Goal: Task Accomplishment & Management: Manage account settings

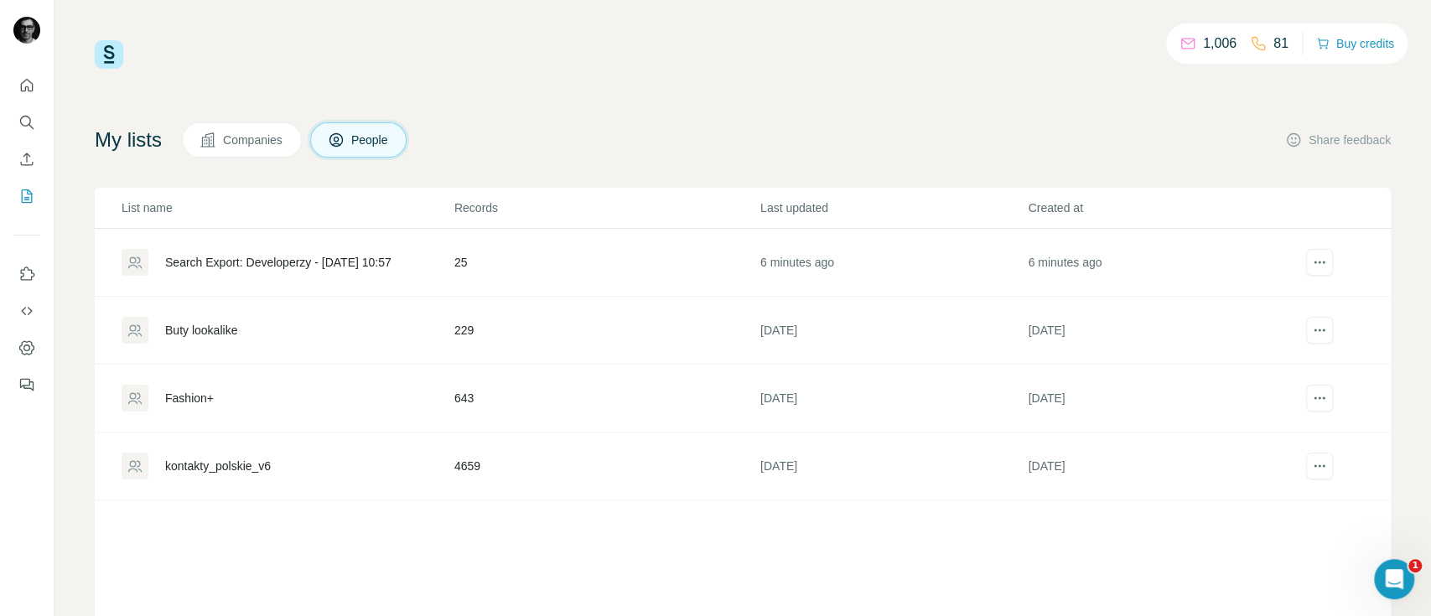
click at [268, 143] on span "Companies" at bounding box center [253, 140] width 61 height 17
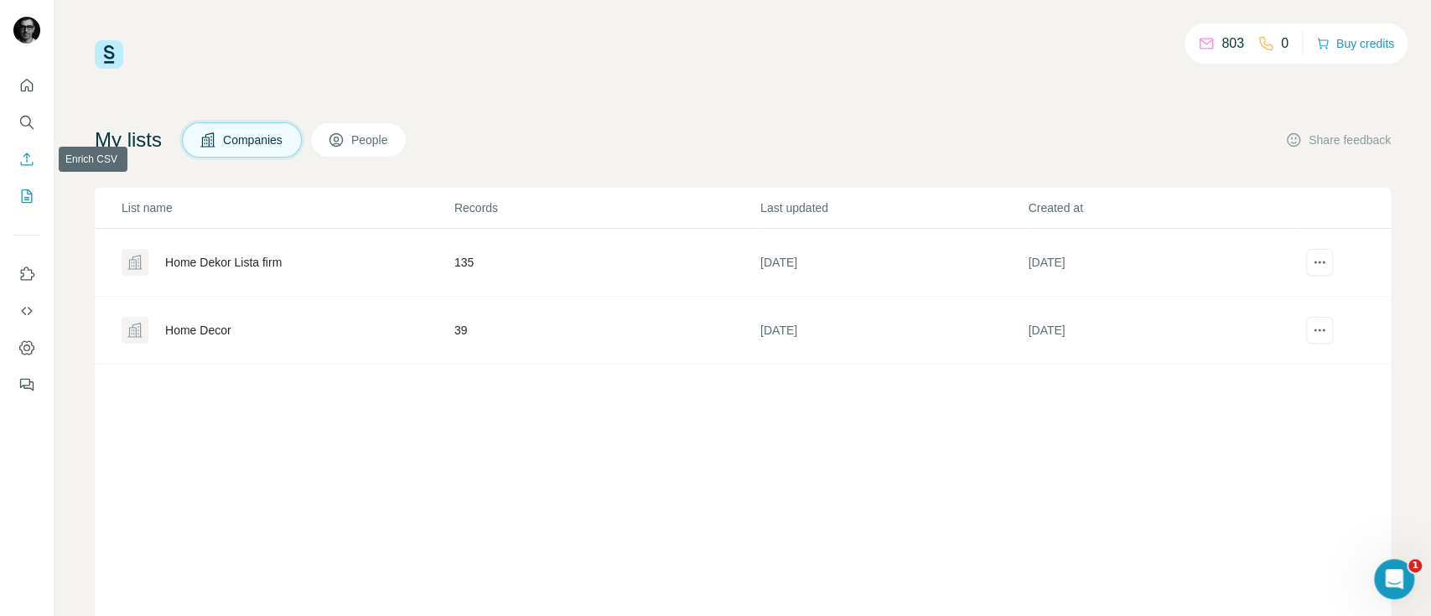
click at [29, 158] on icon "Enrich CSV" at bounding box center [26, 159] width 17 height 17
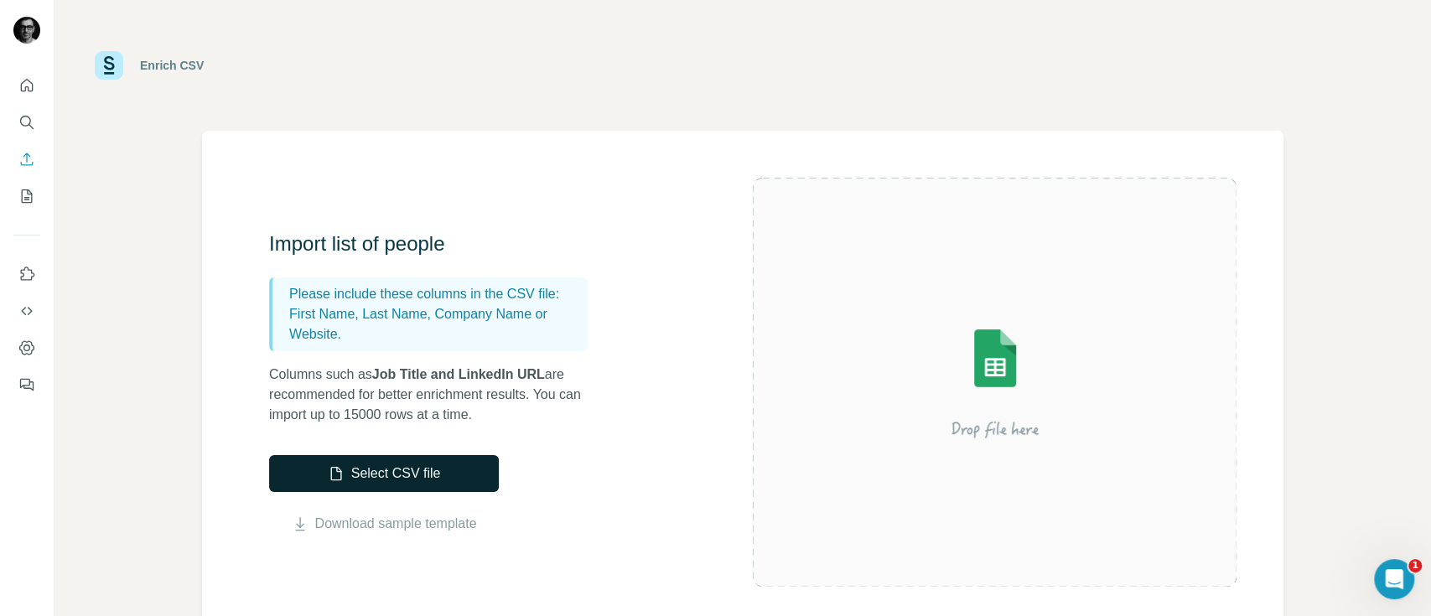
scroll to position [111, 0]
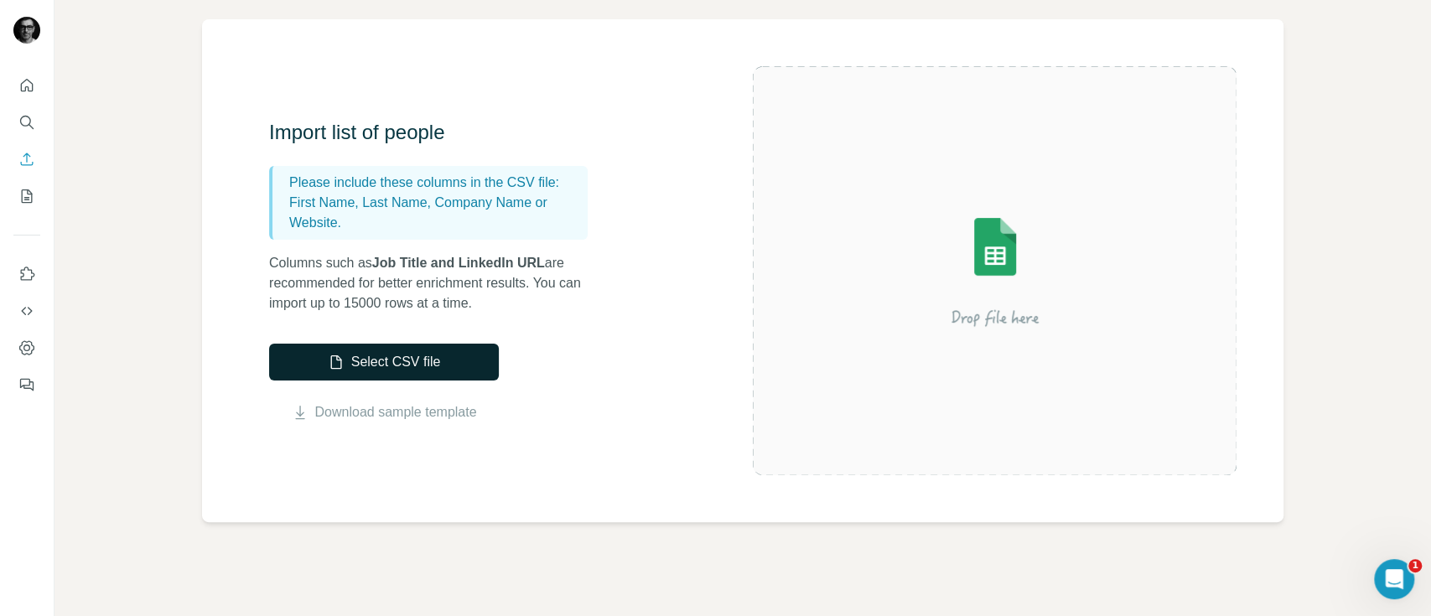
click at [428, 359] on button "Select CSV file" at bounding box center [384, 362] width 230 height 37
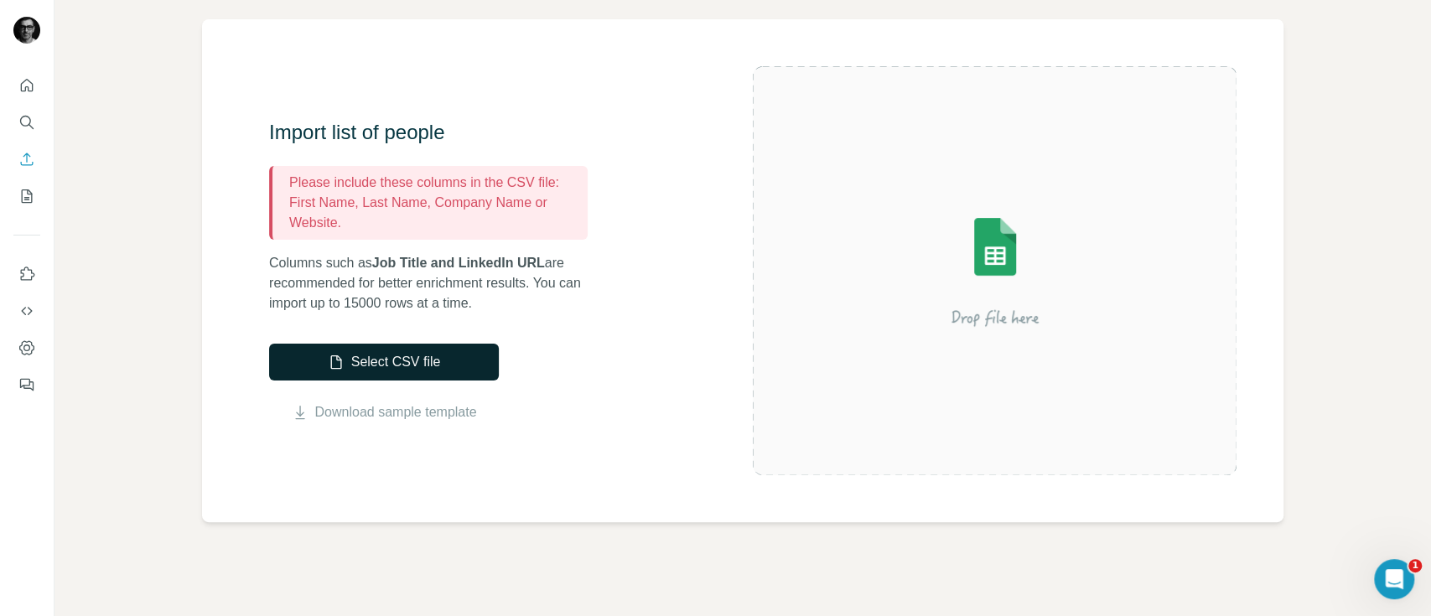
click at [325, 371] on button "Select CSV file" at bounding box center [384, 362] width 230 height 37
click at [404, 362] on button "Select CSV file" at bounding box center [384, 362] width 230 height 37
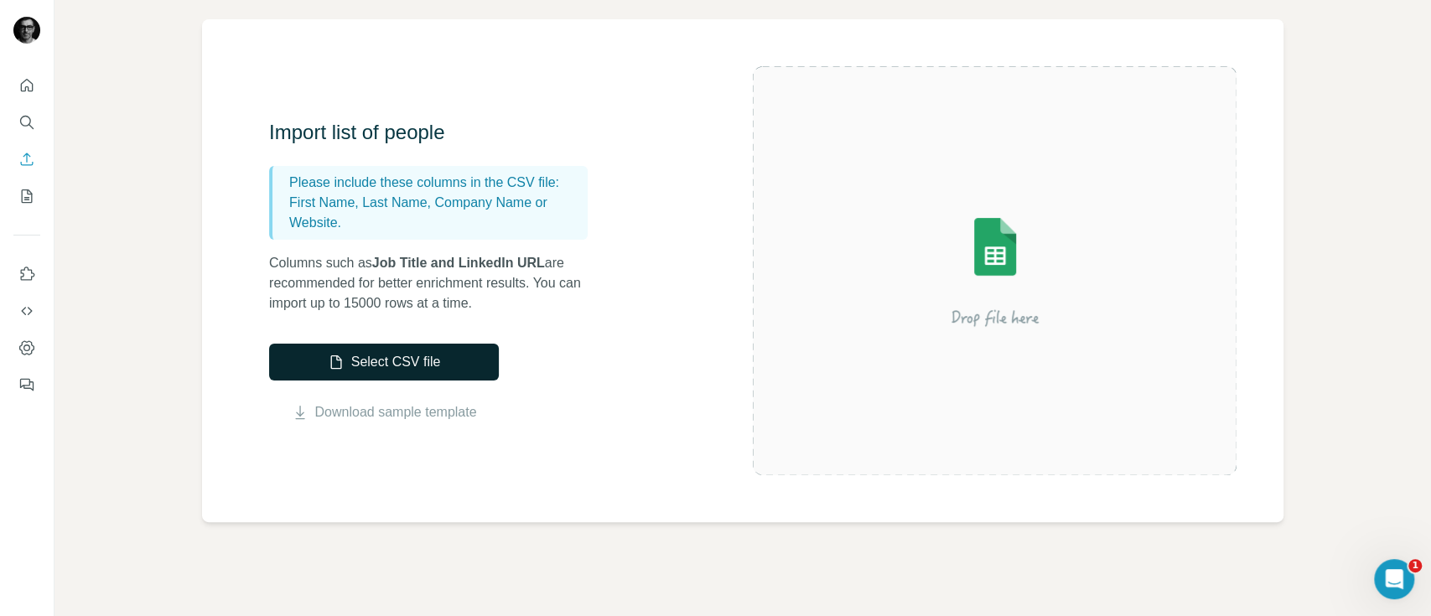
click at [402, 361] on button "Select CSV file" at bounding box center [384, 362] width 230 height 37
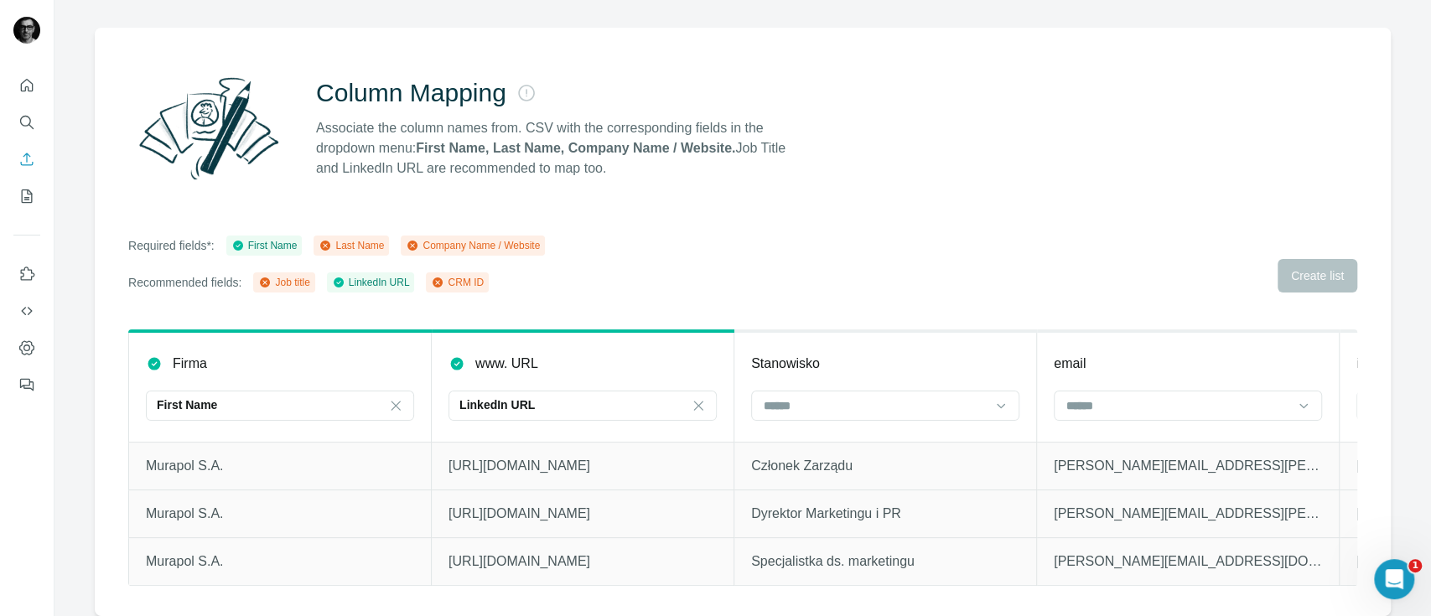
scroll to position [99, 0]
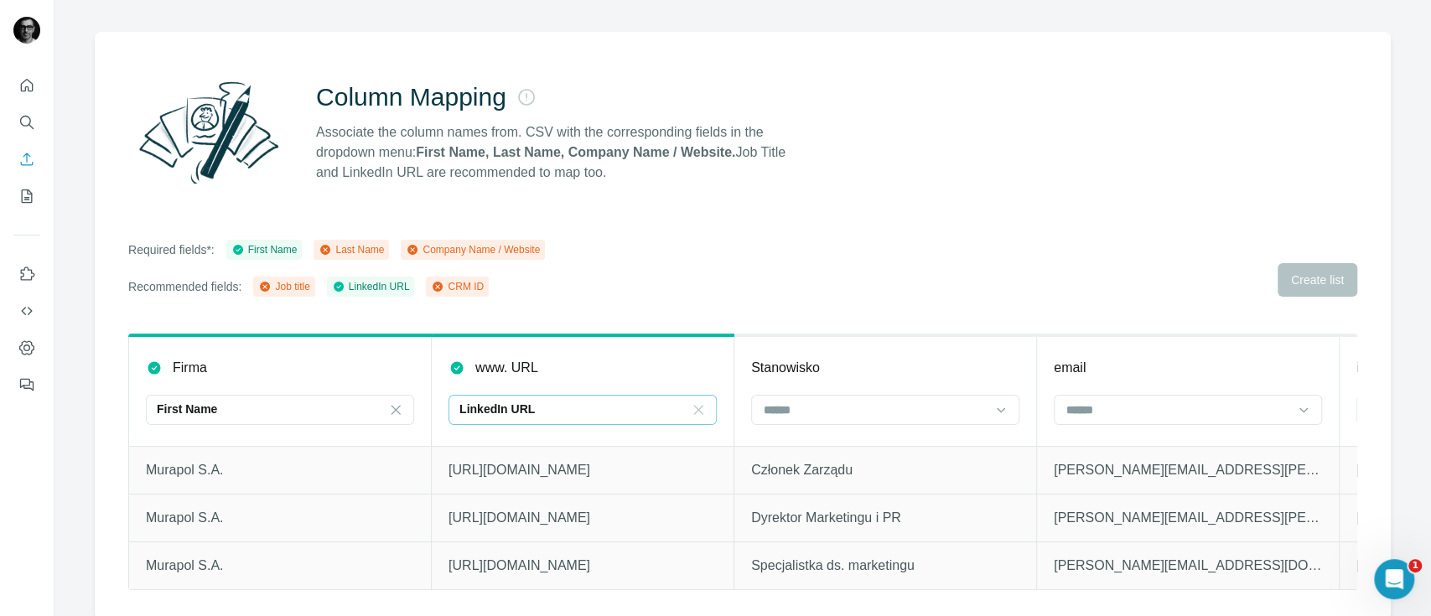
click at [700, 408] on icon at bounding box center [698, 410] width 17 height 17
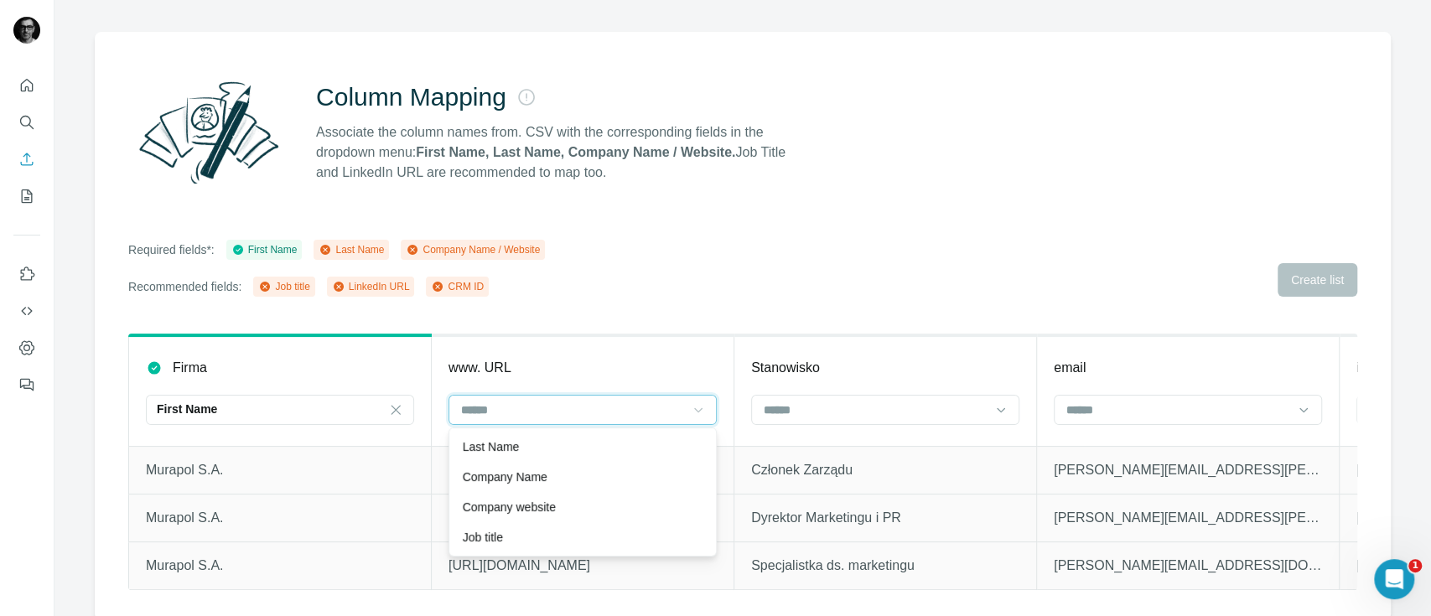
scroll to position [0, 0]
click at [583, 506] on div "Company website" at bounding box center [583, 507] width 240 height 17
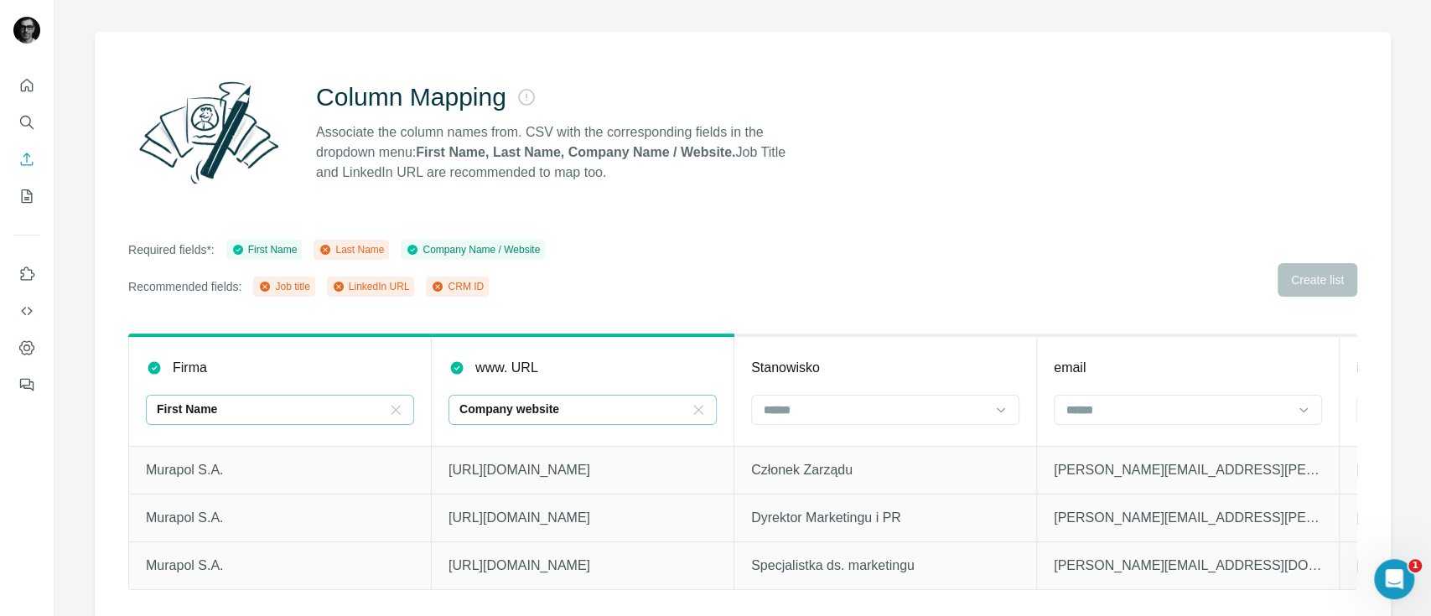
click at [394, 408] on icon at bounding box center [395, 410] width 17 height 17
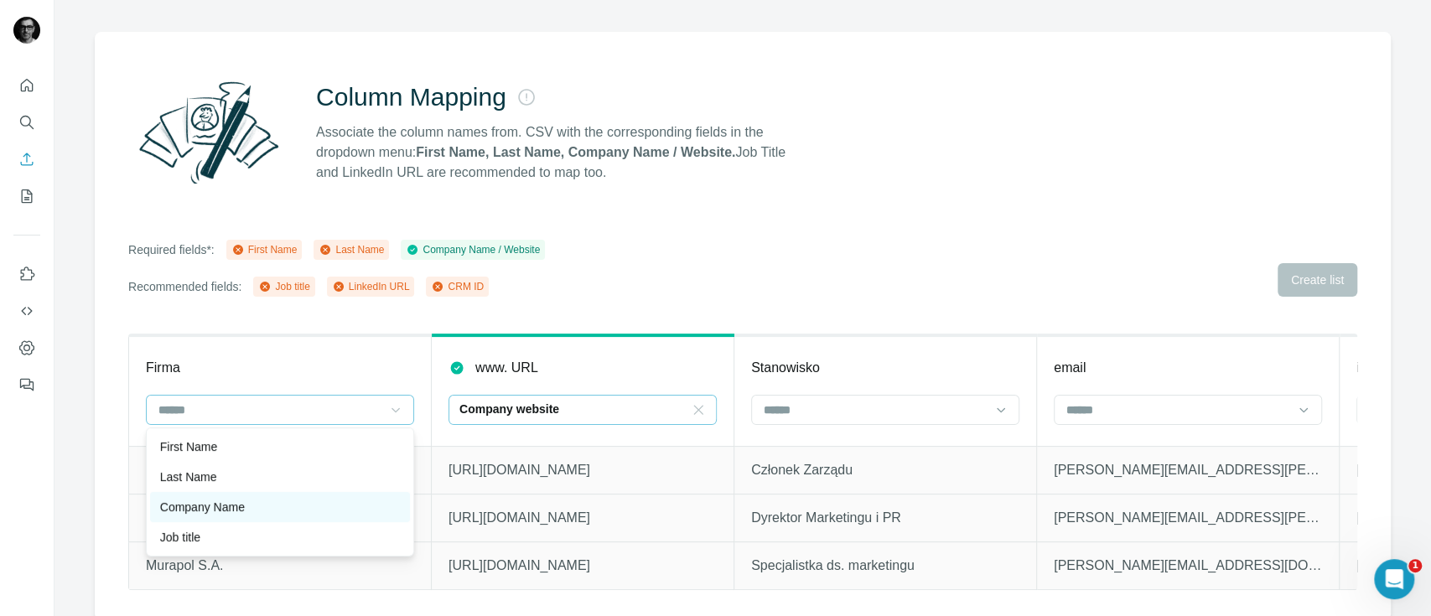
click at [262, 498] on div "Company Name" at bounding box center [280, 507] width 260 height 30
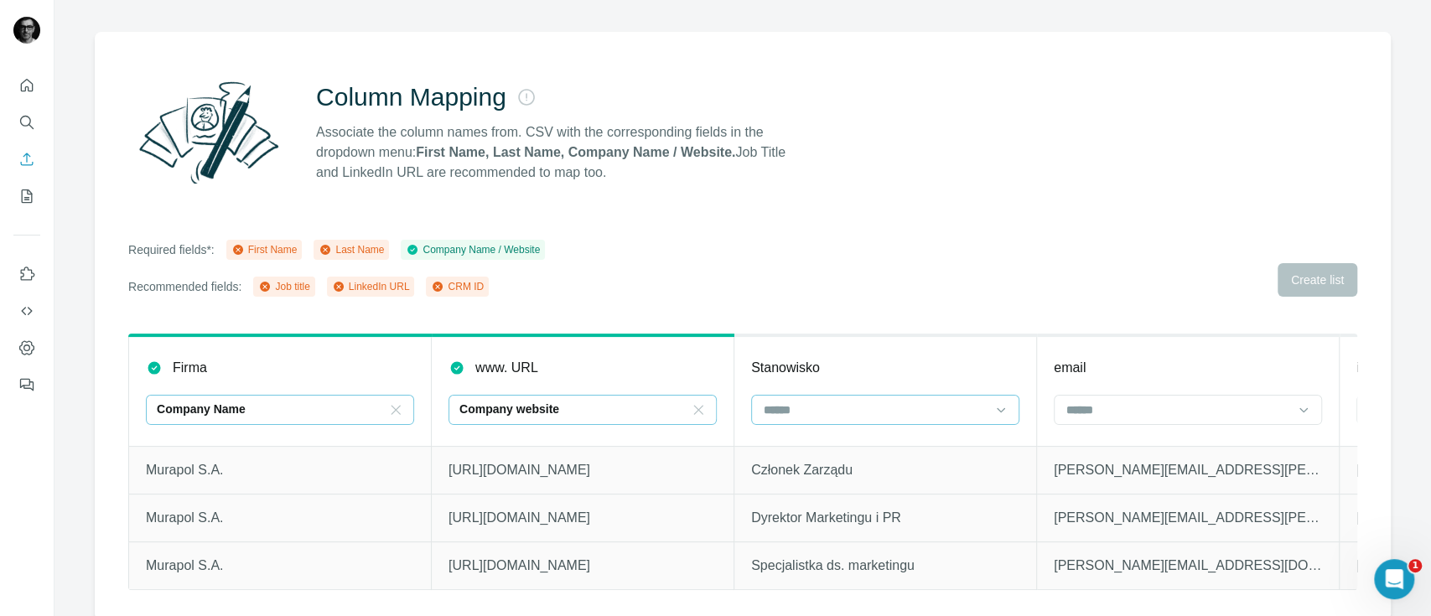
click at [884, 407] on input at bounding box center [875, 410] width 226 height 18
click at [856, 505] on div "Job title" at bounding box center [885, 507] width 240 height 17
drag, startPoint x: 637, startPoint y: 588, endPoint x: 712, endPoint y: 588, distance: 74.6
click at [713, 588] on div "Firma Company Name www. URL Company website Stanowisko Job title email imię naz…" at bounding box center [742, 462] width 1229 height 257
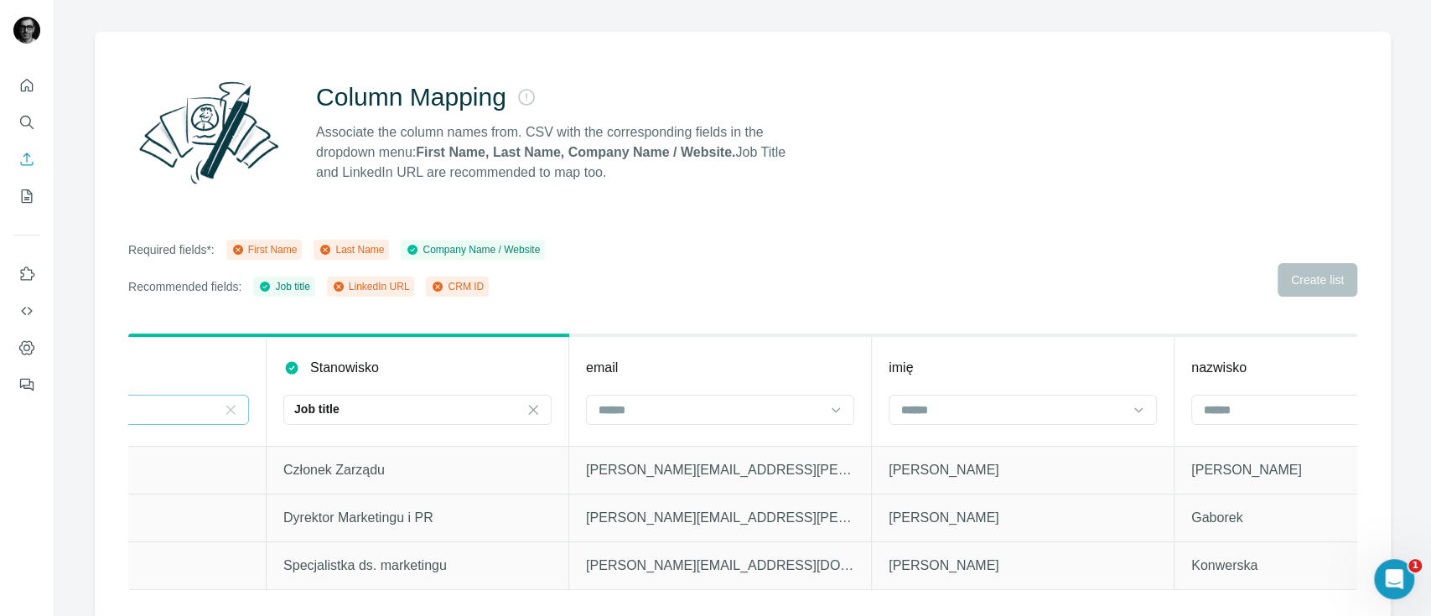
scroll to position [0, 457]
click at [773, 412] on input at bounding box center [721, 410] width 226 height 18
click at [763, 300] on div "Column Mapping Associate the column names from. CSV with the corresponding fiel…" at bounding box center [743, 326] width 1296 height 588
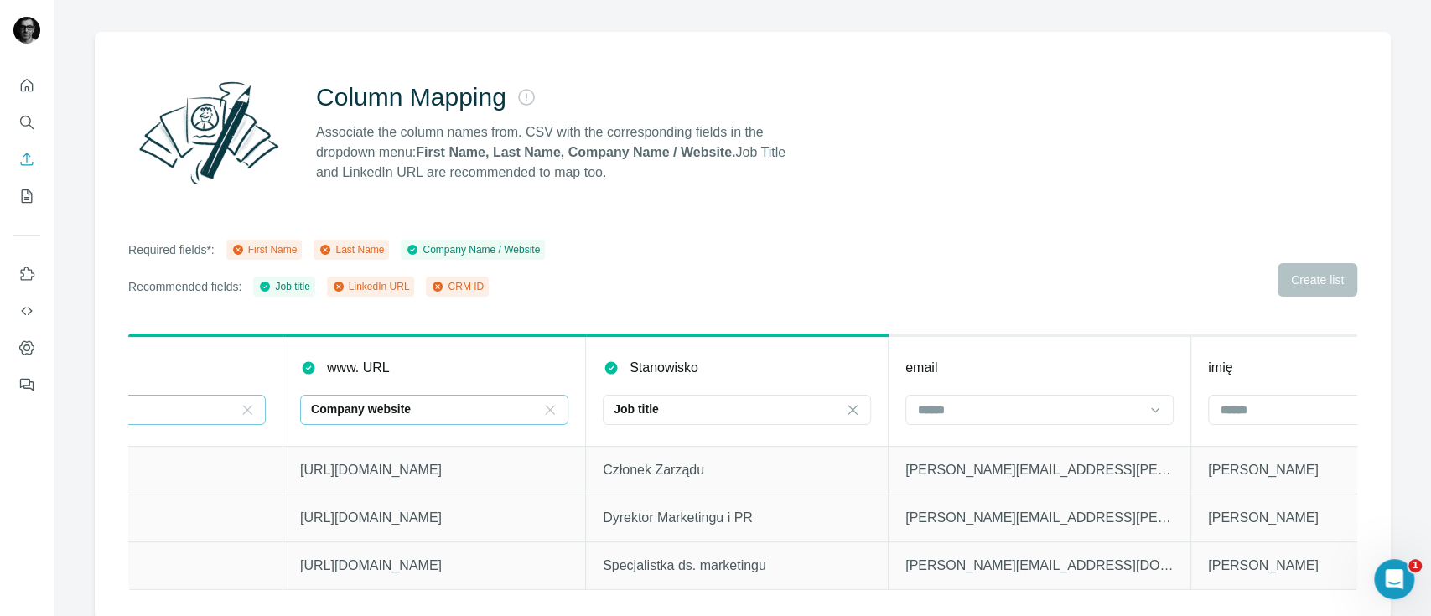
scroll to position [0, 0]
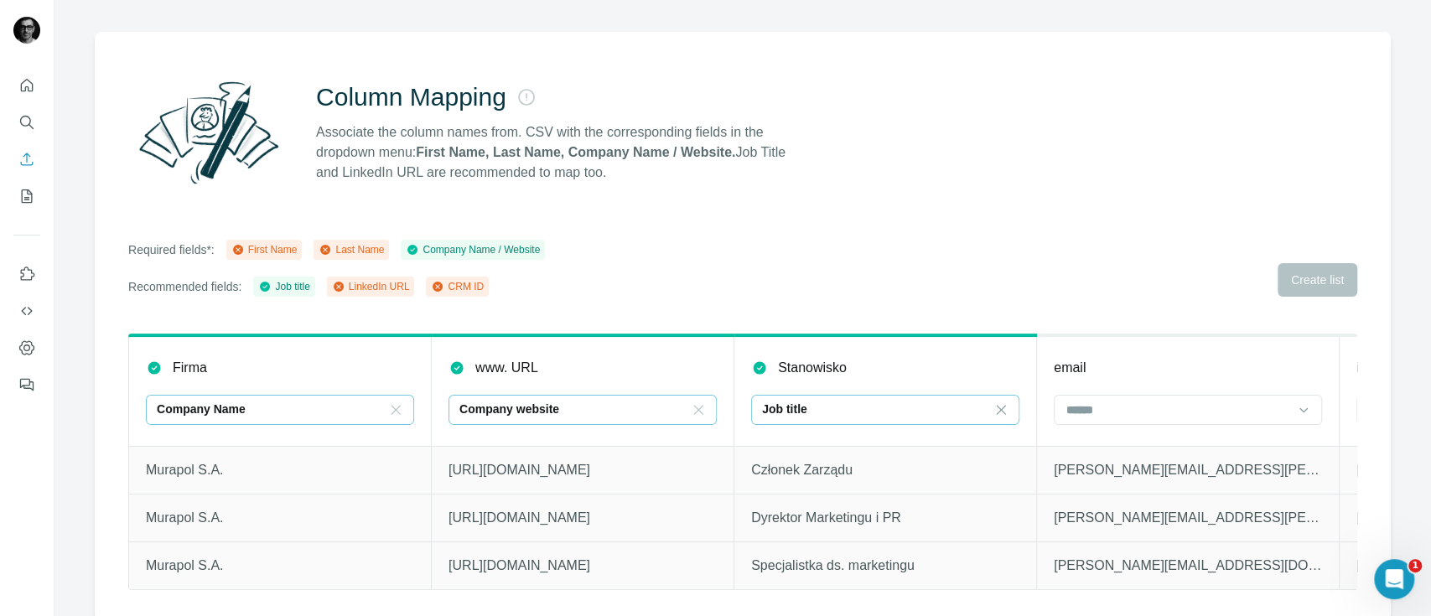
click at [801, 401] on p "Job title" at bounding box center [784, 409] width 45 height 17
drag, startPoint x: 855, startPoint y: 270, endPoint x: 847, endPoint y: 285, distance: 17.3
click at [853, 270] on div "Required fields*: First Name Last Name Company Name / Website Recommended field…" at bounding box center [742, 268] width 1229 height 57
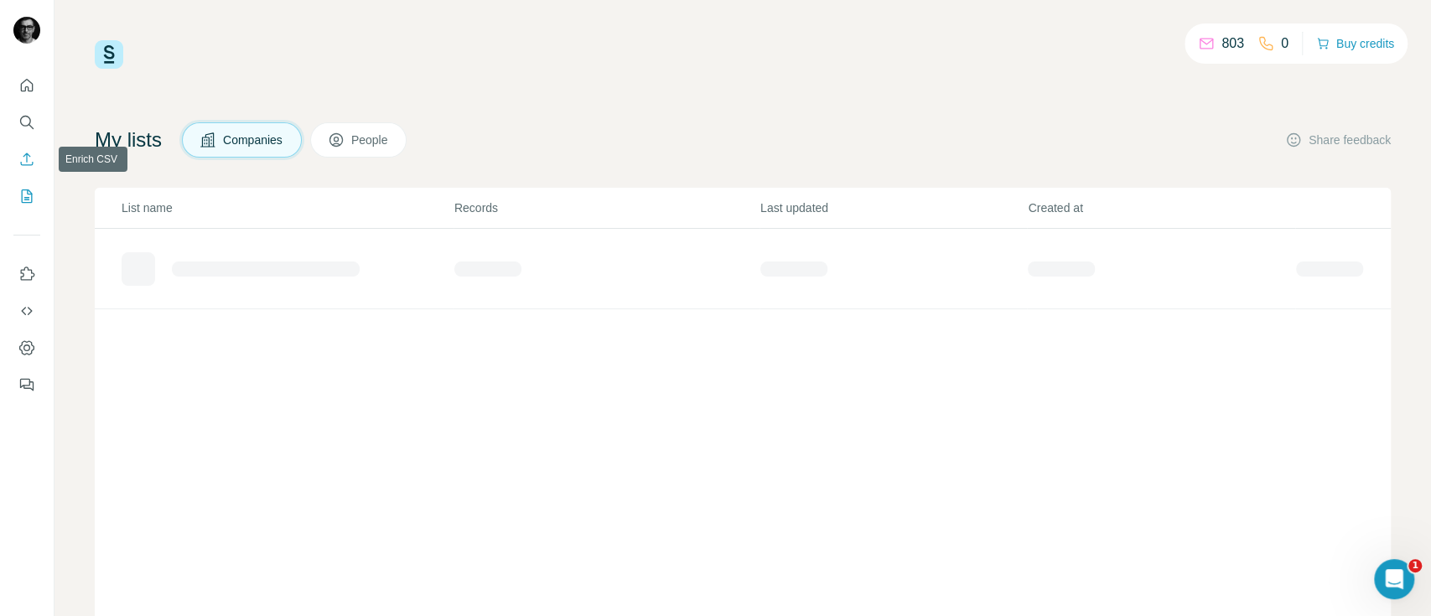
click at [24, 165] on icon "Enrich CSV" at bounding box center [26, 159] width 17 height 17
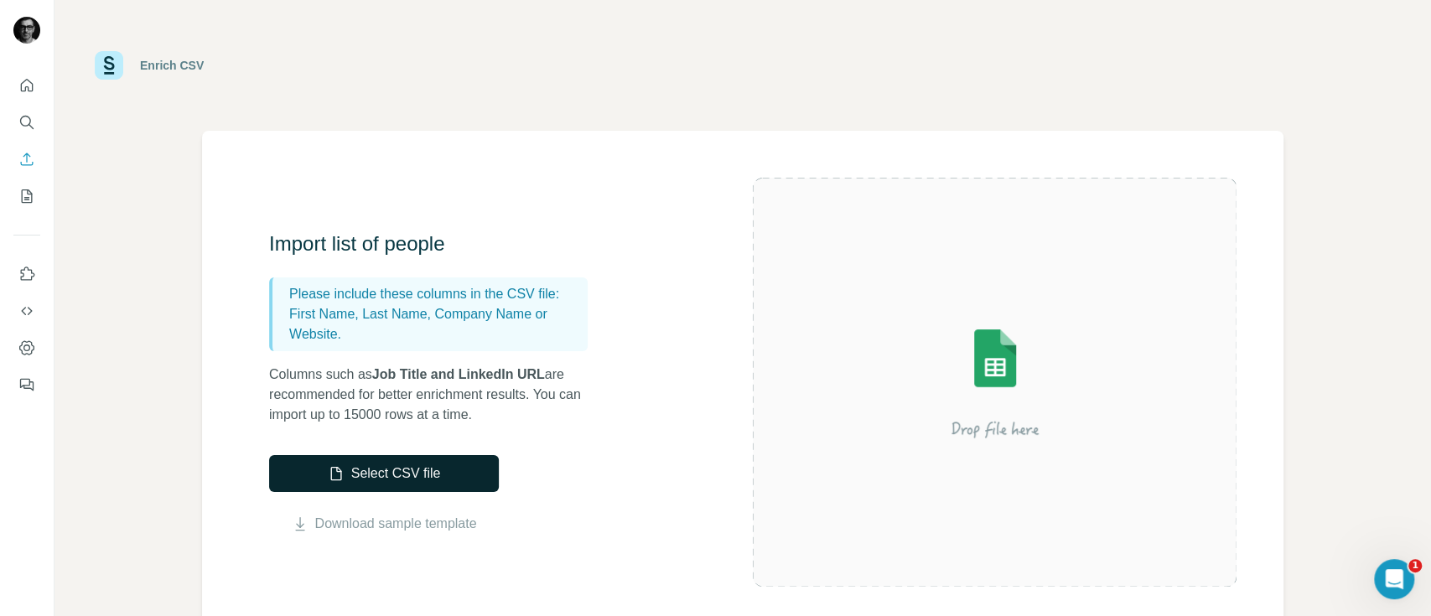
click at [344, 474] on button "Select CSV file" at bounding box center [384, 473] width 230 height 37
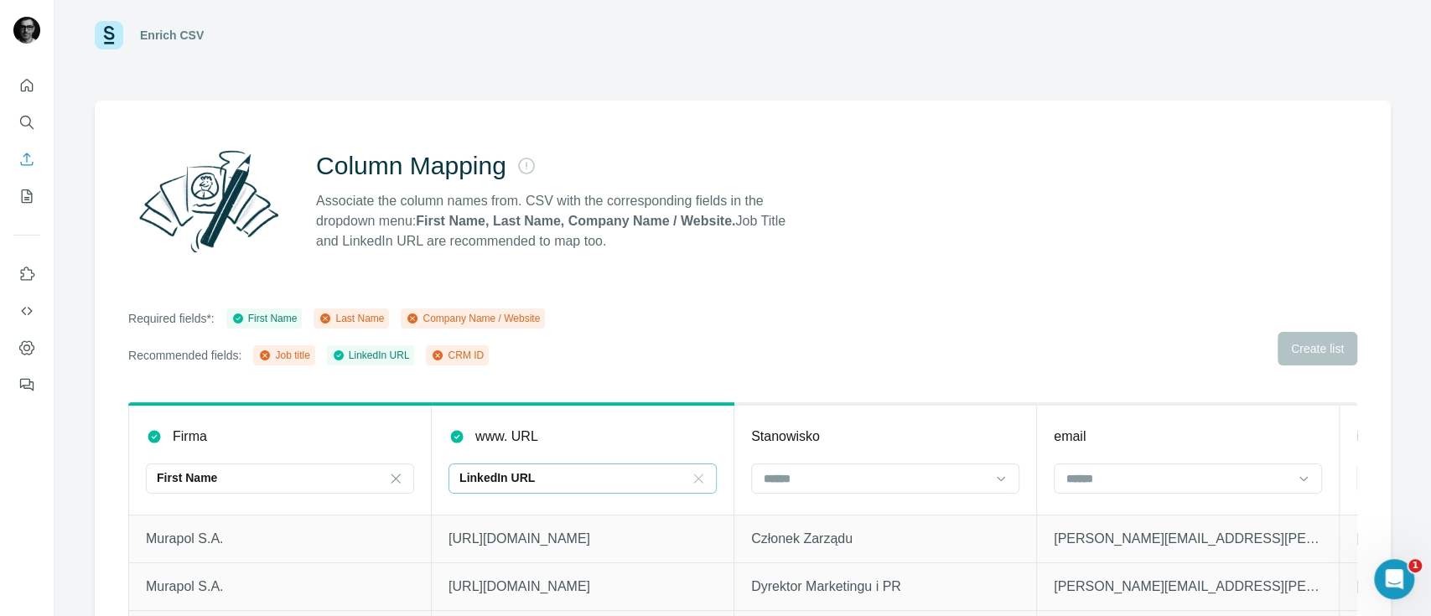
scroll to position [119, 0]
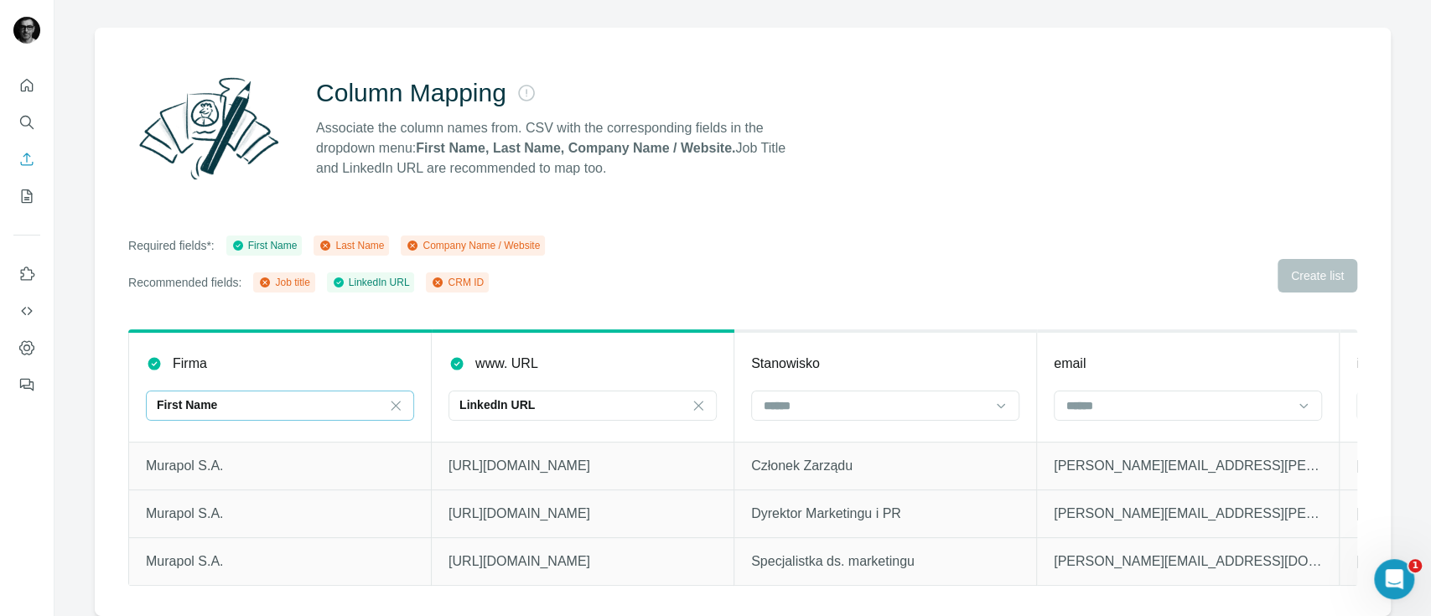
drag, startPoint x: 388, startPoint y: 388, endPoint x: 406, endPoint y: 388, distance: 17.6
click at [389, 397] on icon at bounding box center [395, 405] width 17 height 17
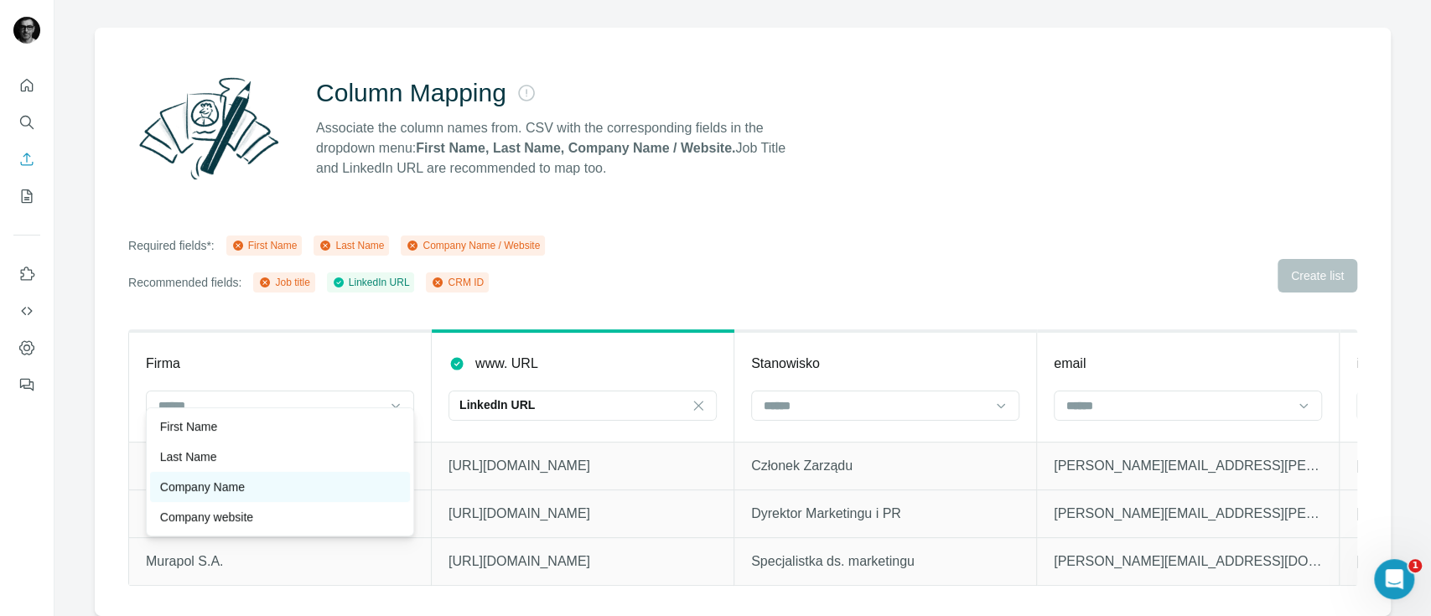
click at [262, 481] on div "Company Name" at bounding box center [280, 487] width 240 height 17
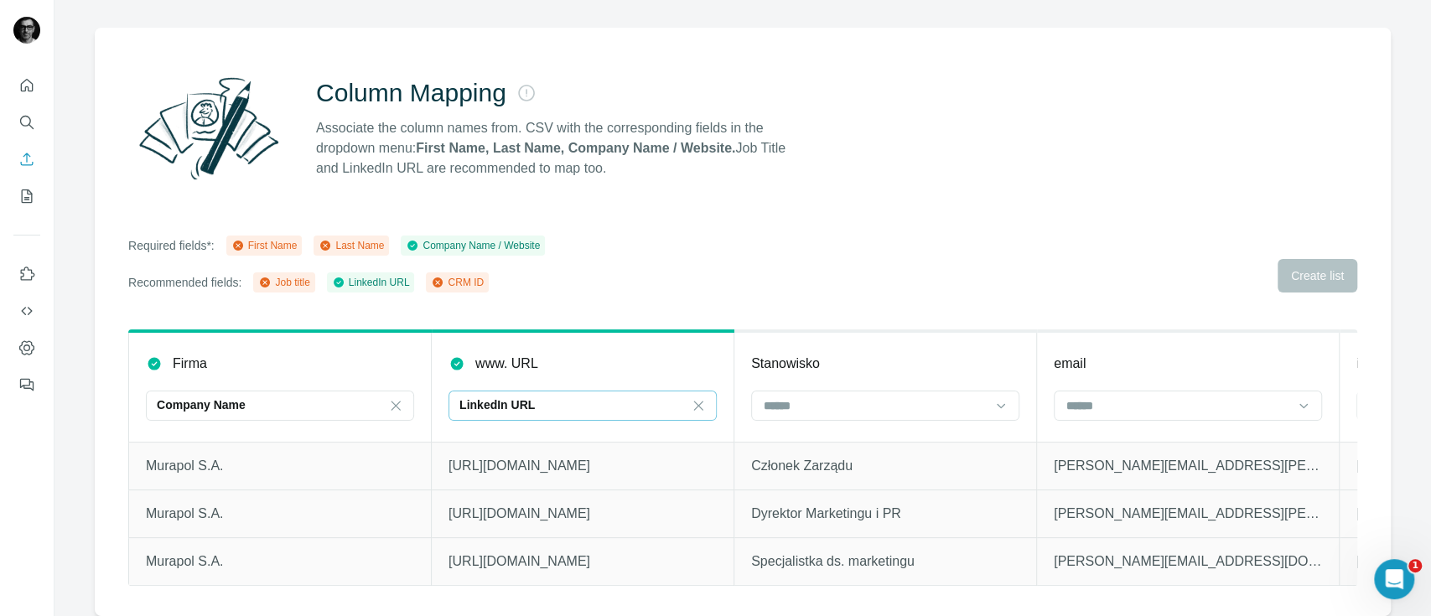
click at [597, 397] on div "LinkedIn URL" at bounding box center [572, 405] width 226 height 17
click at [545, 491] on p "Company website" at bounding box center [509, 487] width 93 height 17
click at [789, 397] on input at bounding box center [875, 406] width 226 height 18
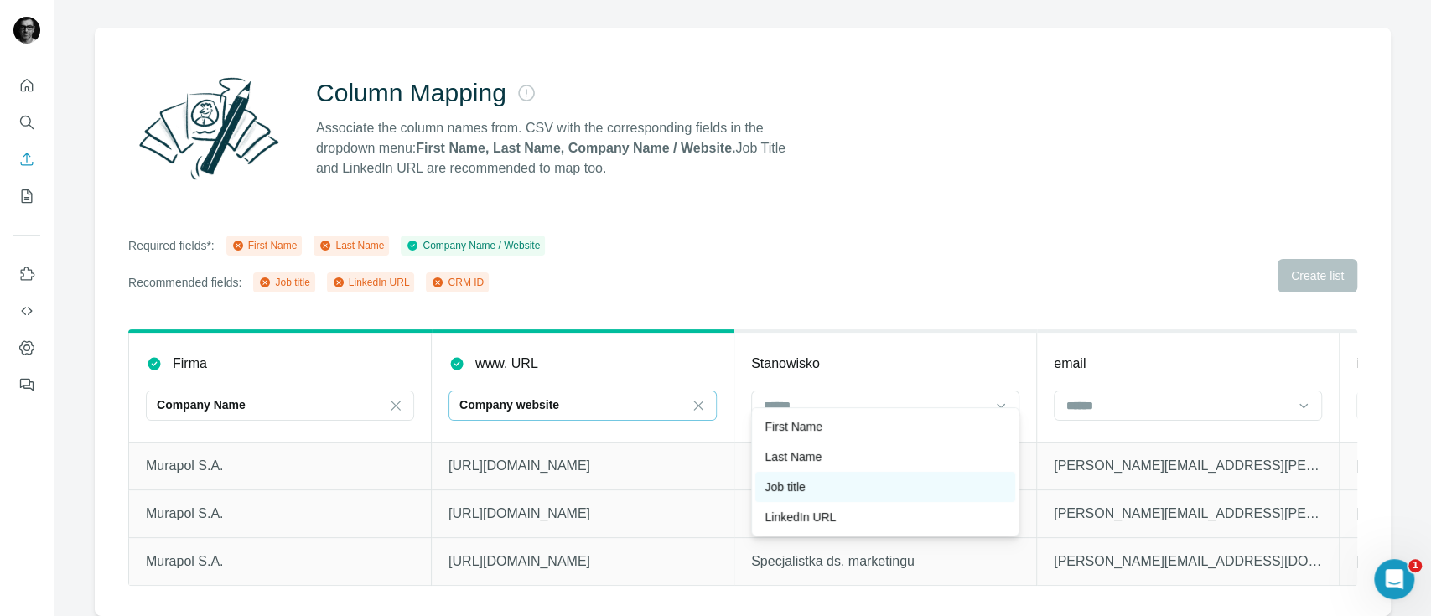
click at [838, 485] on div "Job title" at bounding box center [885, 487] width 240 height 17
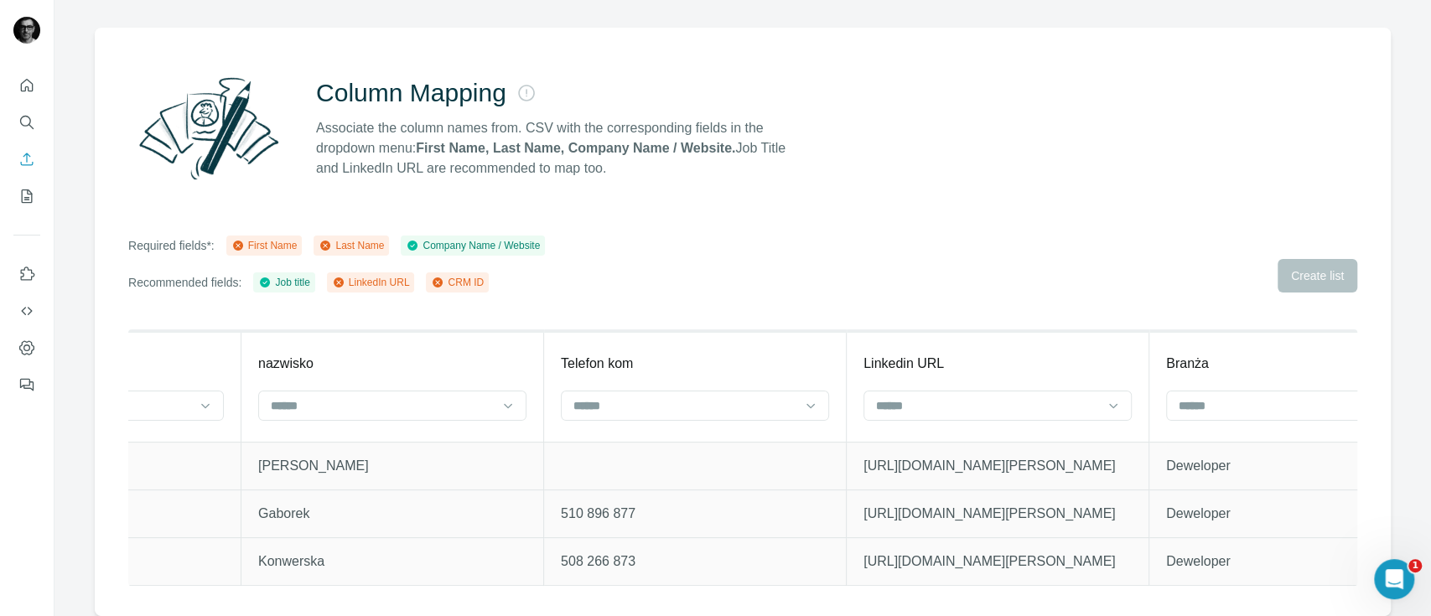
scroll to position [0, 1404]
click at [1073, 397] on input at bounding box center [984, 406] width 226 height 18
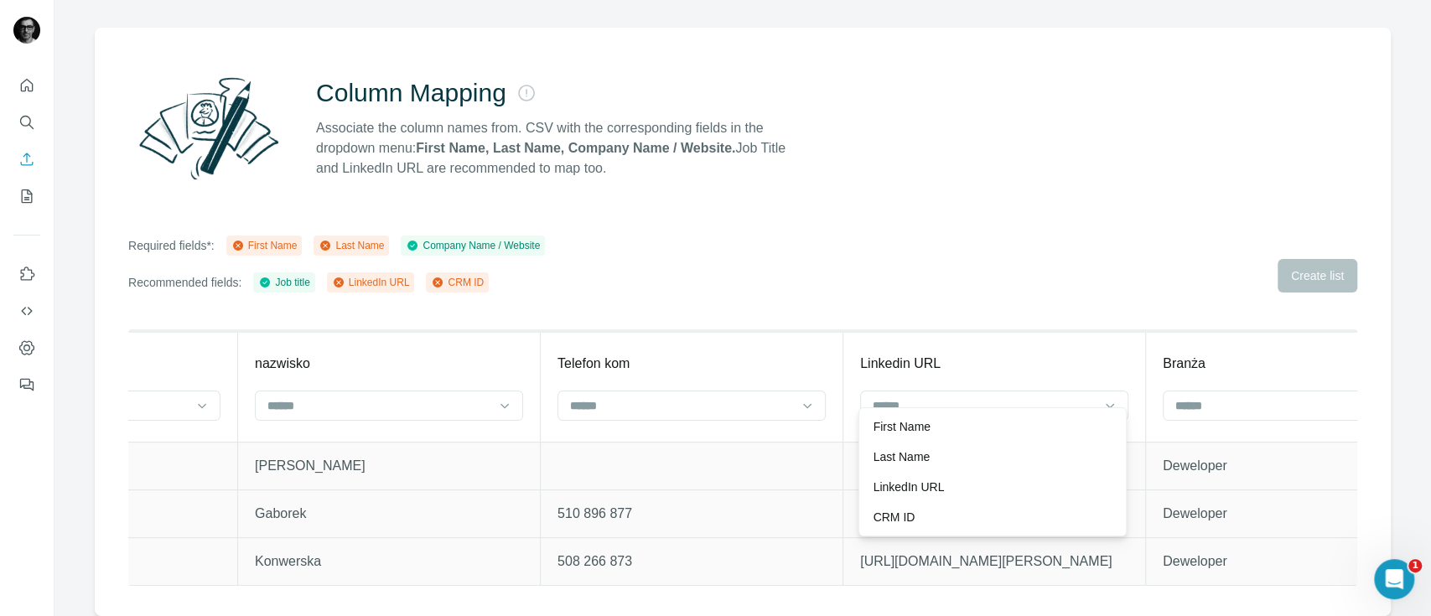
click at [972, 485] on div "LinkedIn URL" at bounding box center [993, 487] width 240 height 17
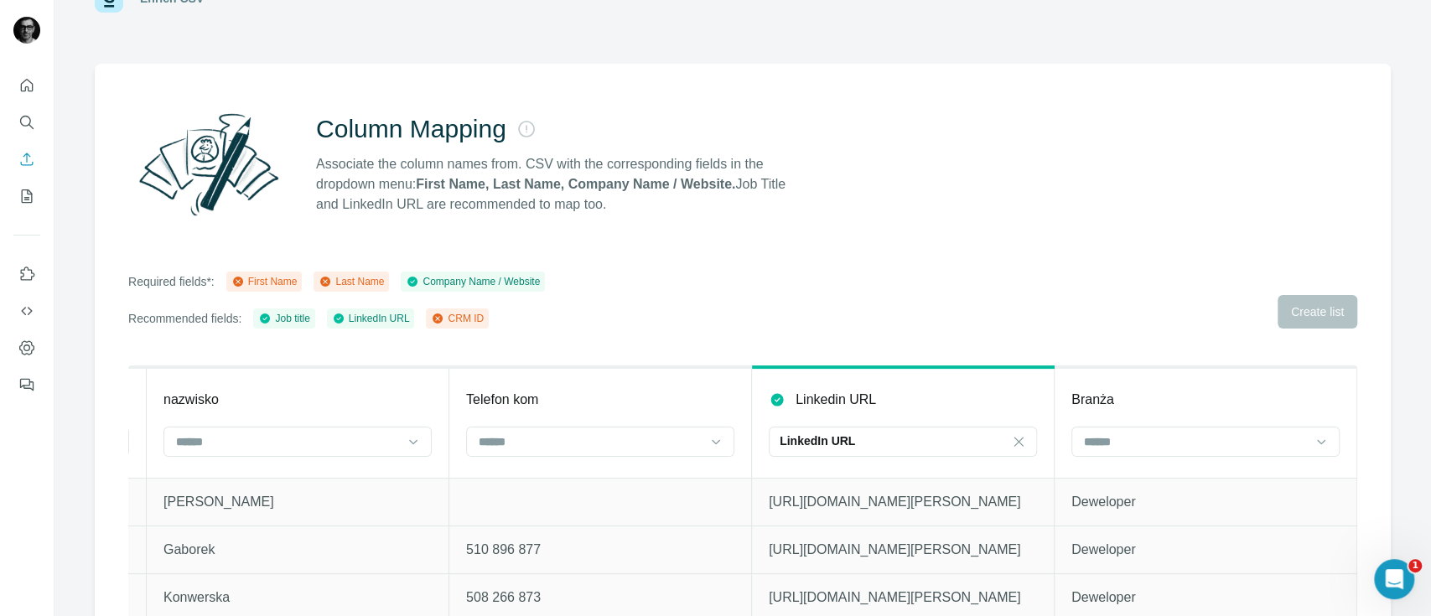
scroll to position [119, 0]
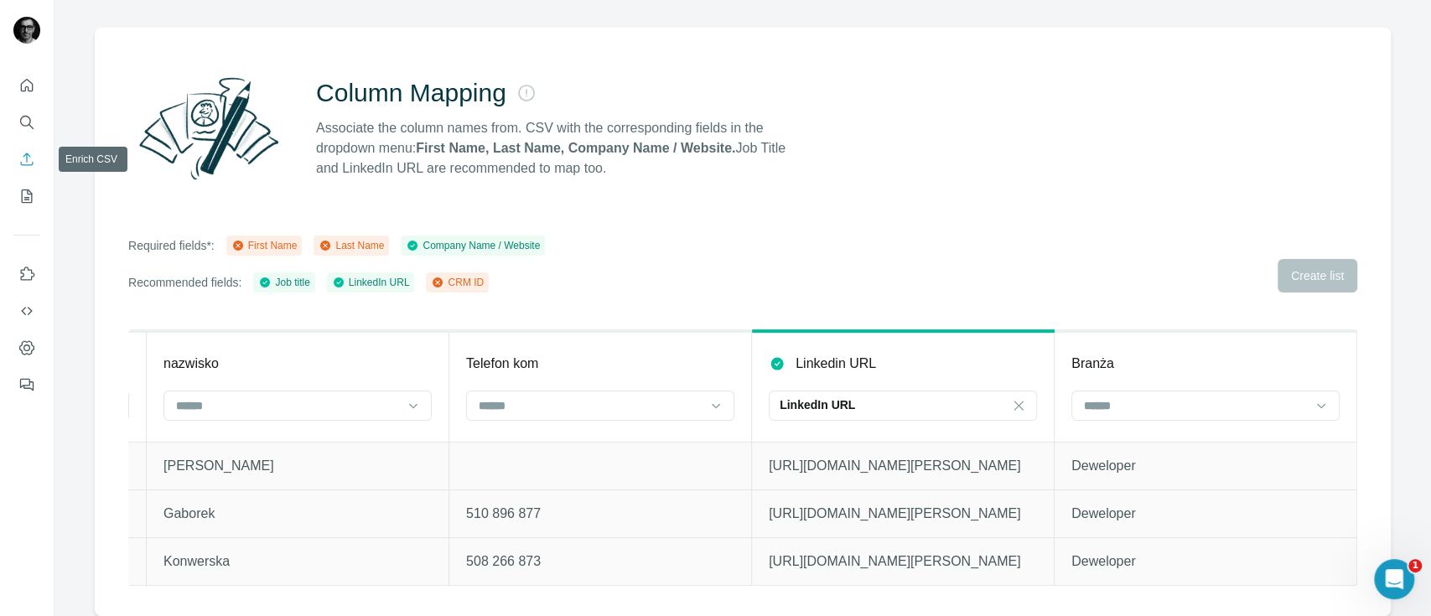
click at [31, 158] on icon "Enrich CSV" at bounding box center [26, 159] width 17 height 17
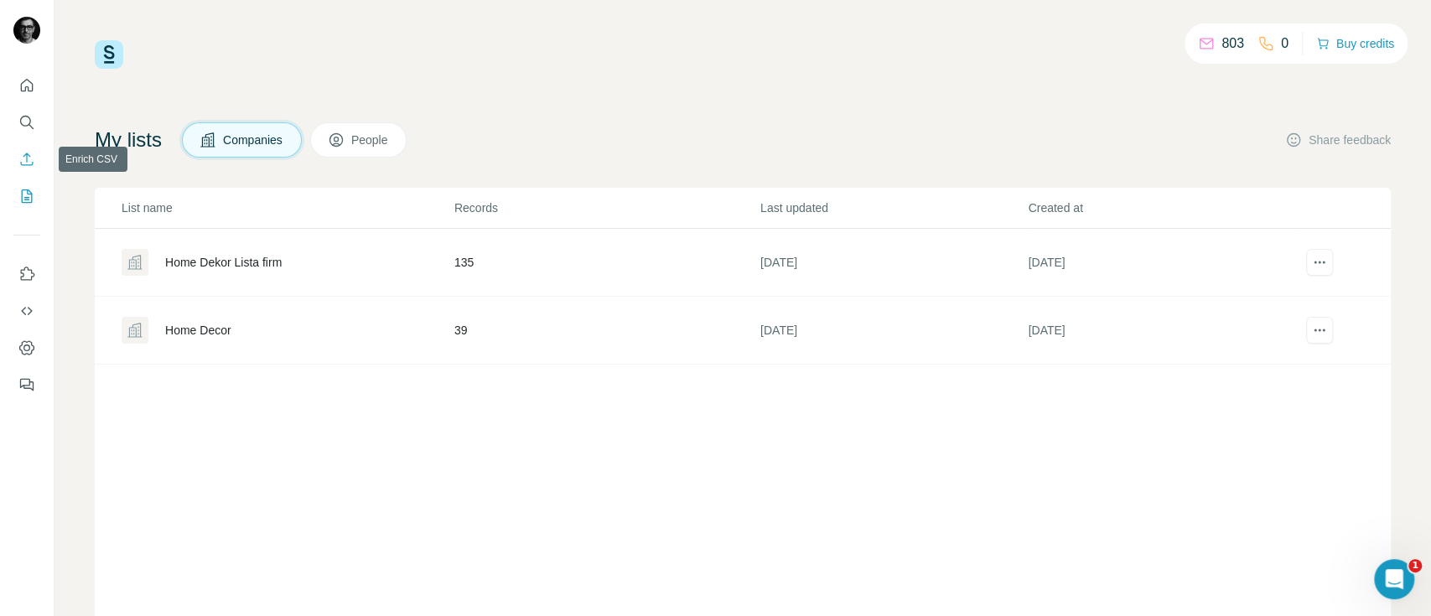
click at [25, 158] on icon "Enrich CSV" at bounding box center [26, 159] width 17 height 17
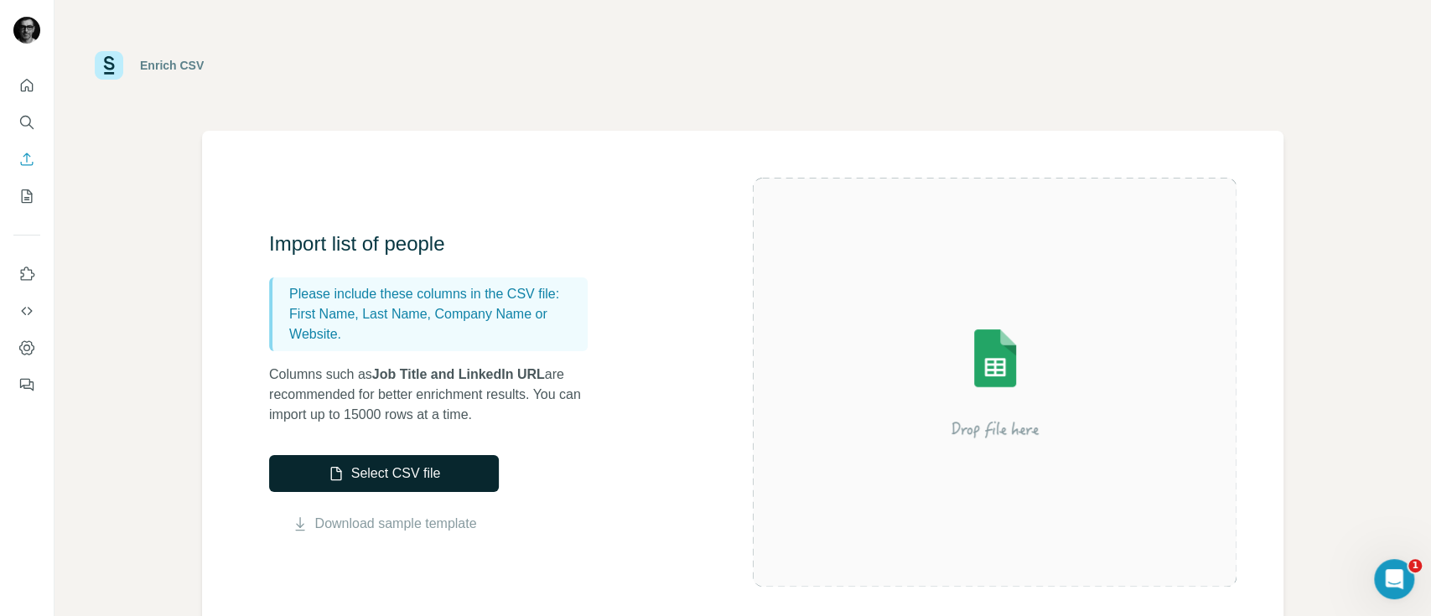
click at [376, 471] on button "Select CSV file" at bounding box center [384, 473] width 230 height 37
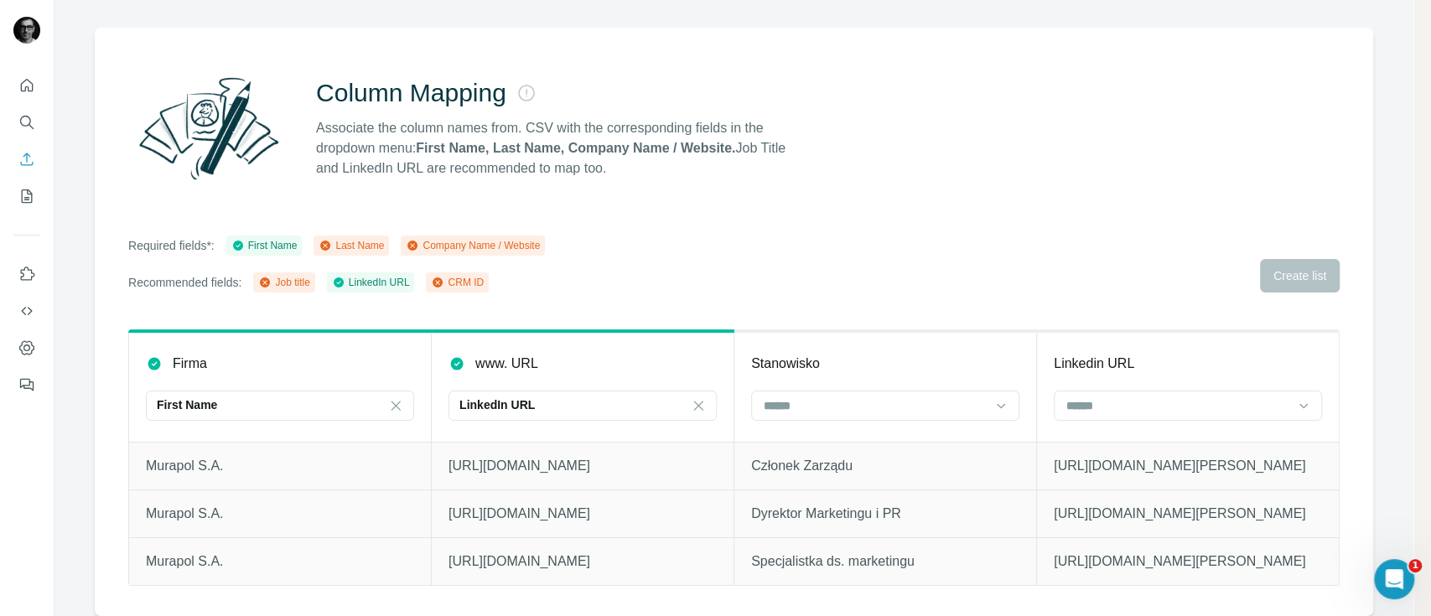
scroll to position [119, 0]
click at [861, 397] on input at bounding box center [875, 406] width 226 height 18
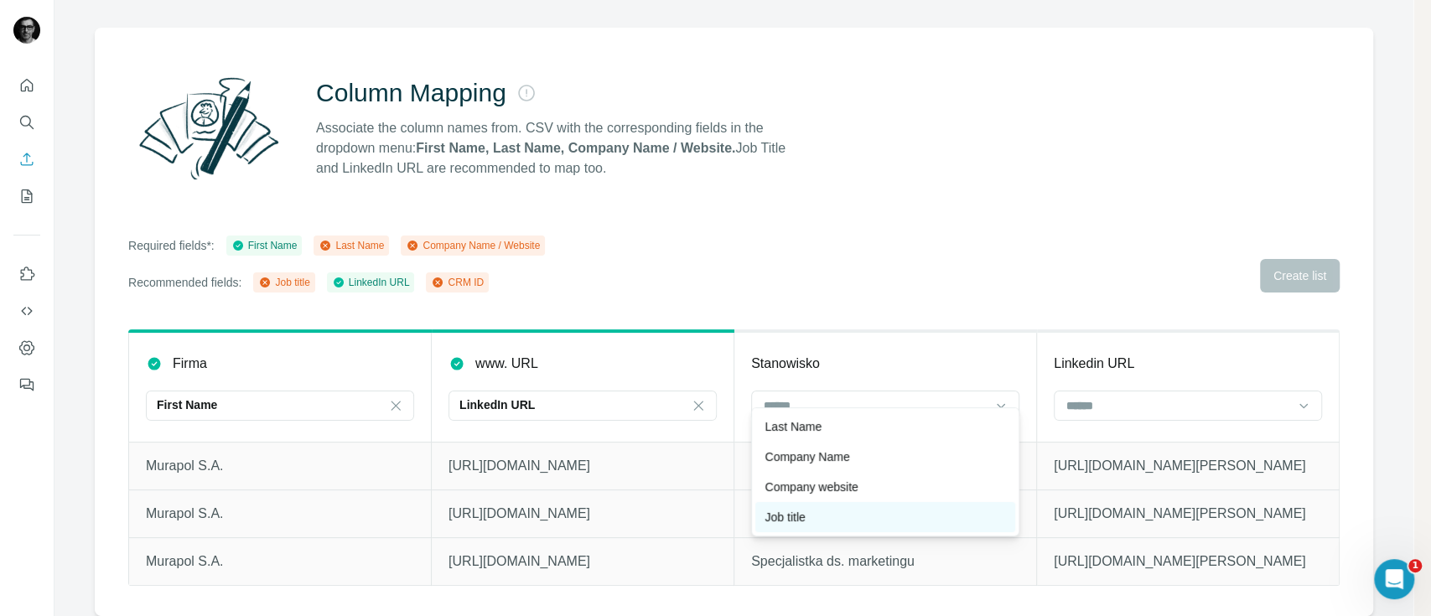
click at [829, 511] on div "Job title" at bounding box center [885, 517] width 240 height 17
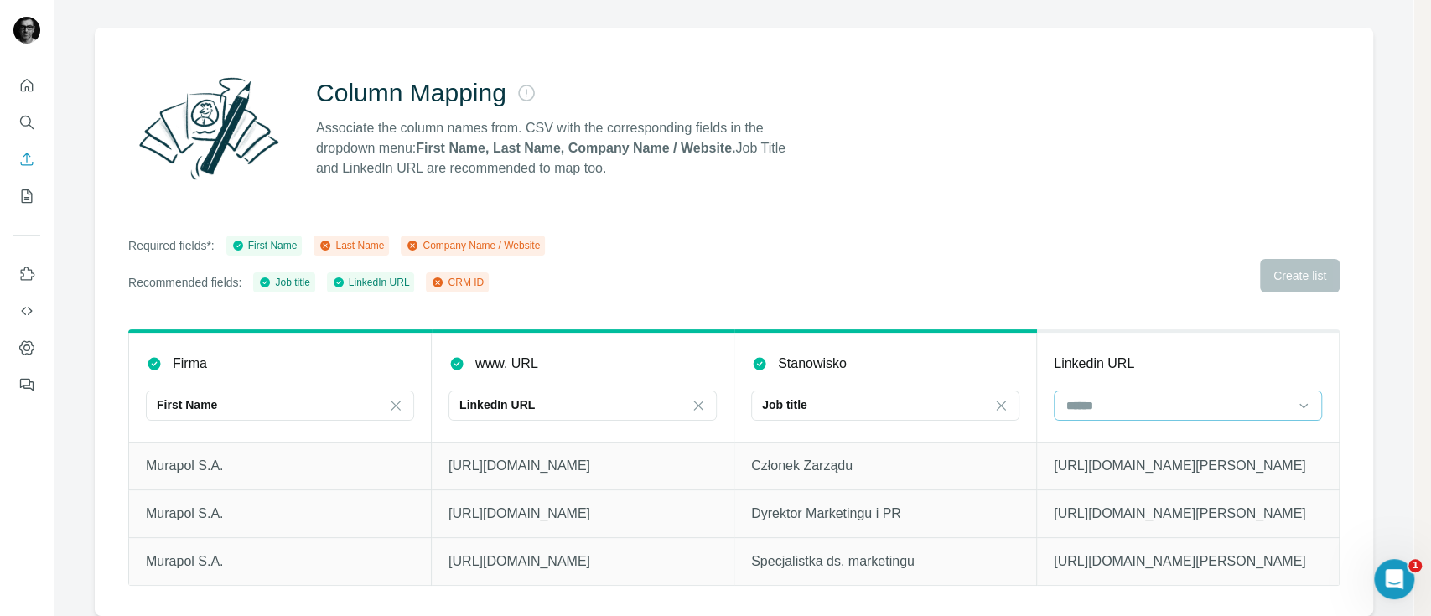
click at [1091, 397] on input at bounding box center [1178, 406] width 226 height 18
click at [698, 397] on icon at bounding box center [698, 405] width 17 height 17
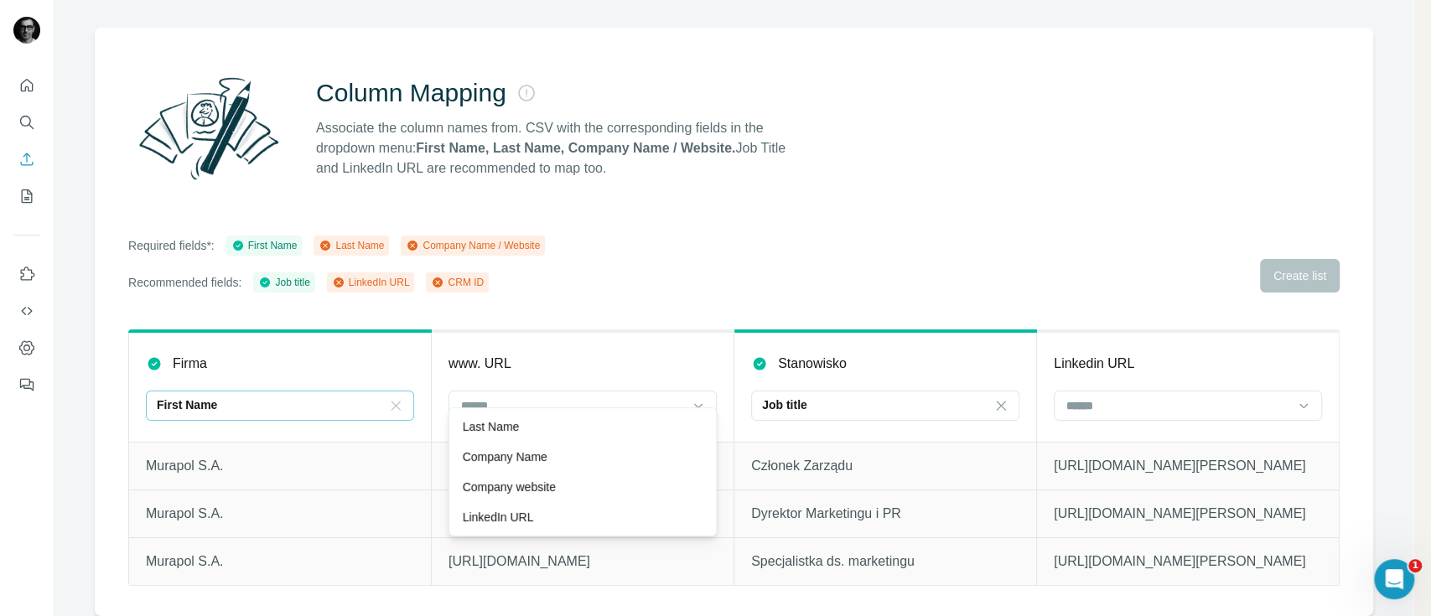
click at [400, 397] on icon at bounding box center [395, 405] width 17 height 17
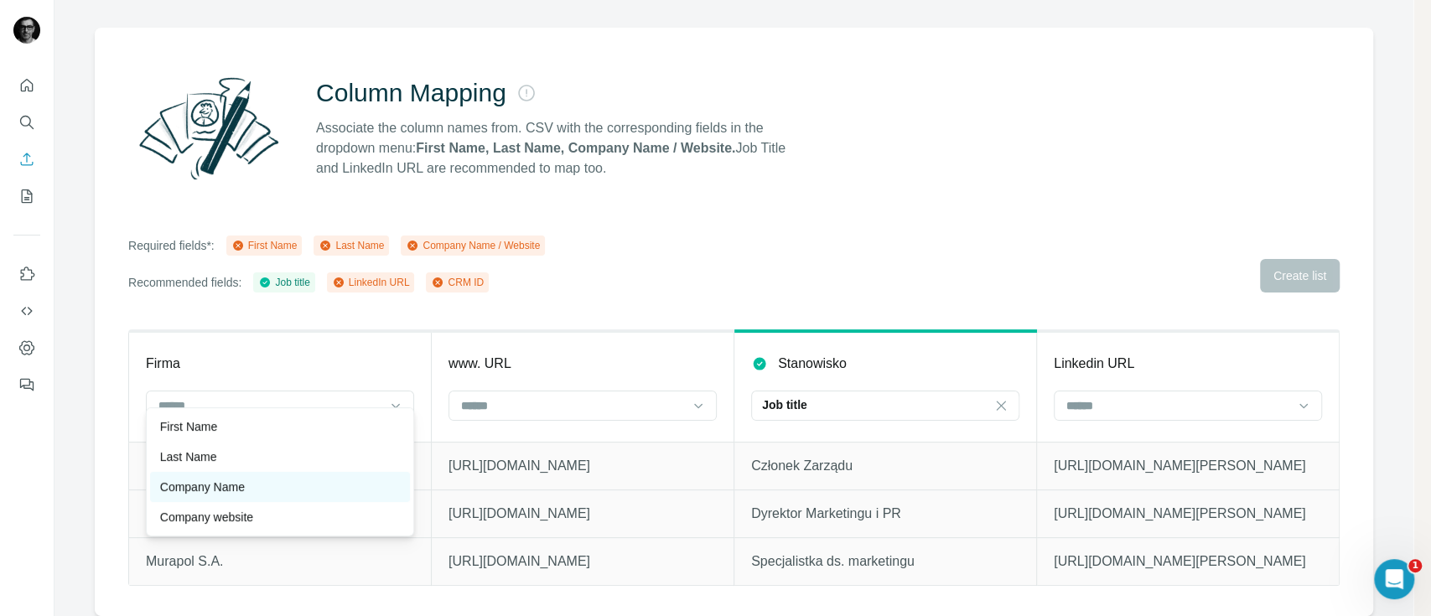
click at [261, 490] on div "Company Name" at bounding box center [280, 487] width 240 height 17
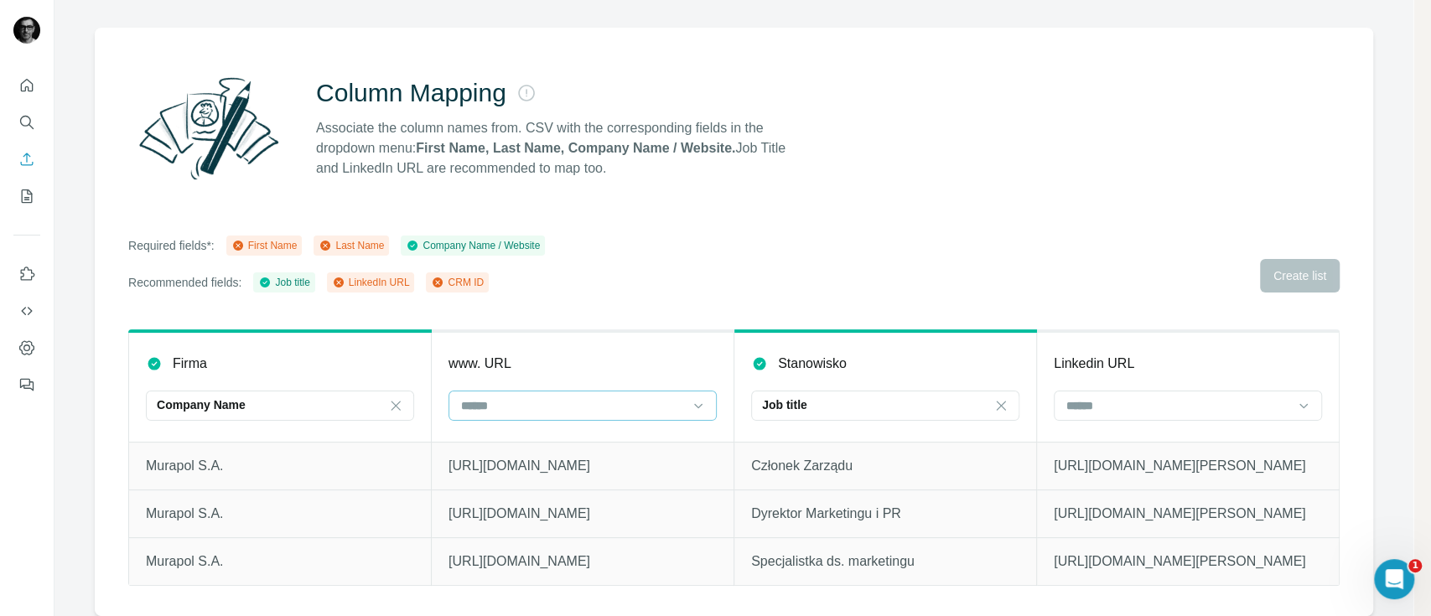
click at [567, 397] on input at bounding box center [572, 406] width 226 height 18
click at [552, 493] on p "Company website" at bounding box center [509, 487] width 93 height 17
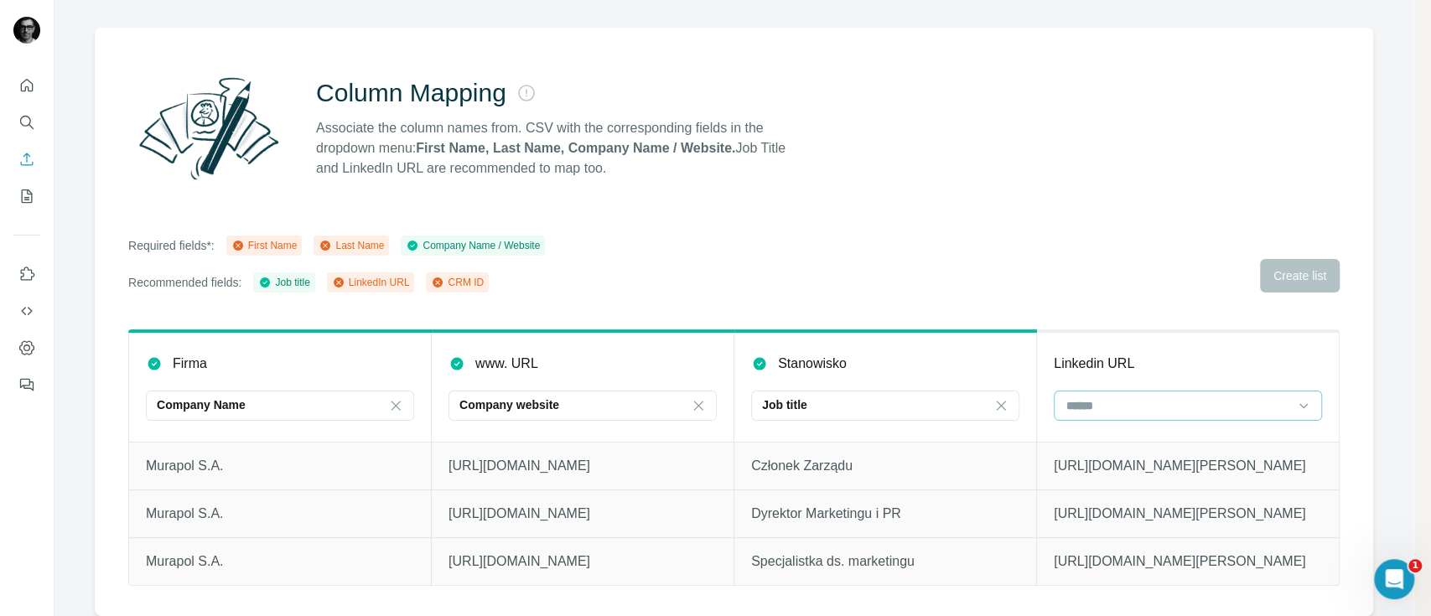
click at [1098, 397] on input at bounding box center [1178, 406] width 226 height 18
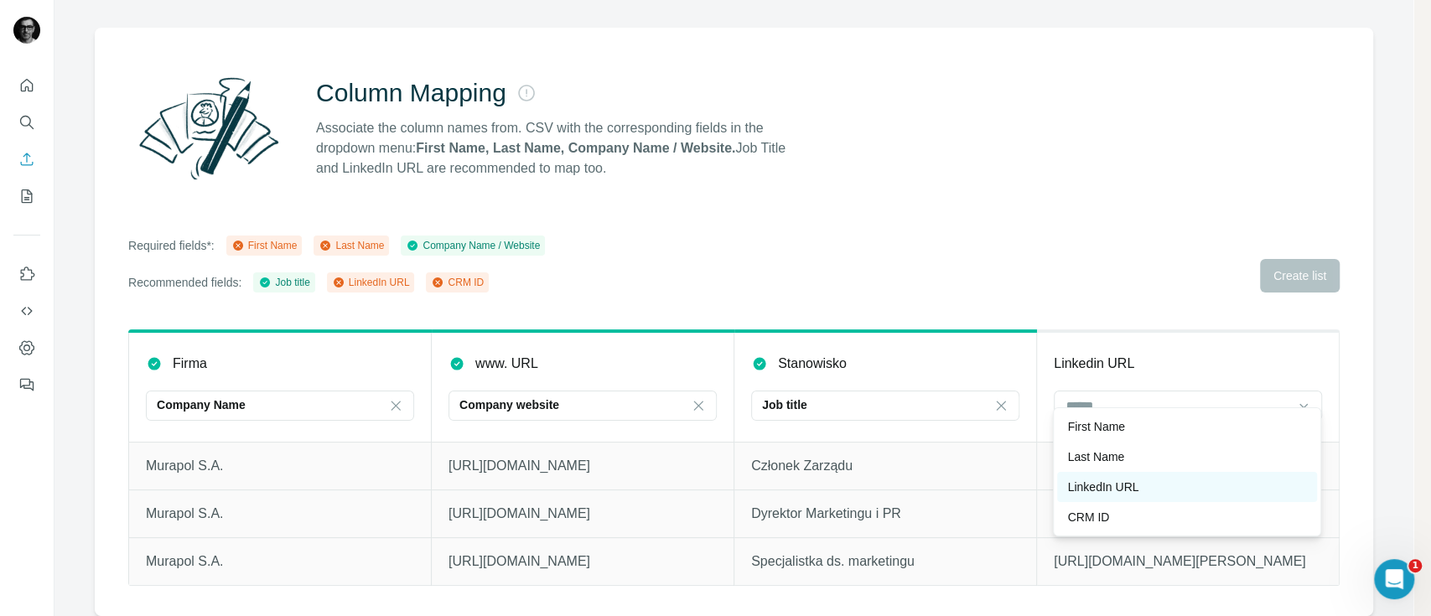
click at [1133, 490] on p "LinkedIn URL" at bounding box center [1102, 487] width 71 height 17
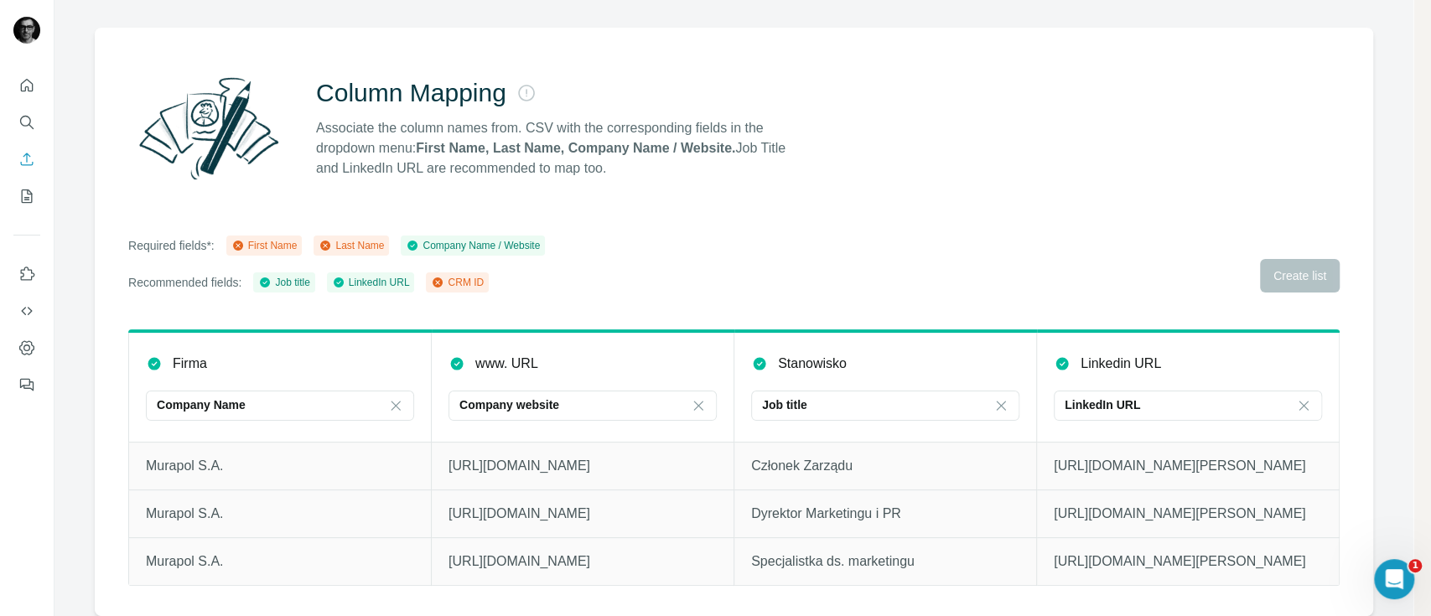
scroll to position [119, 0]
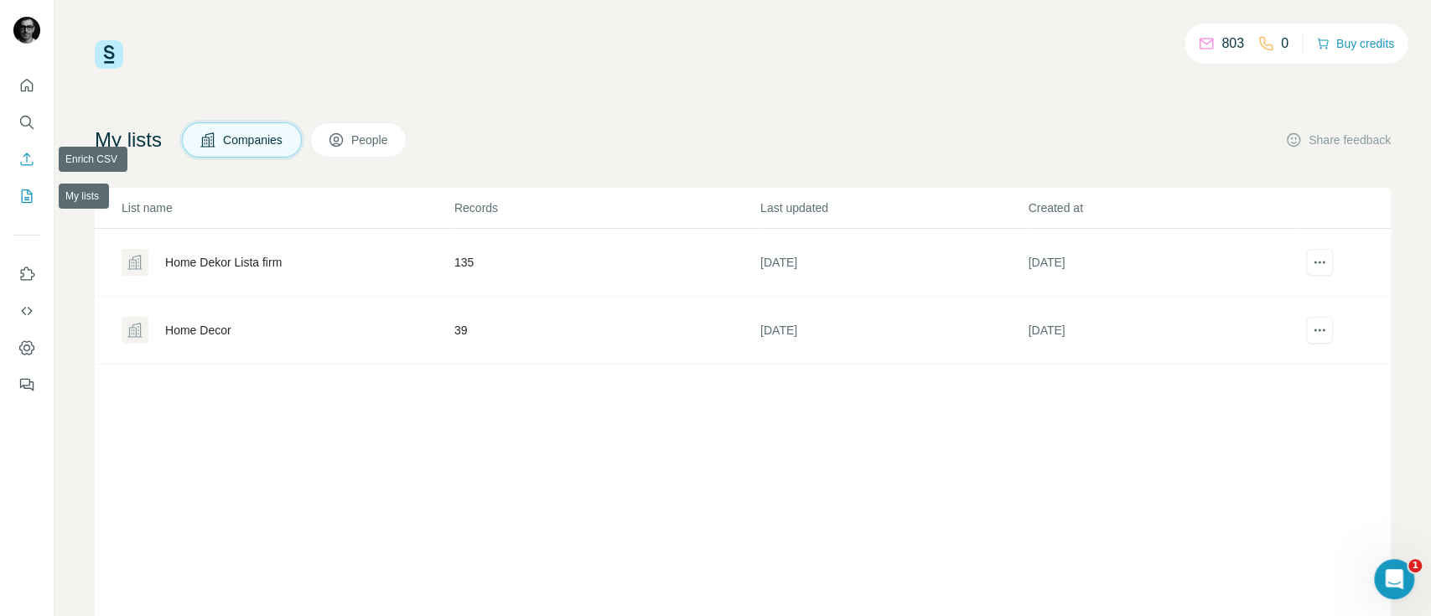
click at [29, 158] on icon "Enrich CSV" at bounding box center [26, 159] width 17 height 17
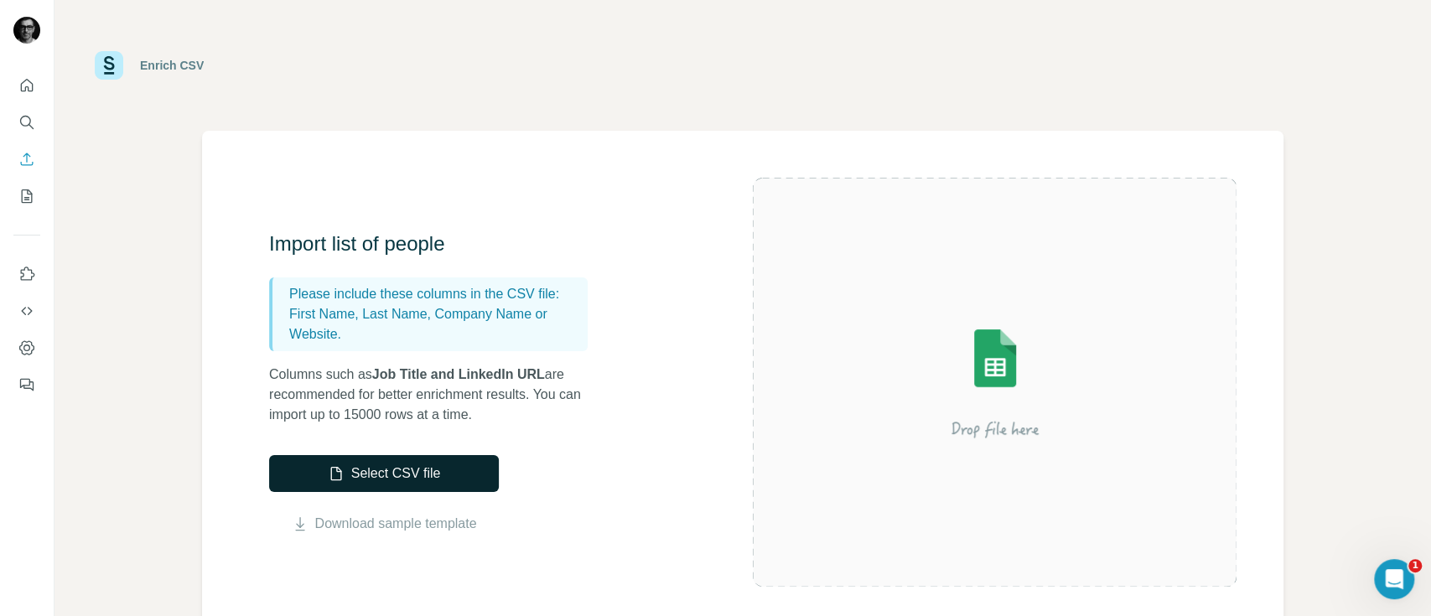
click at [377, 491] on button "Select CSV file" at bounding box center [384, 473] width 230 height 37
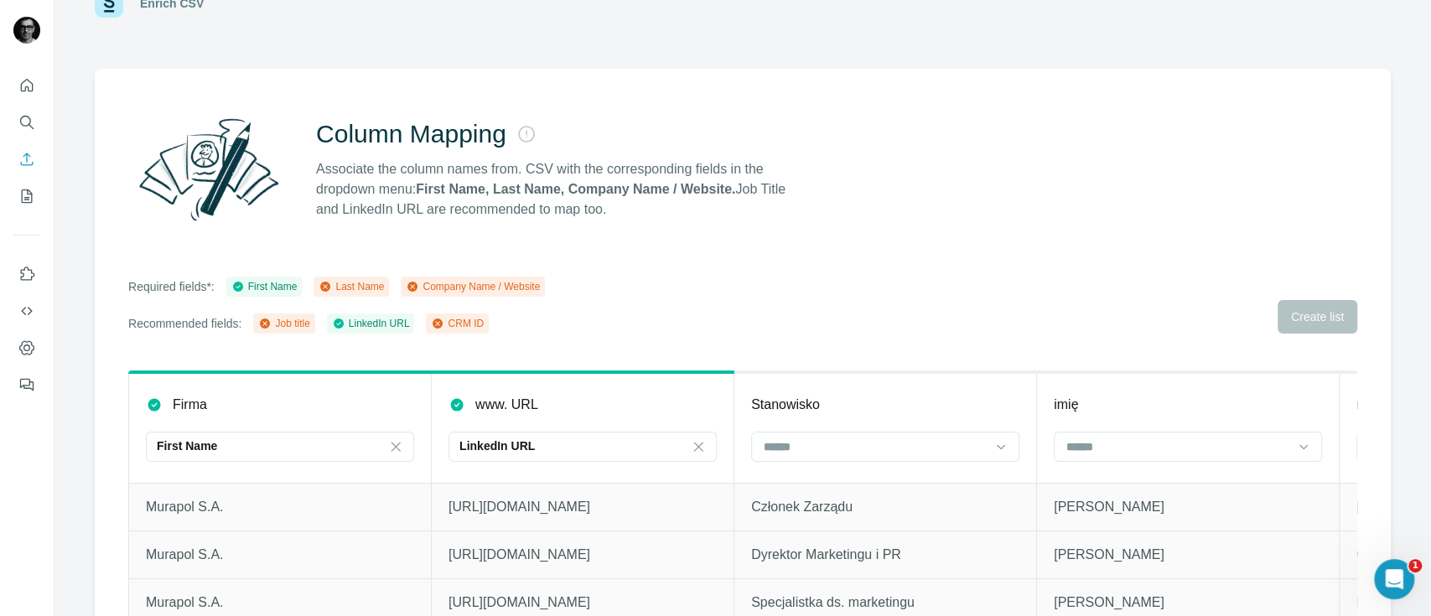
scroll to position [111, 0]
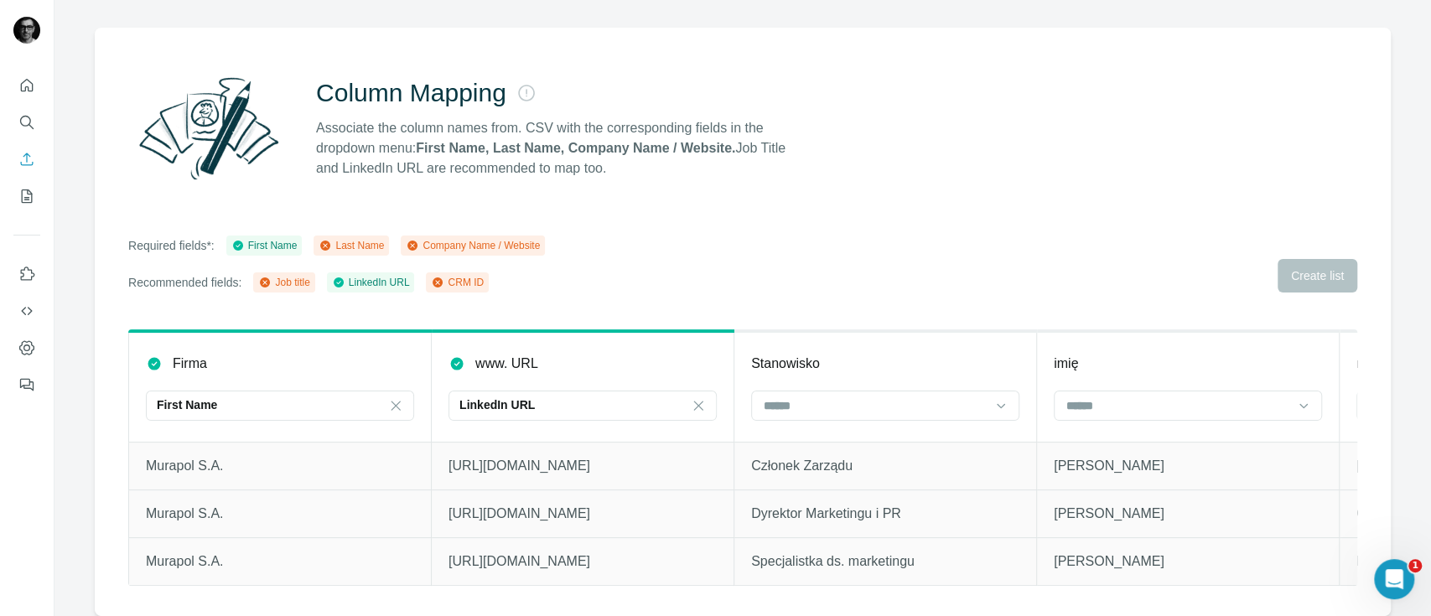
drag, startPoint x: 401, startPoint y: 392, endPoint x: 424, endPoint y: 395, distance: 23.6
click at [401, 397] on icon at bounding box center [395, 405] width 17 height 17
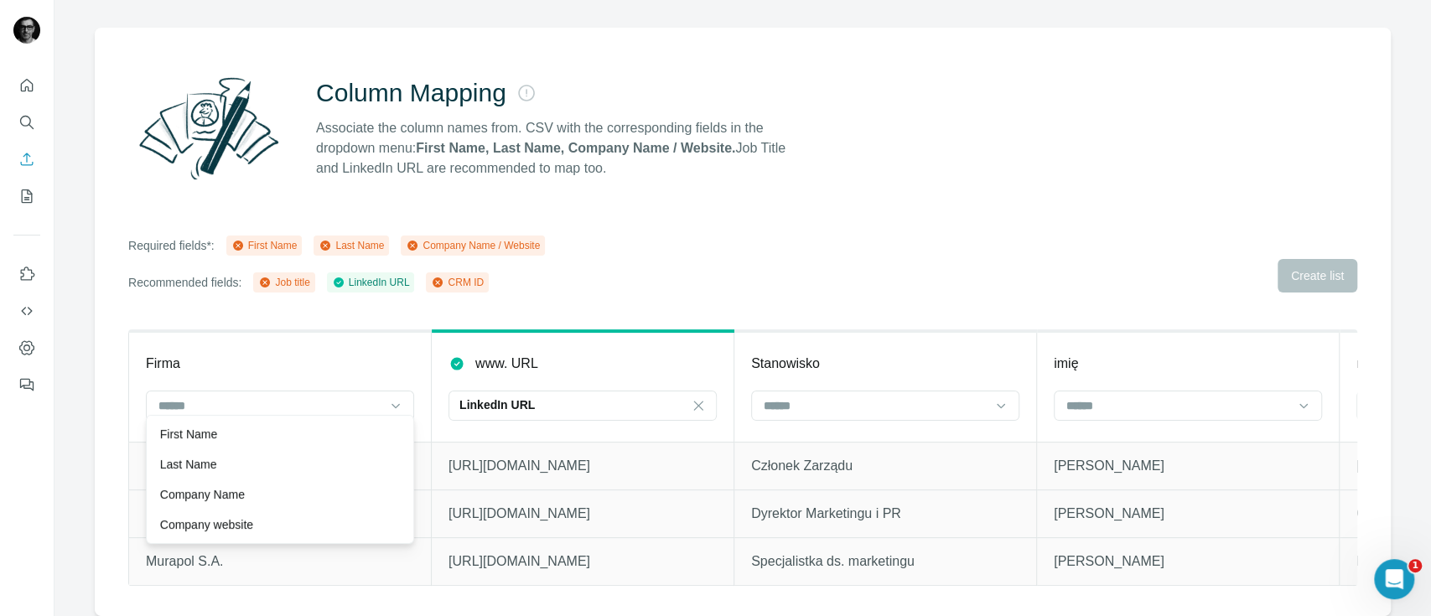
click at [268, 498] on div "Company Name" at bounding box center [280, 494] width 240 height 17
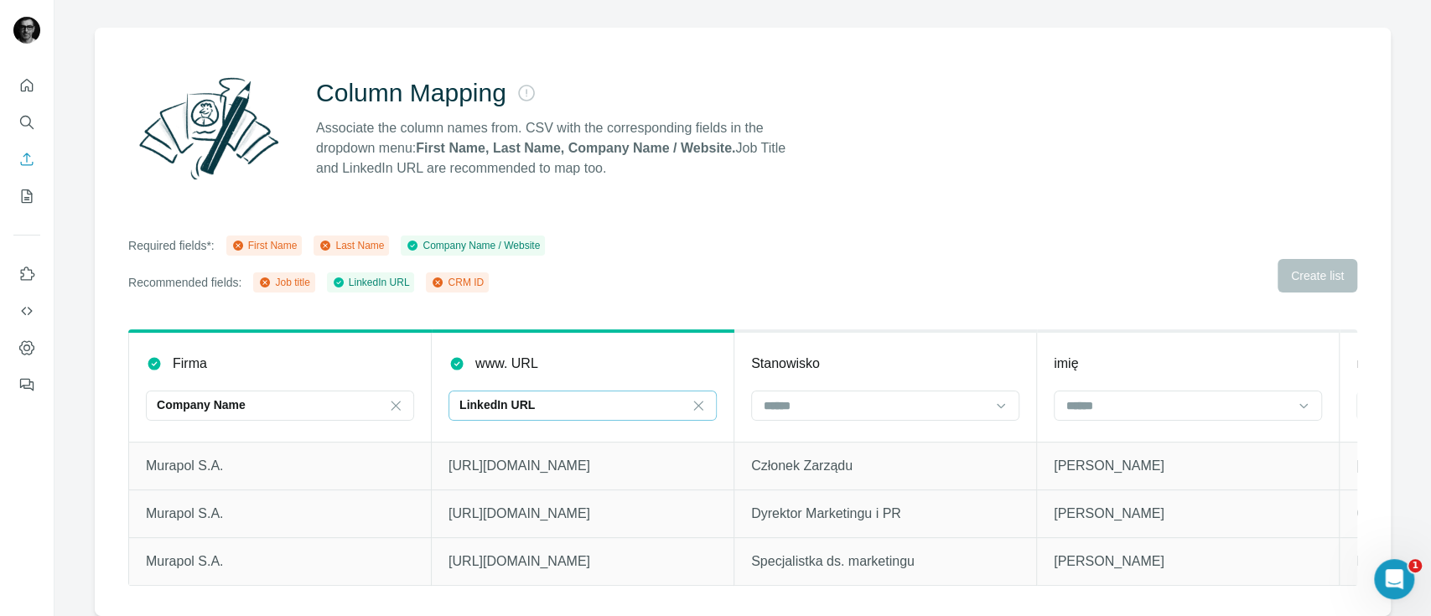
click at [528, 397] on p "LinkedIn URL" at bounding box center [496, 405] width 75 height 17
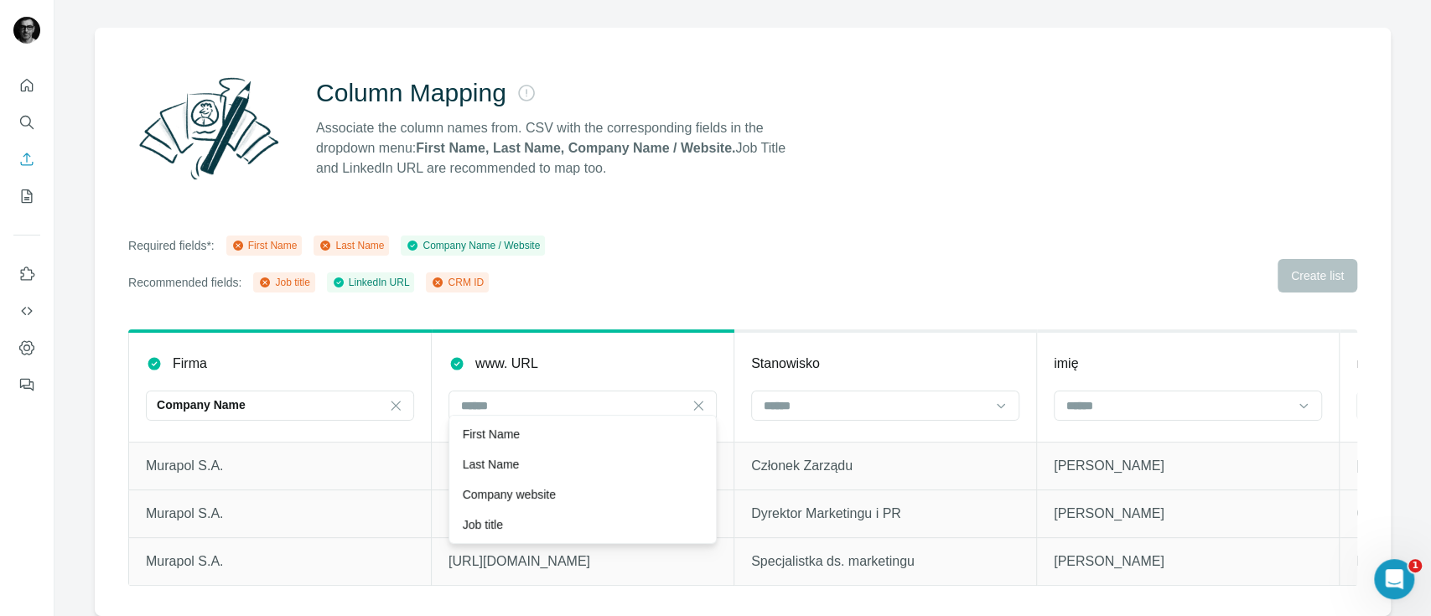
click at [536, 496] on p "Company website" at bounding box center [509, 494] width 93 height 17
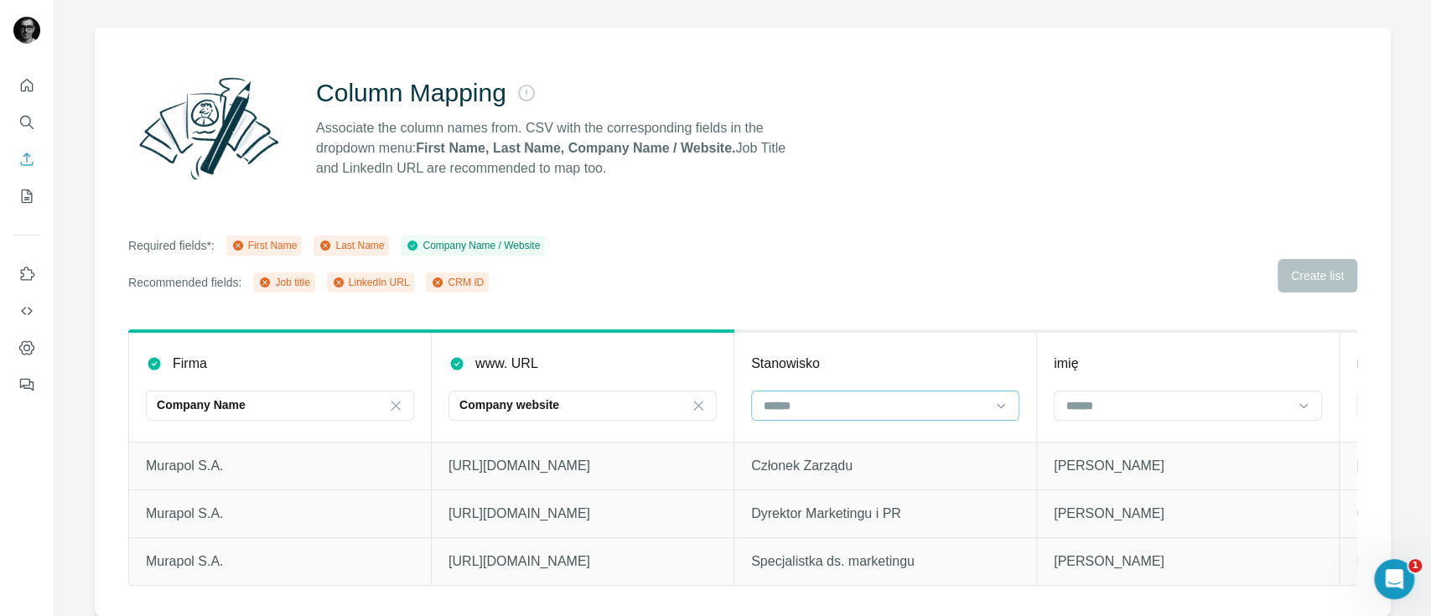
click at [864, 391] on div at bounding box center [875, 405] width 226 height 29
click at [836, 487] on div "Job title" at bounding box center [885, 494] width 240 height 17
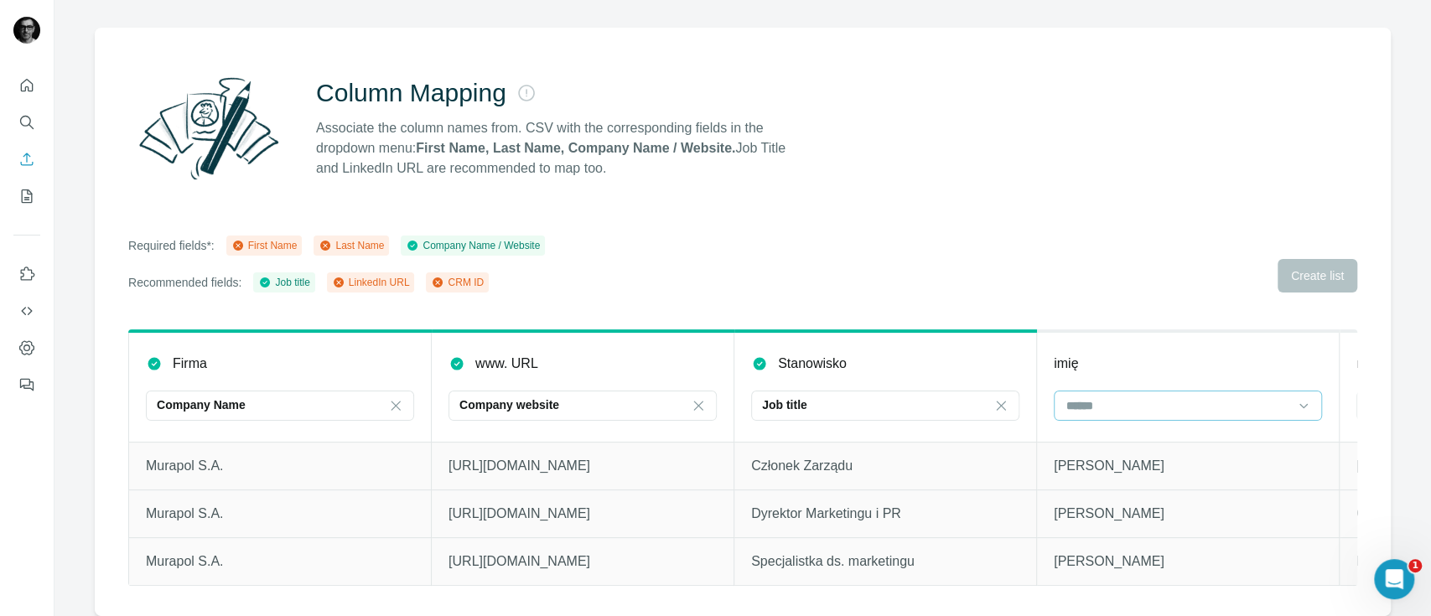
click at [1082, 398] on input at bounding box center [1178, 406] width 226 height 18
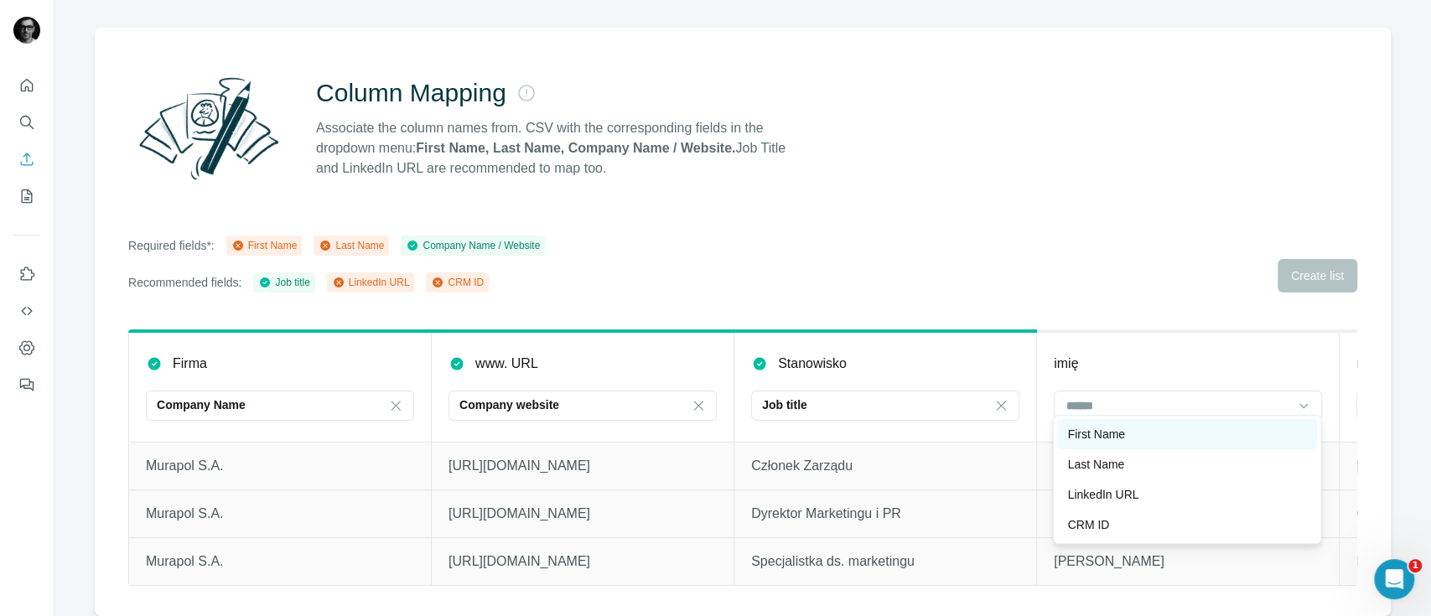
click at [1117, 440] on p "First Name" at bounding box center [1095, 434] width 57 height 17
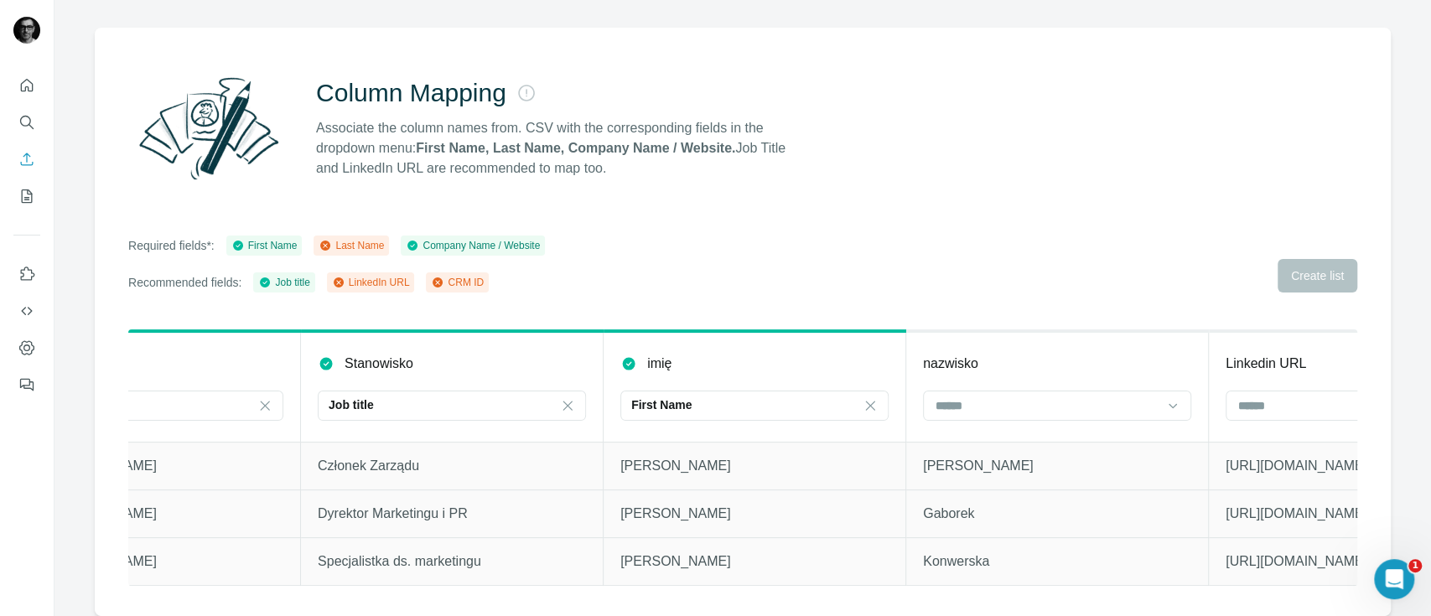
scroll to position [0, 443]
click at [1100, 397] on input at bounding box center [1038, 406] width 226 height 18
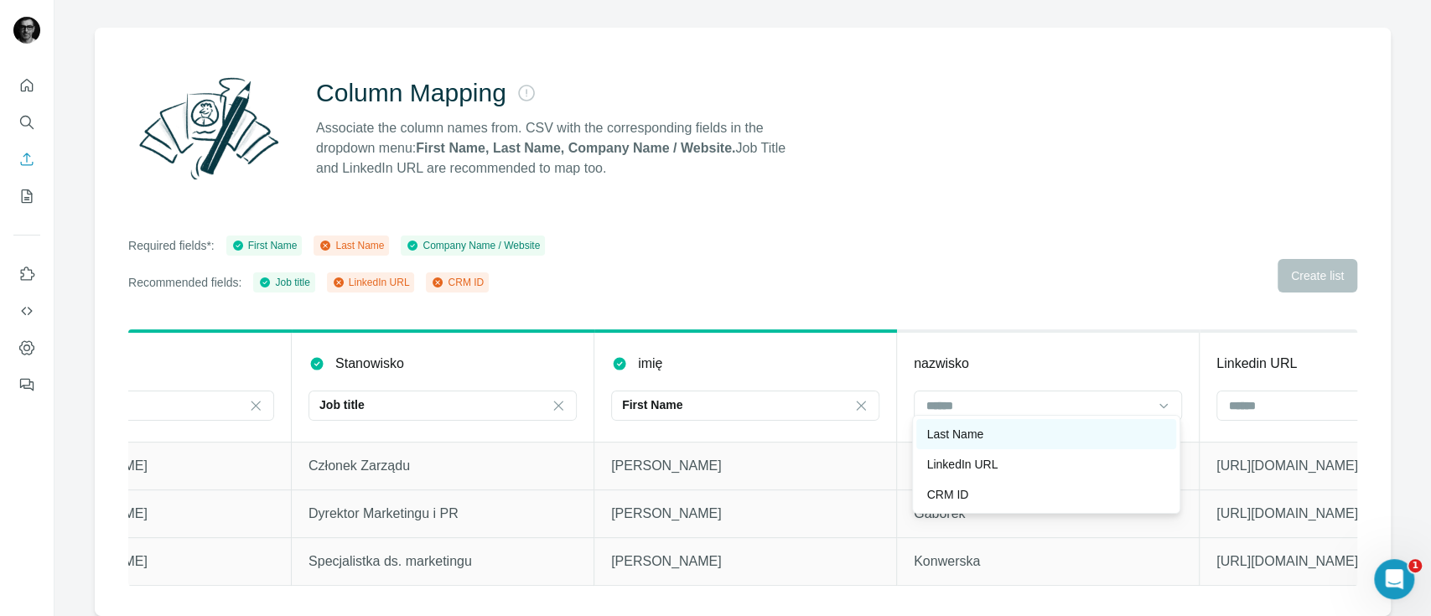
click at [1007, 434] on div "Last Name" at bounding box center [1046, 434] width 240 height 17
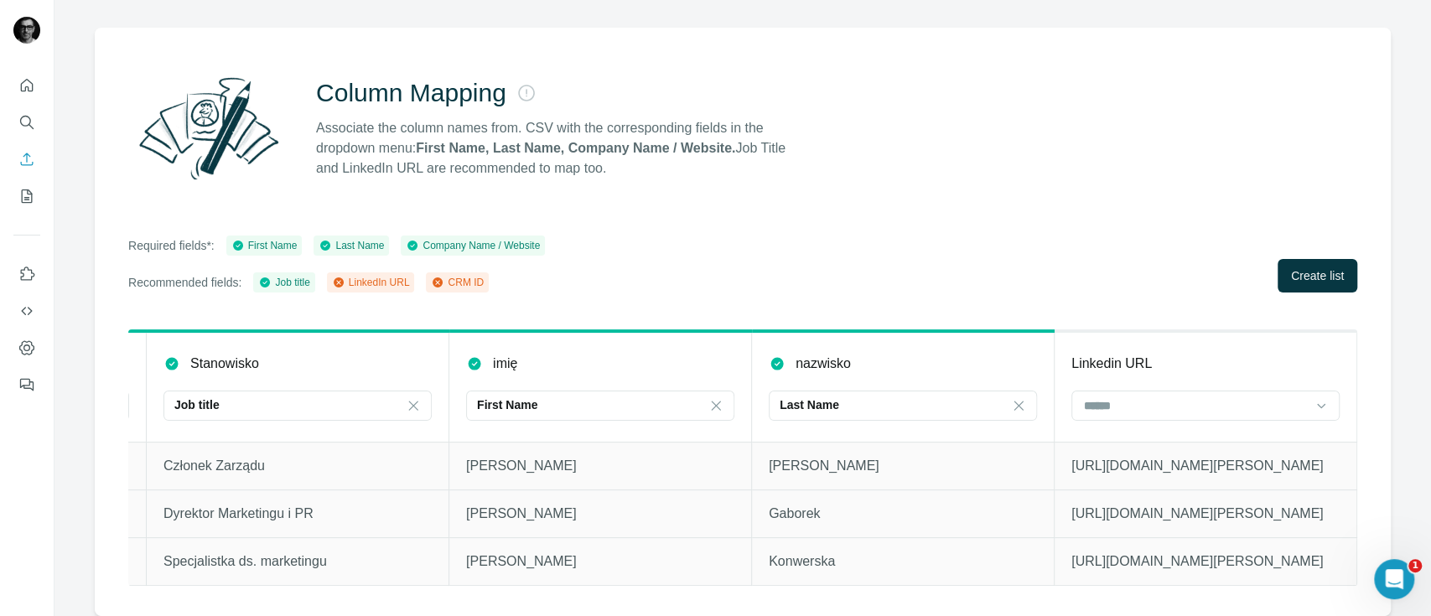
scroll to position [0, 604]
click at [1168, 402] on input at bounding box center [1195, 406] width 226 height 18
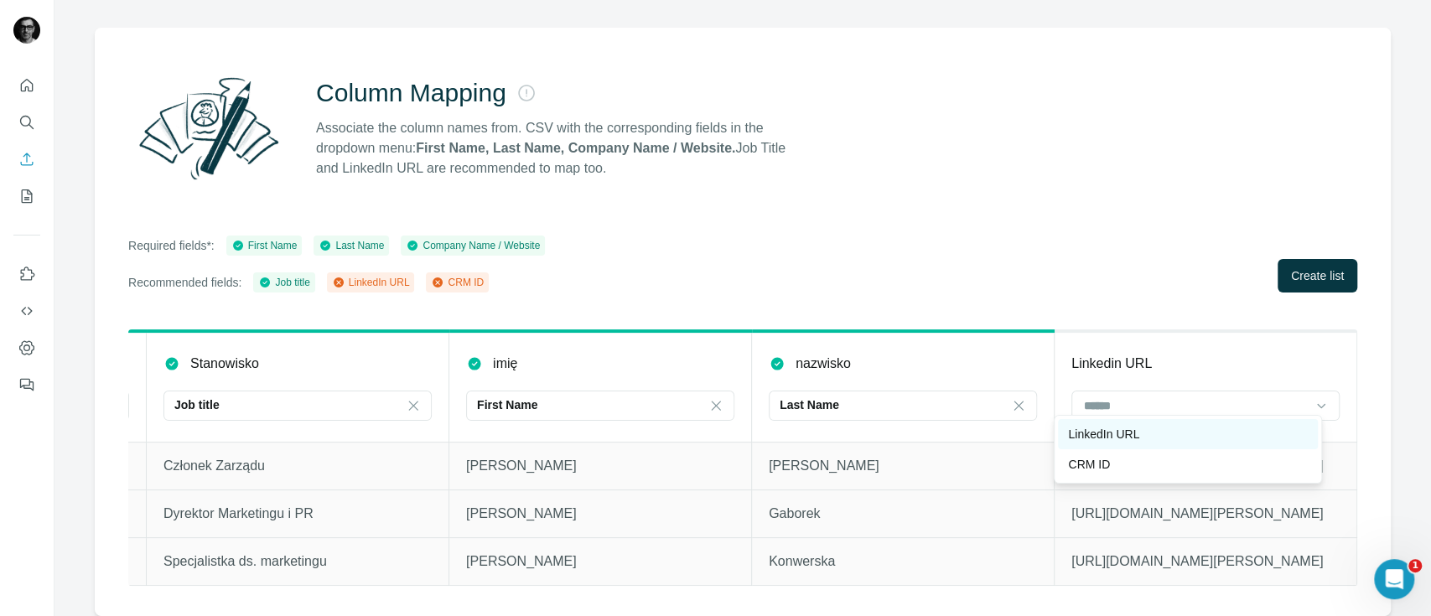
click at [1145, 437] on div "LinkedIn URL" at bounding box center [1188, 434] width 240 height 17
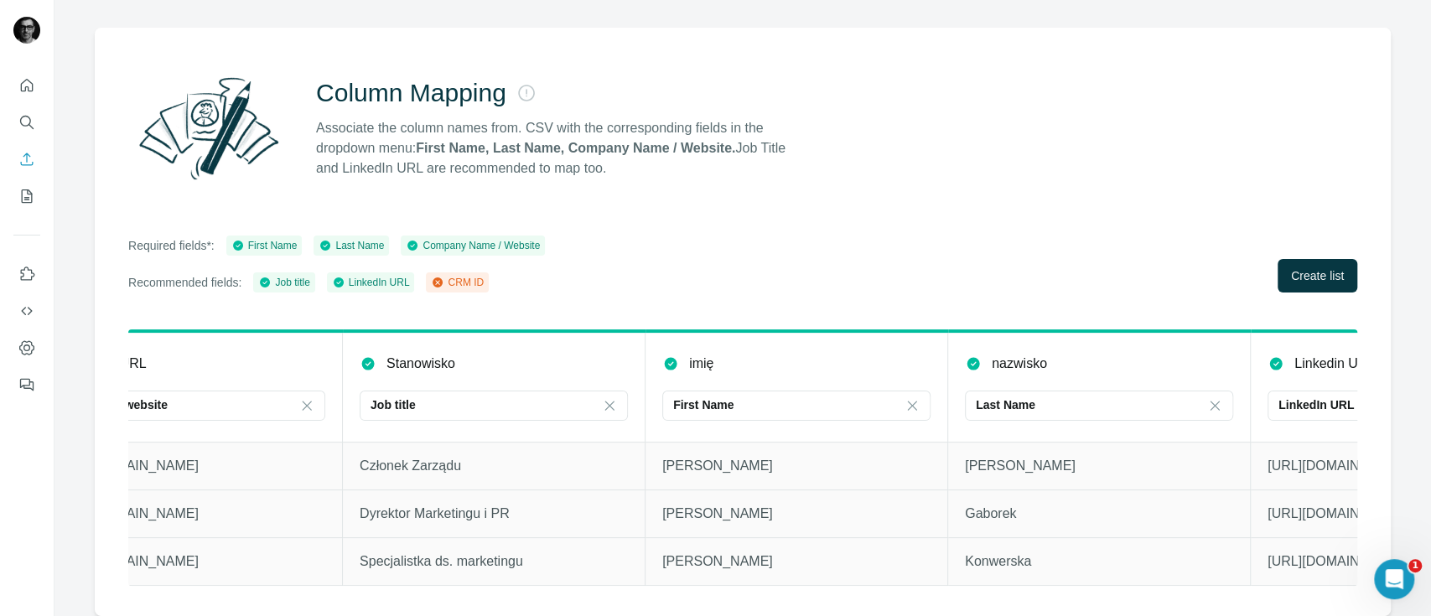
scroll to position [0, 0]
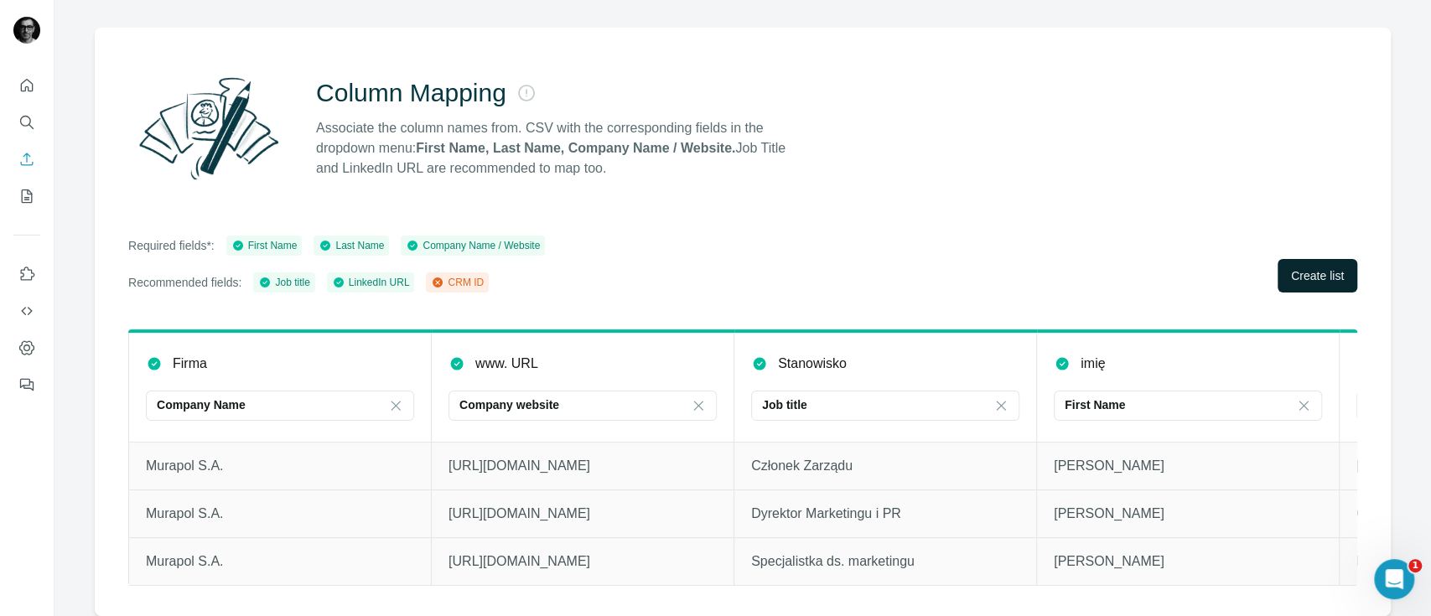
click at [1308, 267] on span "Create list" at bounding box center [1317, 275] width 53 height 17
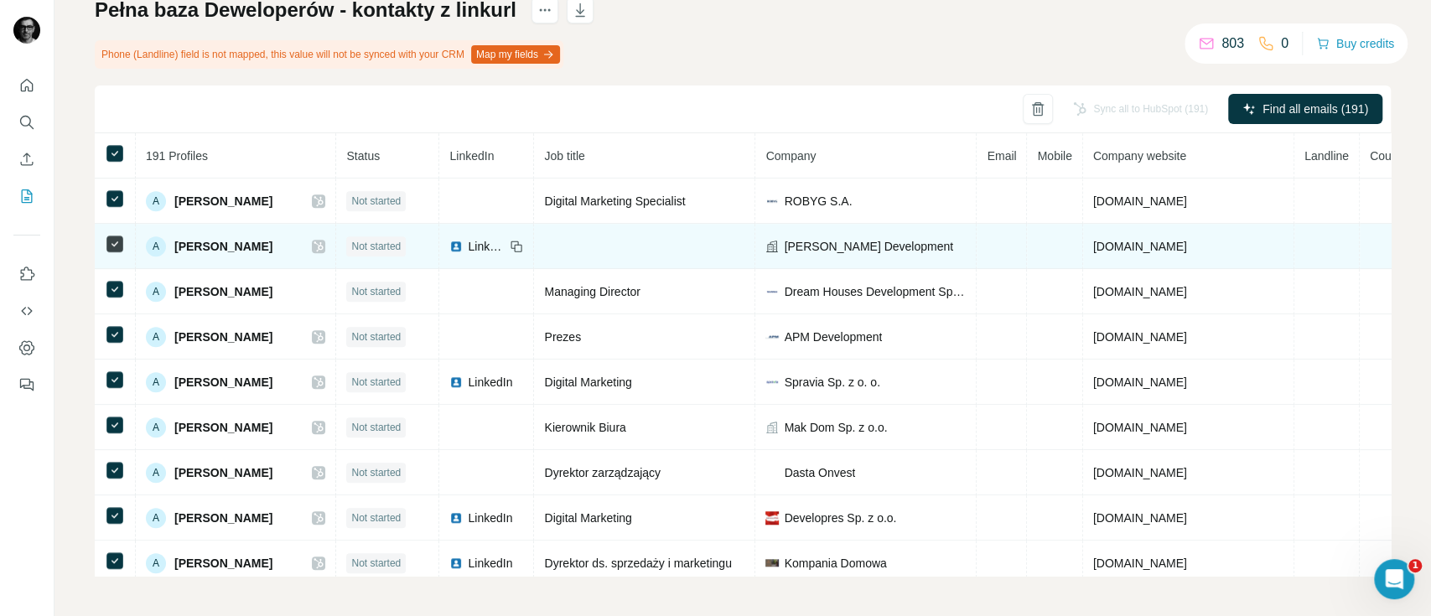
scroll to position [894, 0]
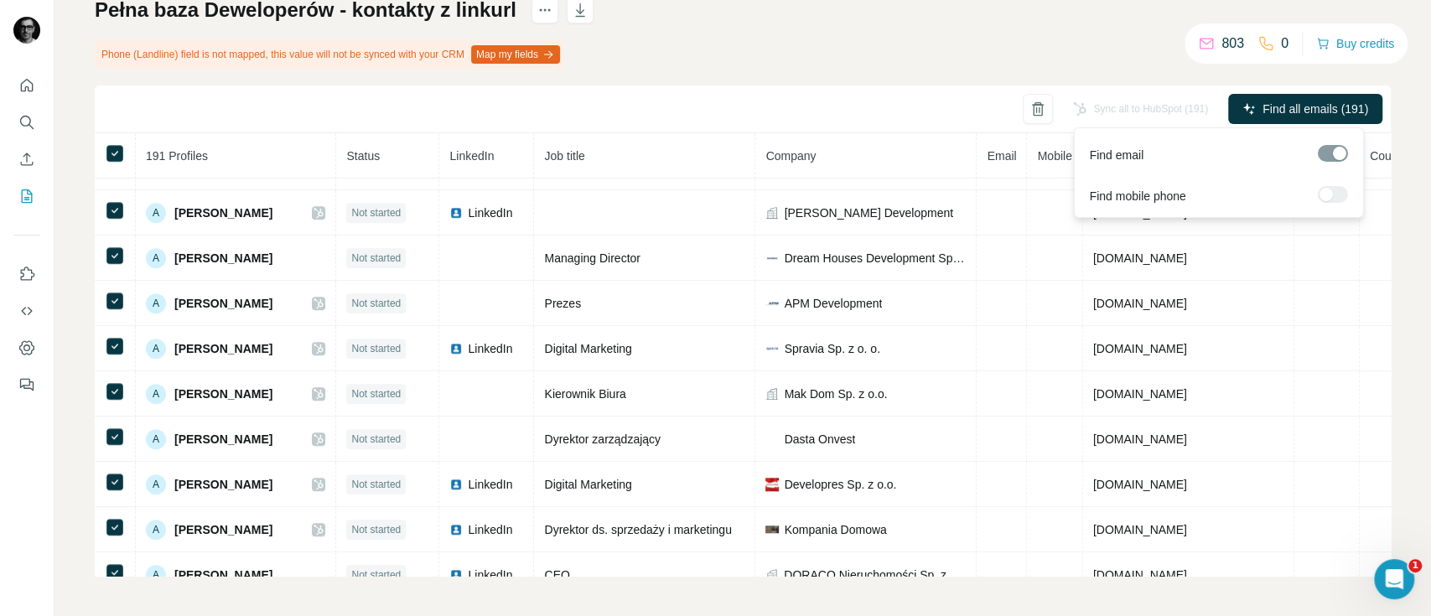
click at [1278, 111] on span "Find all emails (191)" at bounding box center [1315, 109] width 106 height 17
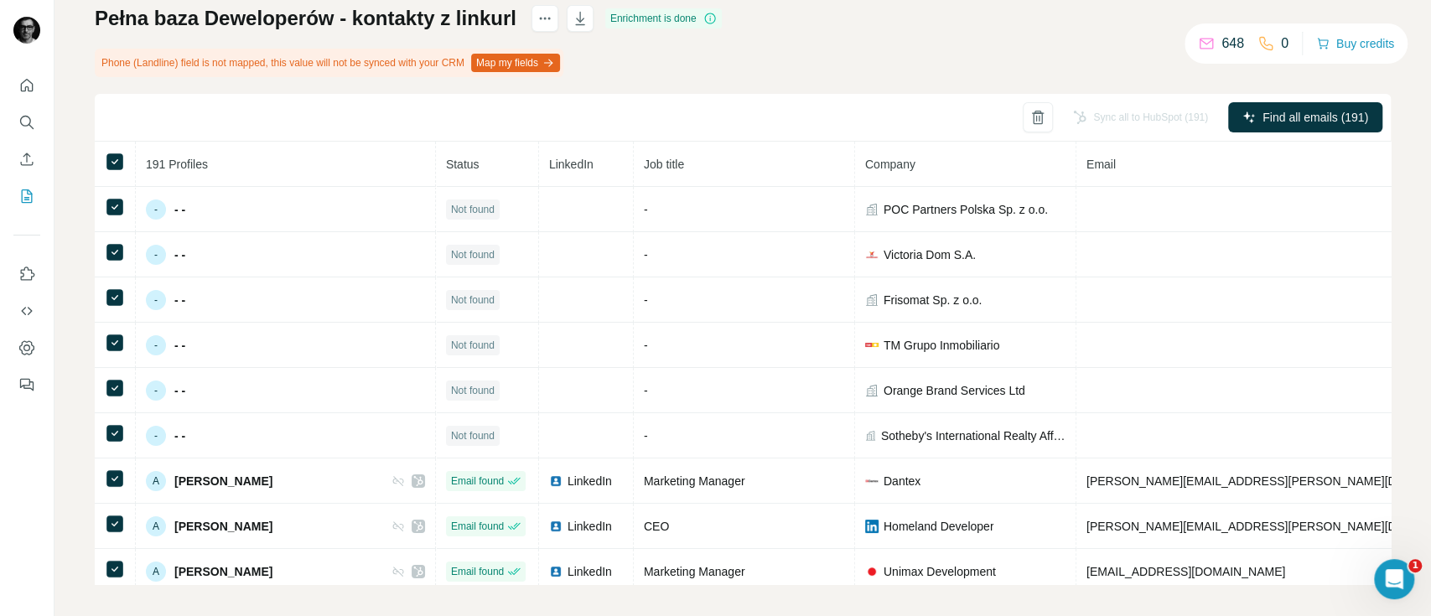
scroll to position [126, 0]
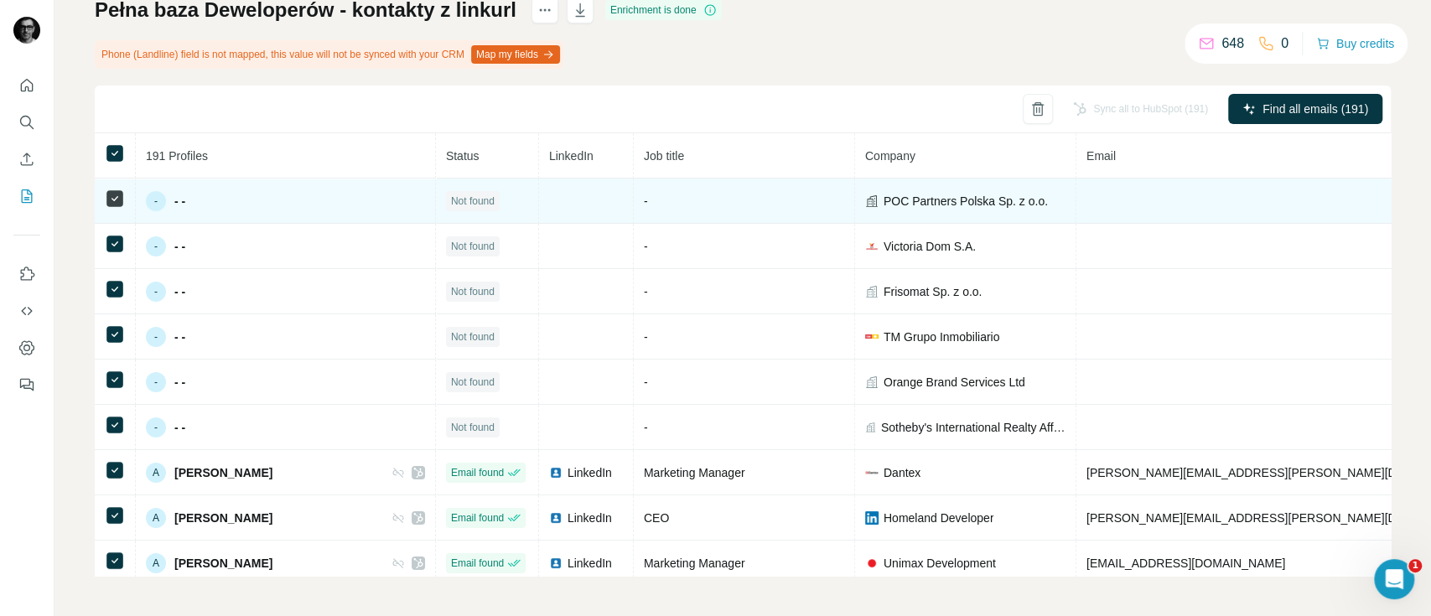
click at [630, 99] on div "Sync all to HubSpot (191) Find all emails (191)" at bounding box center [743, 110] width 1296 height 48
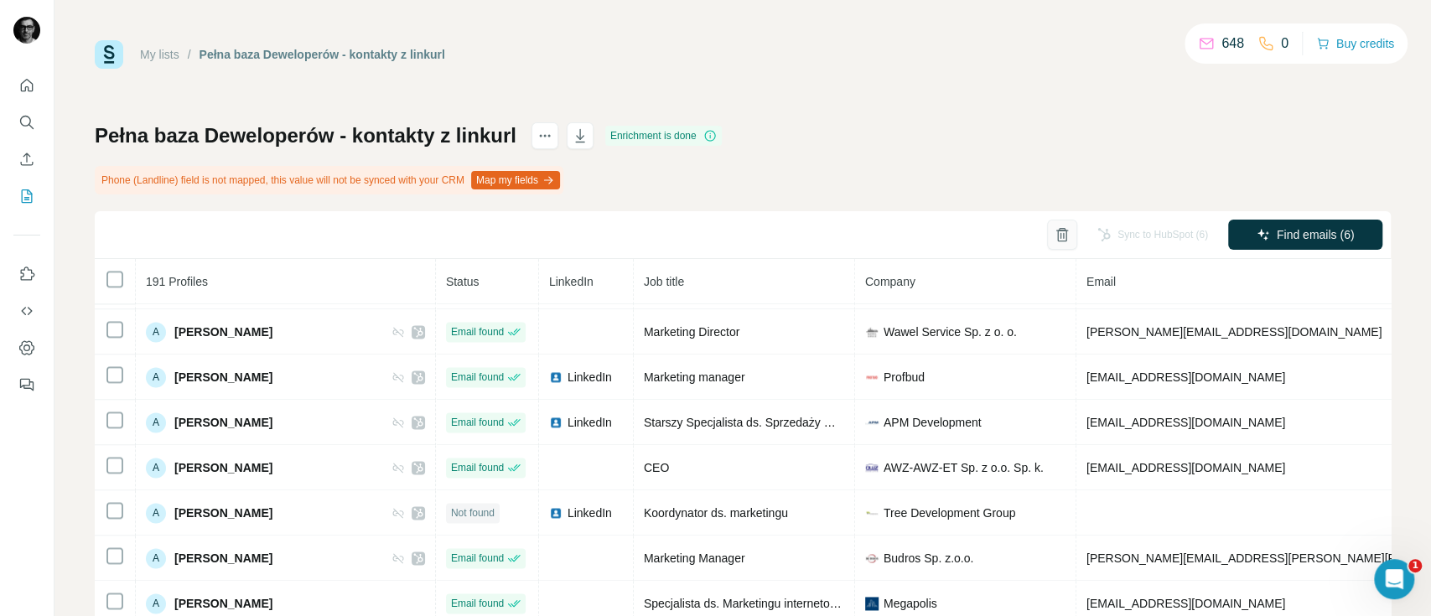
scroll to position [1223, 0]
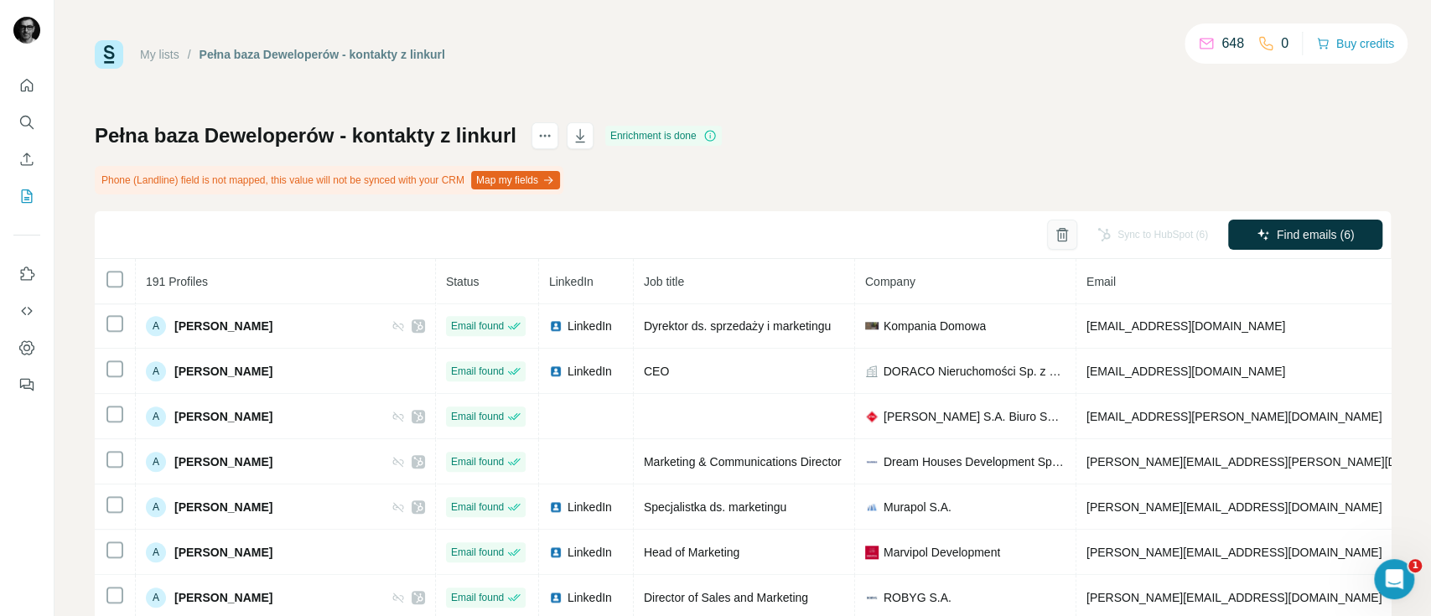
click at [1054, 232] on icon "button" at bounding box center [1062, 234] width 17 height 17
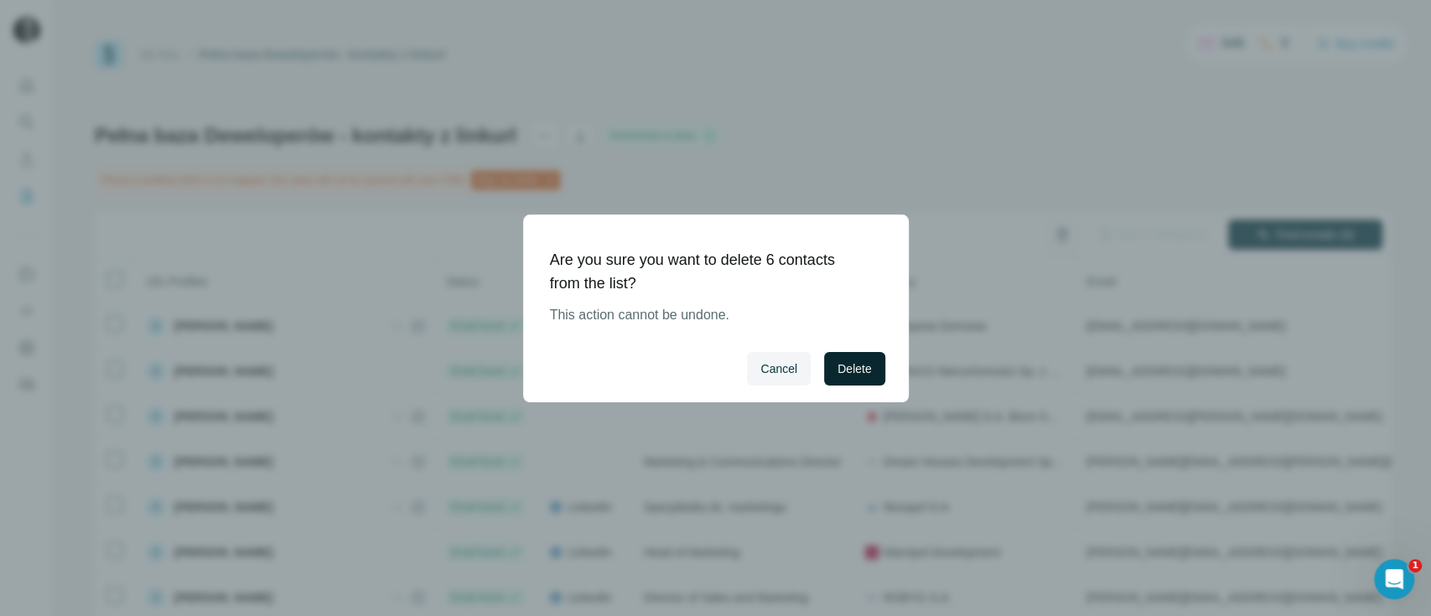
click at [846, 371] on span "Delete" at bounding box center [854, 368] width 34 height 17
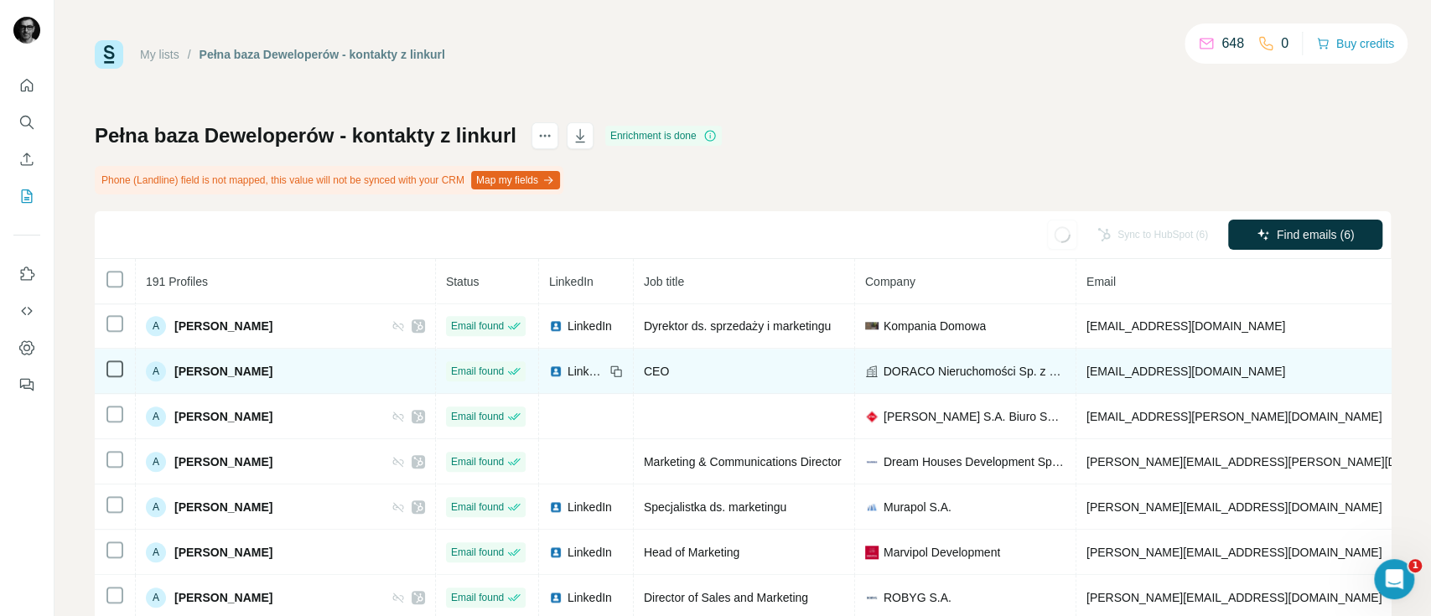
scroll to position [0, 0]
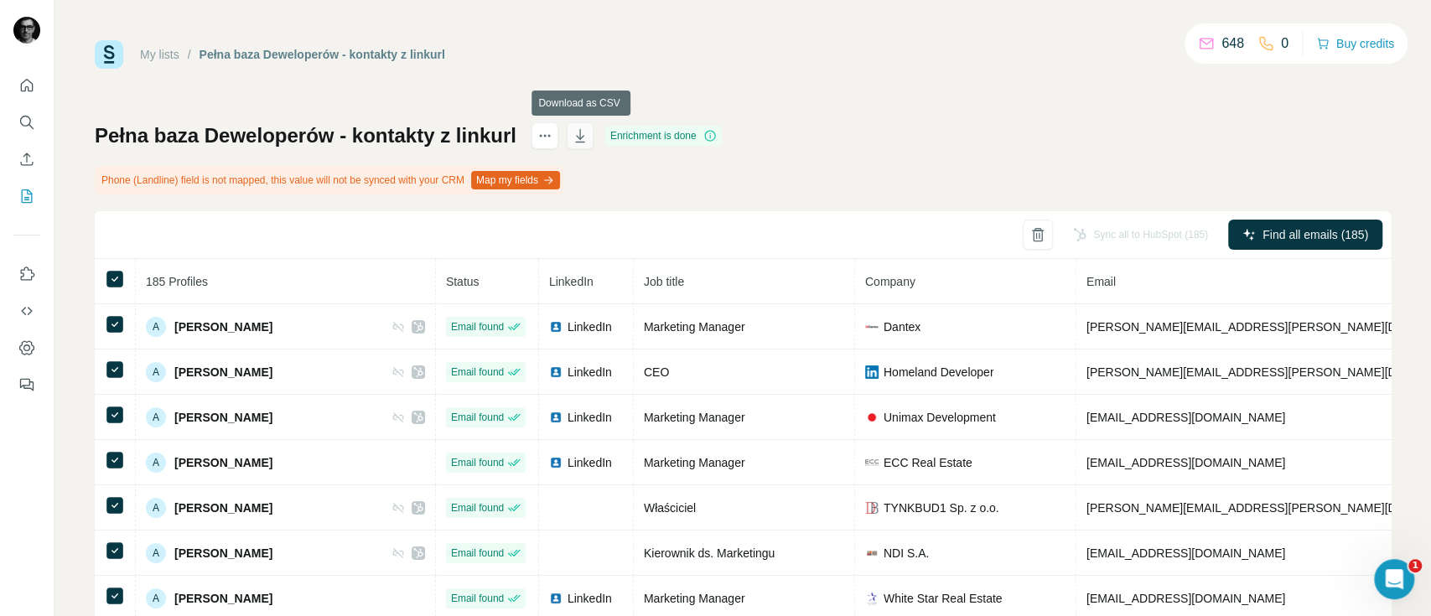
click at [582, 137] on icon "button" at bounding box center [580, 137] width 8 height 5
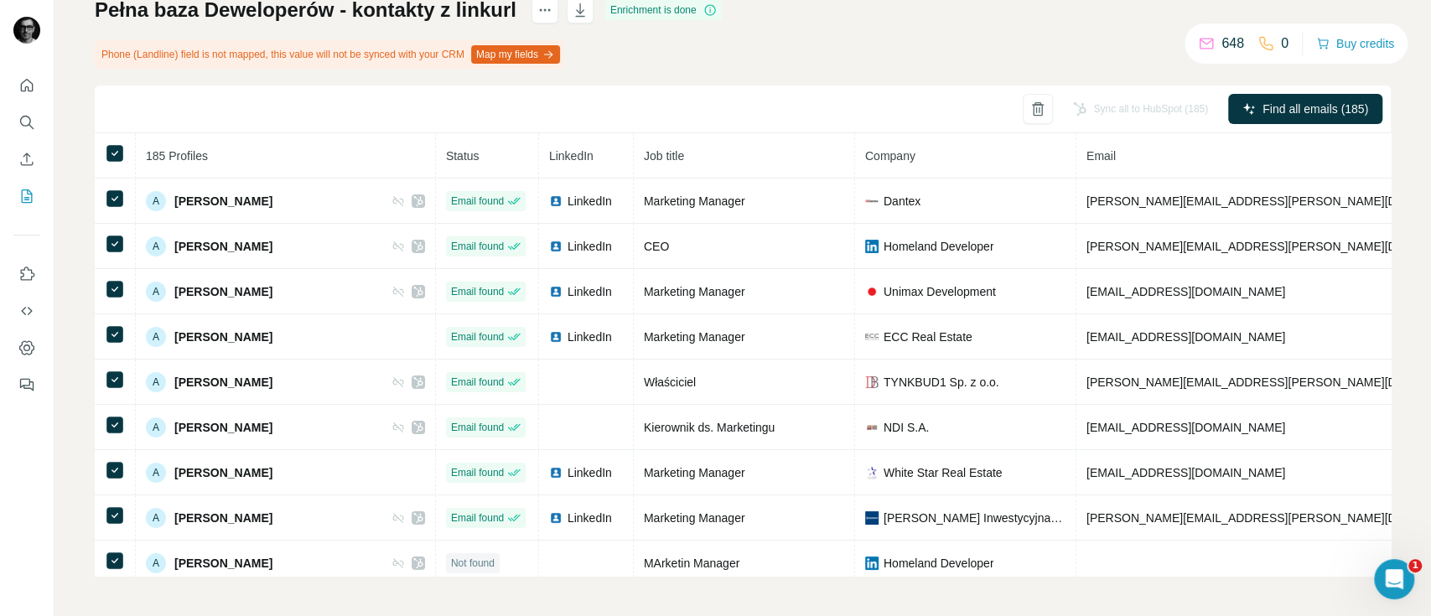
click at [365, 114] on div "Sync all to HubSpot (185) Find all emails (185)" at bounding box center [743, 110] width 1296 height 48
click at [671, 64] on div "Pełna baza Deweloperów - kontakty z linkurl Enrichment is done Phone (Landline)…" at bounding box center [743, 286] width 1296 height 579
click at [842, 154] on th "Job title" at bounding box center [744, 155] width 221 height 45
drag, startPoint x: 792, startPoint y: 156, endPoint x: 975, endPoint y: 153, distance: 182.8
click at [791, 156] on th "Job title" at bounding box center [744, 155] width 221 height 45
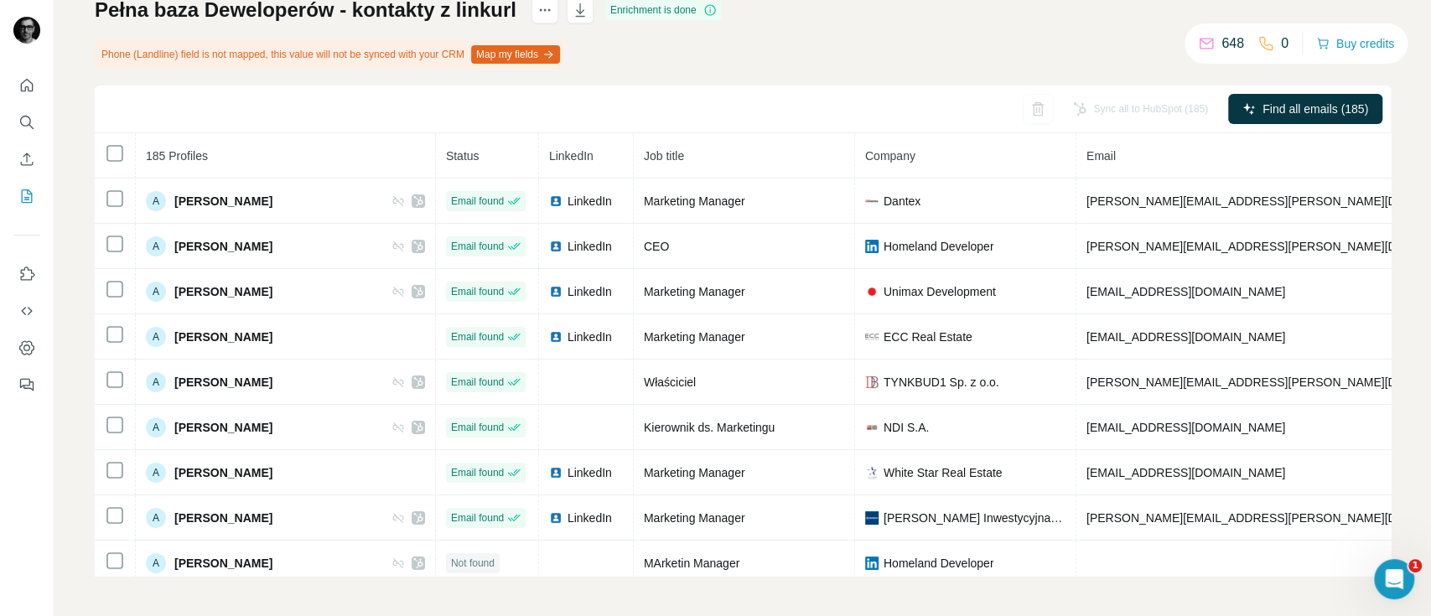
click at [634, 156] on th "LinkedIn" at bounding box center [586, 155] width 95 height 45
click at [28, 193] on icon "My lists" at bounding box center [26, 196] width 17 height 17
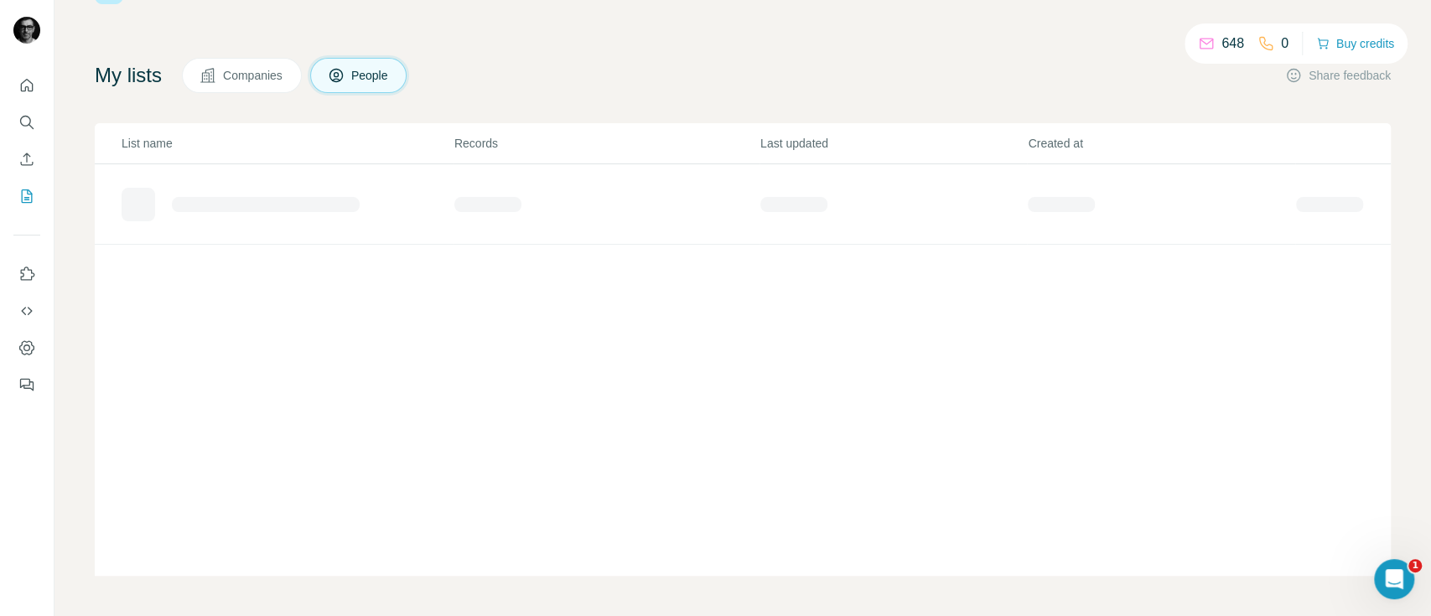
scroll to position [64, 0]
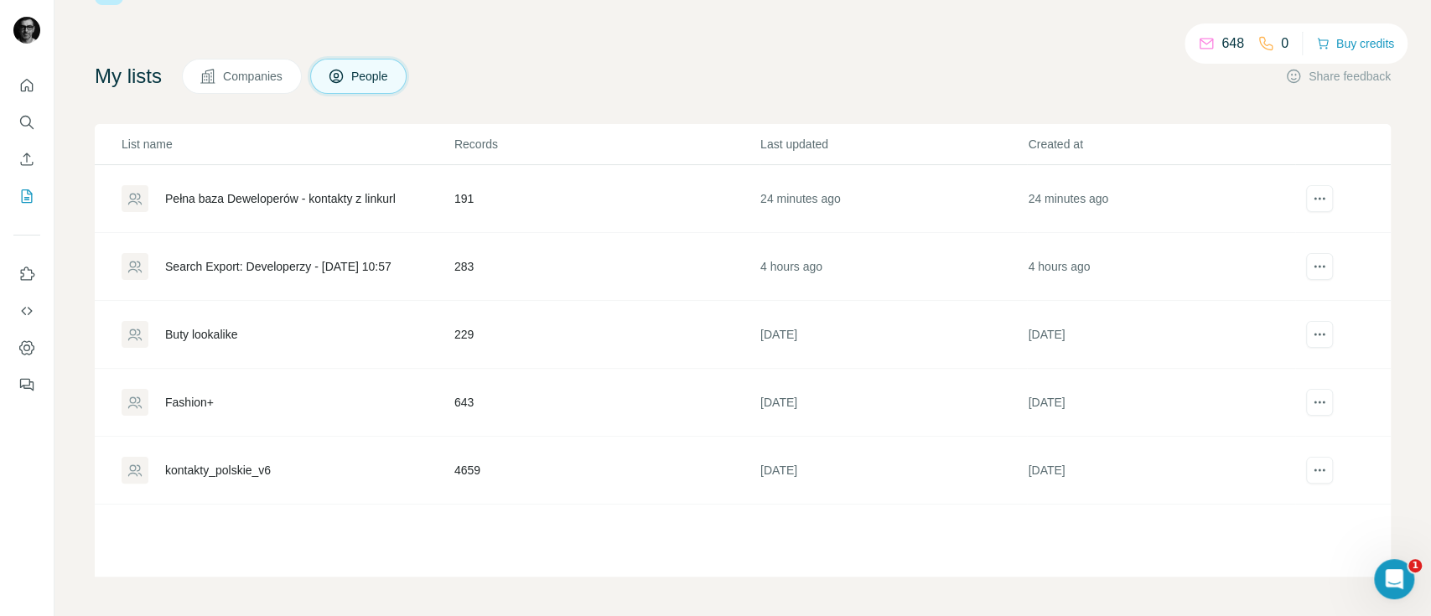
click at [301, 198] on div "Pełna baza Deweloperów - kontakty z linkurl" at bounding box center [280, 198] width 231 height 17
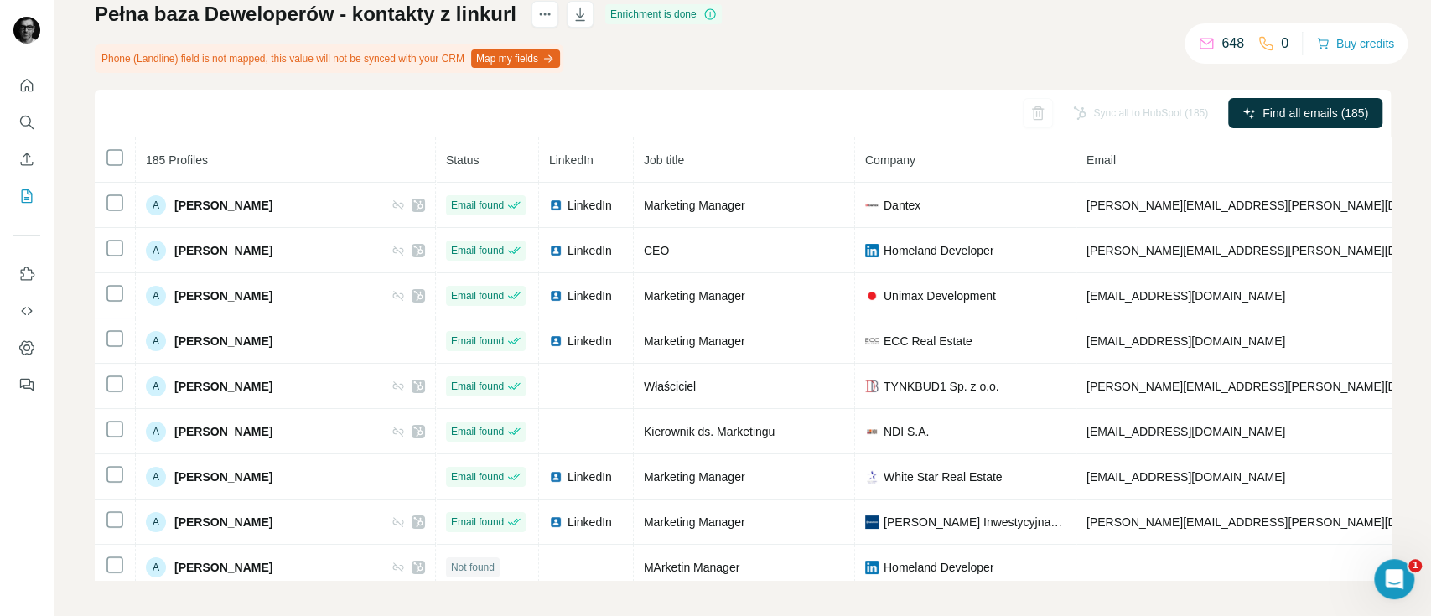
scroll to position [0, 472]
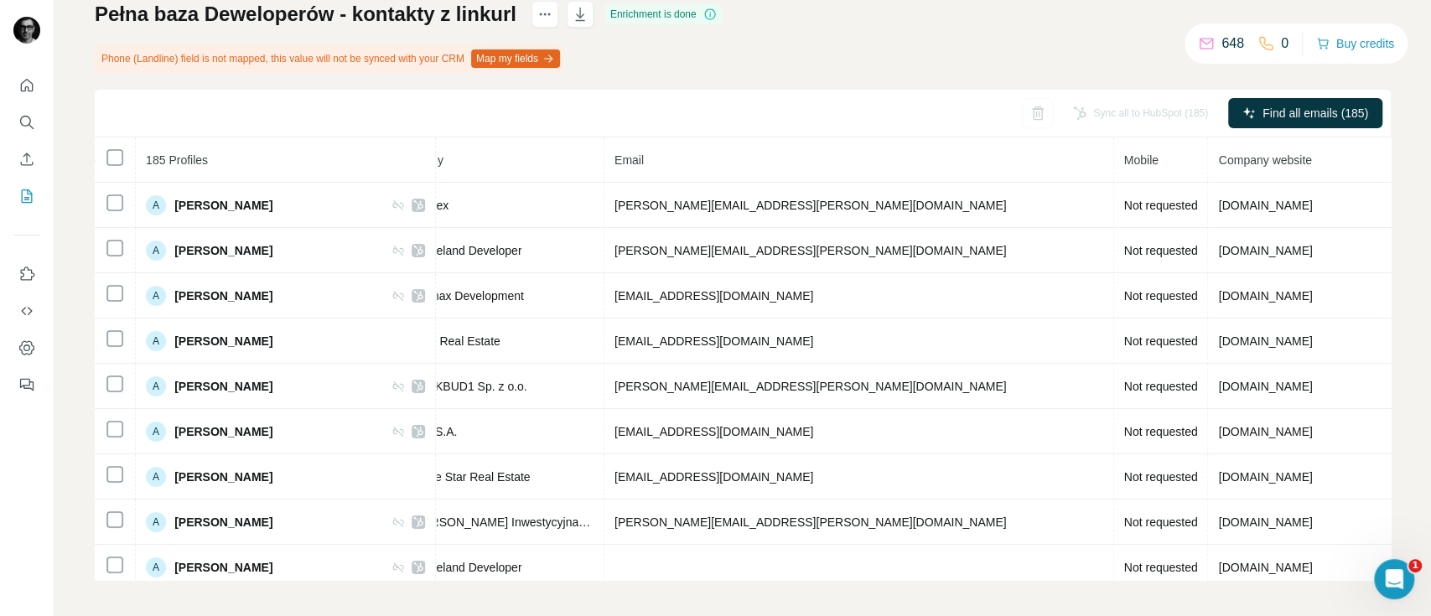
click at [1153, 62] on div "Pełna baza Deweloperów - kontakty z linkurl Enrichment is done Phone (Landline)…" at bounding box center [743, 290] width 1296 height 579
click at [1114, 153] on th "Mobile" at bounding box center [1161, 159] width 95 height 45
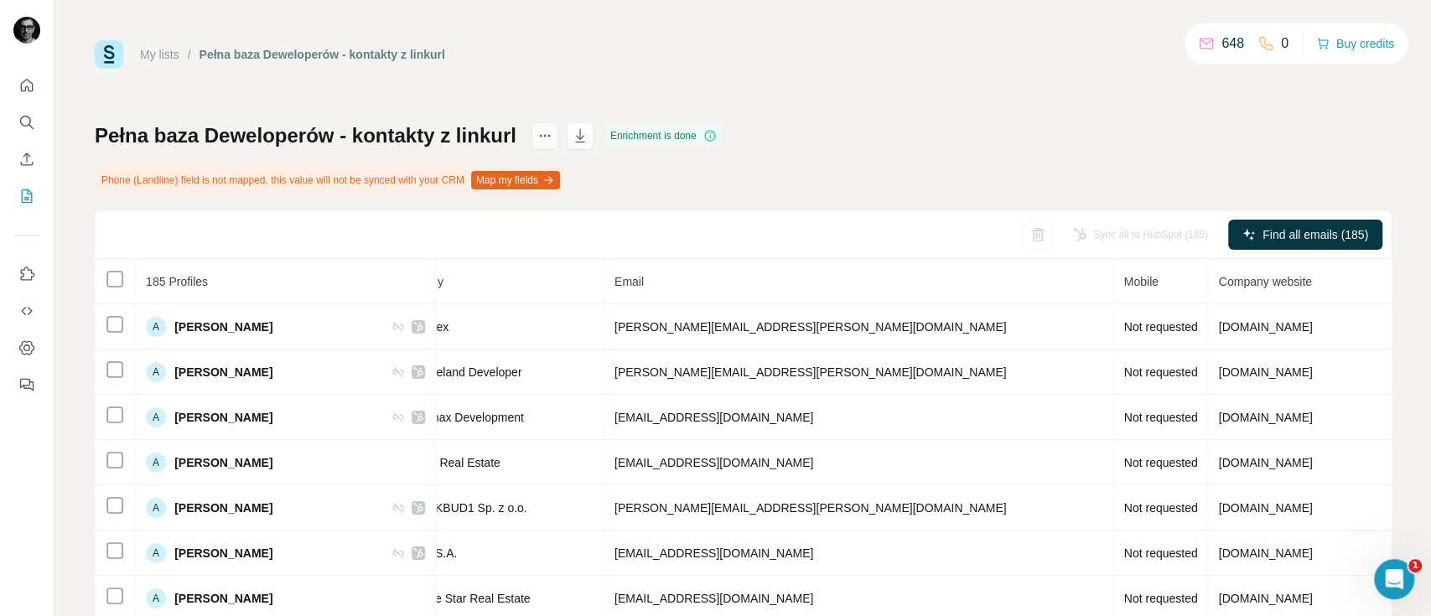
click at [552, 137] on icon "actions" at bounding box center [544, 135] width 17 height 17
click at [583, 136] on icon "button" at bounding box center [579, 135] width 9 height 13
click at [23, 160] on icon "Enrich CSV" at bounding box center [26, 159] width 17 height 17
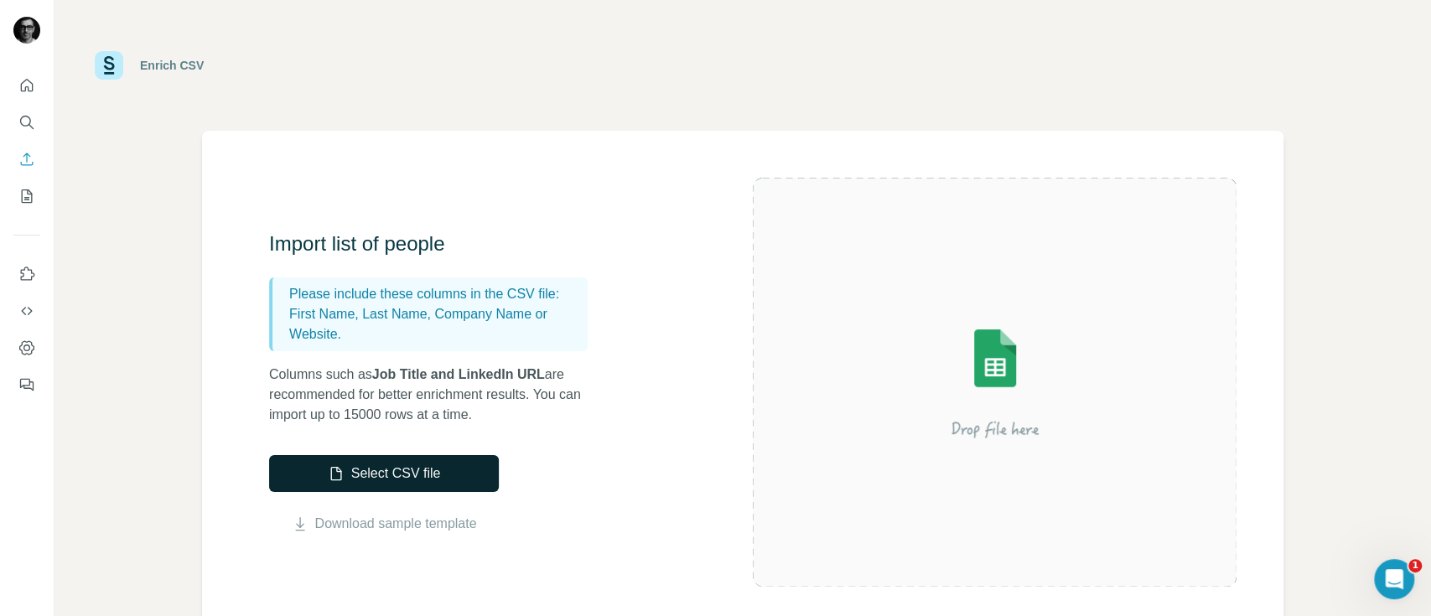
click at [416, 470] on button "Select CSV file" at bounding box center [384, 473] width 230 height 37
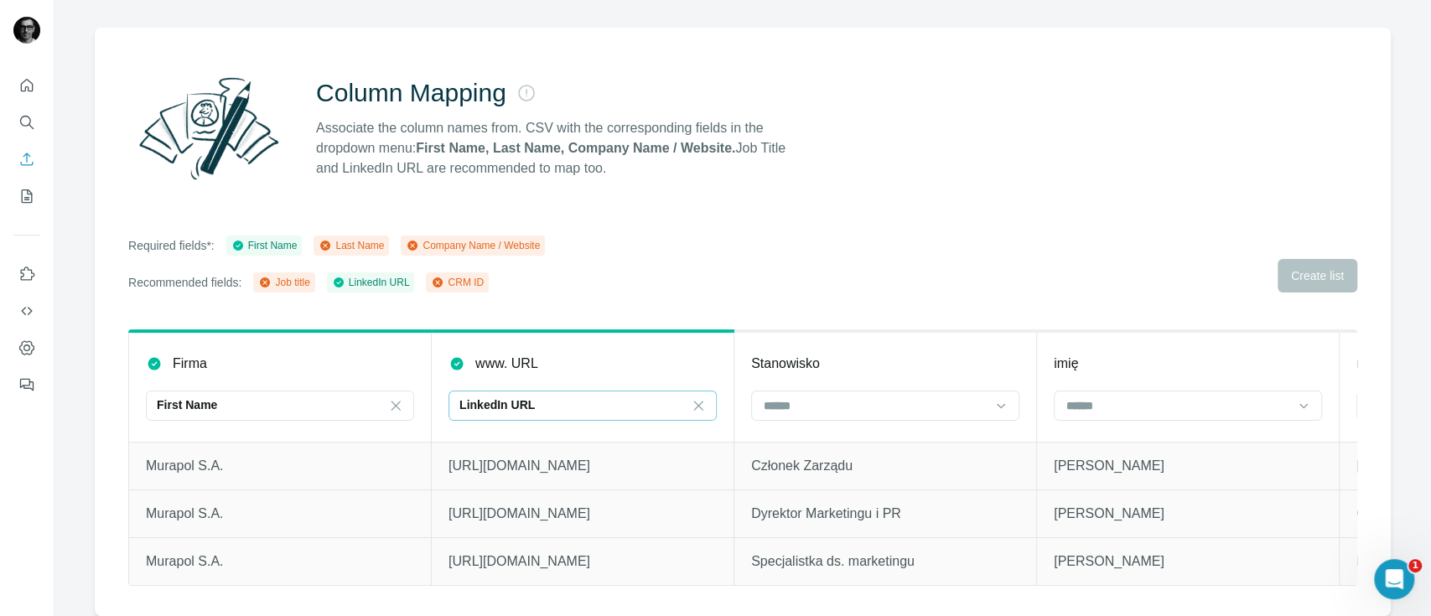
scroll to position [119, 0]
click at [693, 397] on icon at bounding box center [698, 405] width 17 height 17
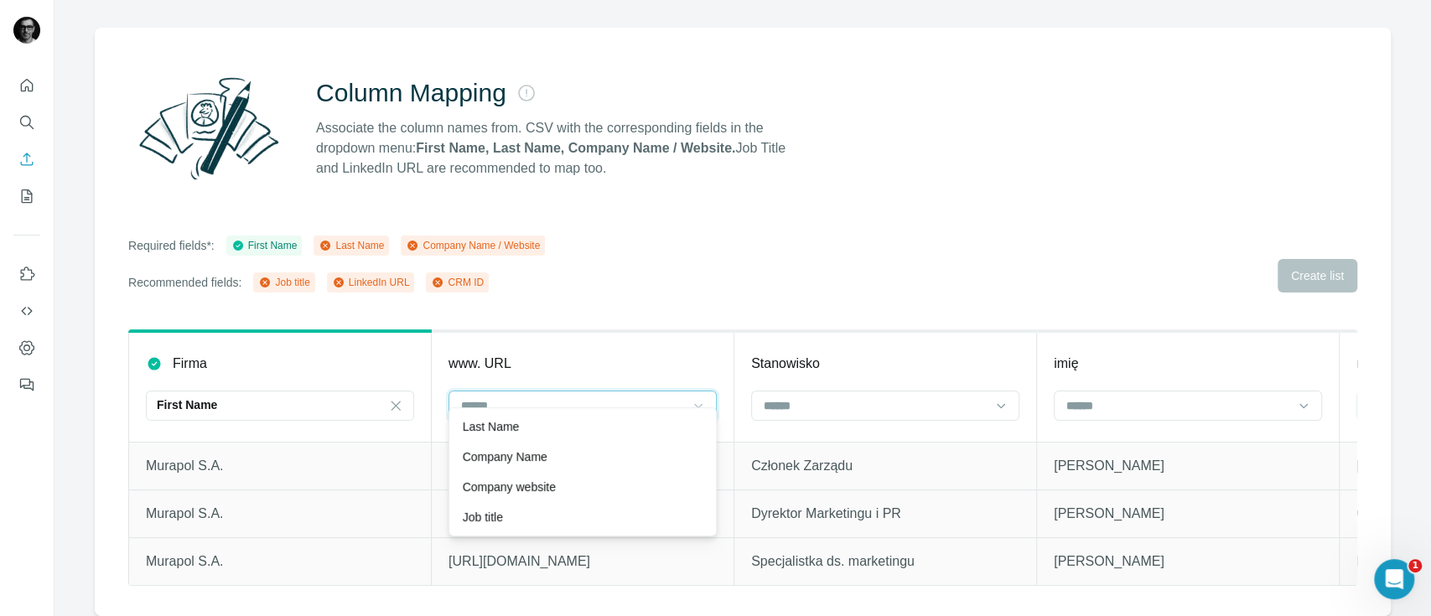
scroll to position [0, 0]
click at [556, 485] on p "Company website" at bounding box center [509, 487] width 93 height 17
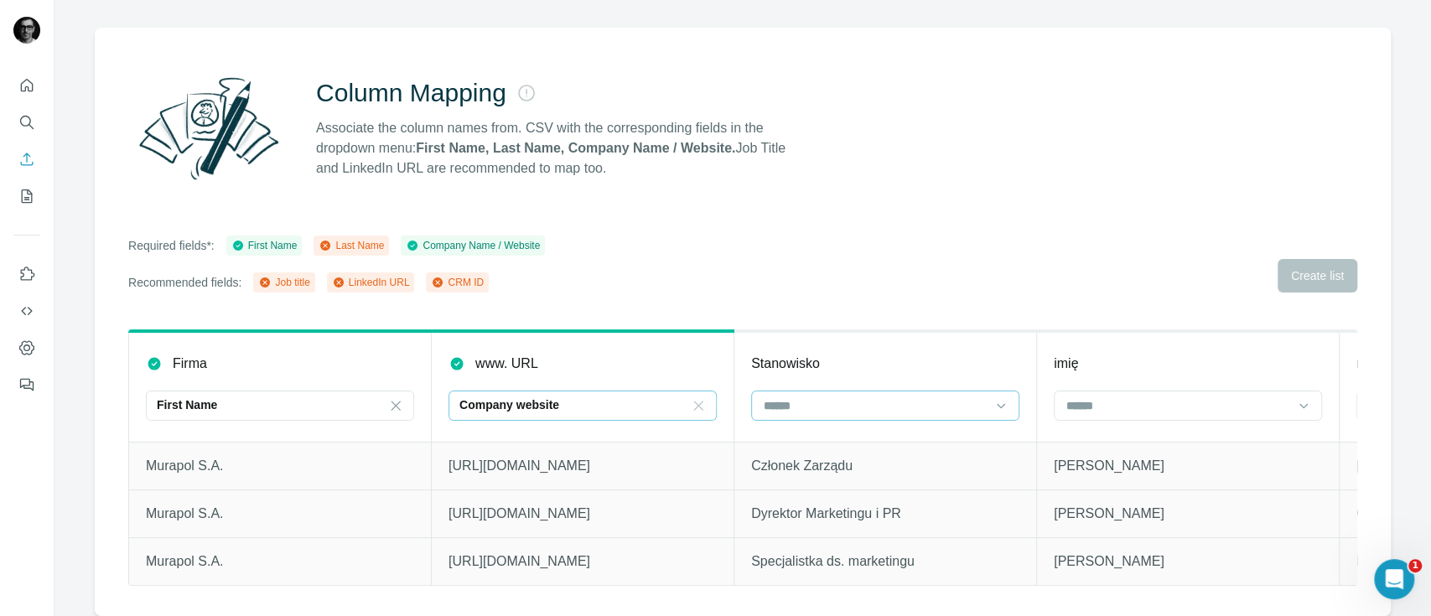
click at [858, 397] on input at bounding box center [875, 406] width 226 height 18
click at [853, 283] on div "Column Mapping Associate the column names from. CSV with the corresponding fiel…" at bounding box center [743, 322] width 1296 height 588
click at [930, 397] on input at bounding box center [875, 406] width 226 height 18
click at [848, 485] on div "Job title" at bounding box center [885, 487] width 240 height 17
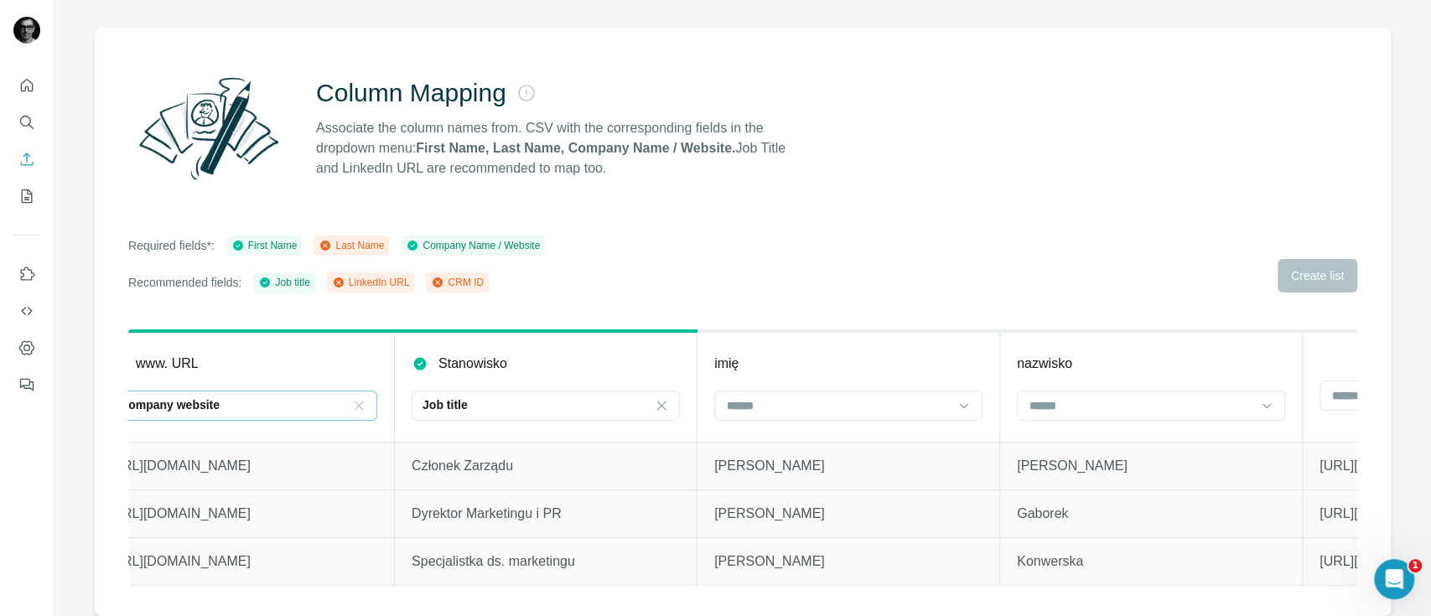
scroll to position [0, 361]
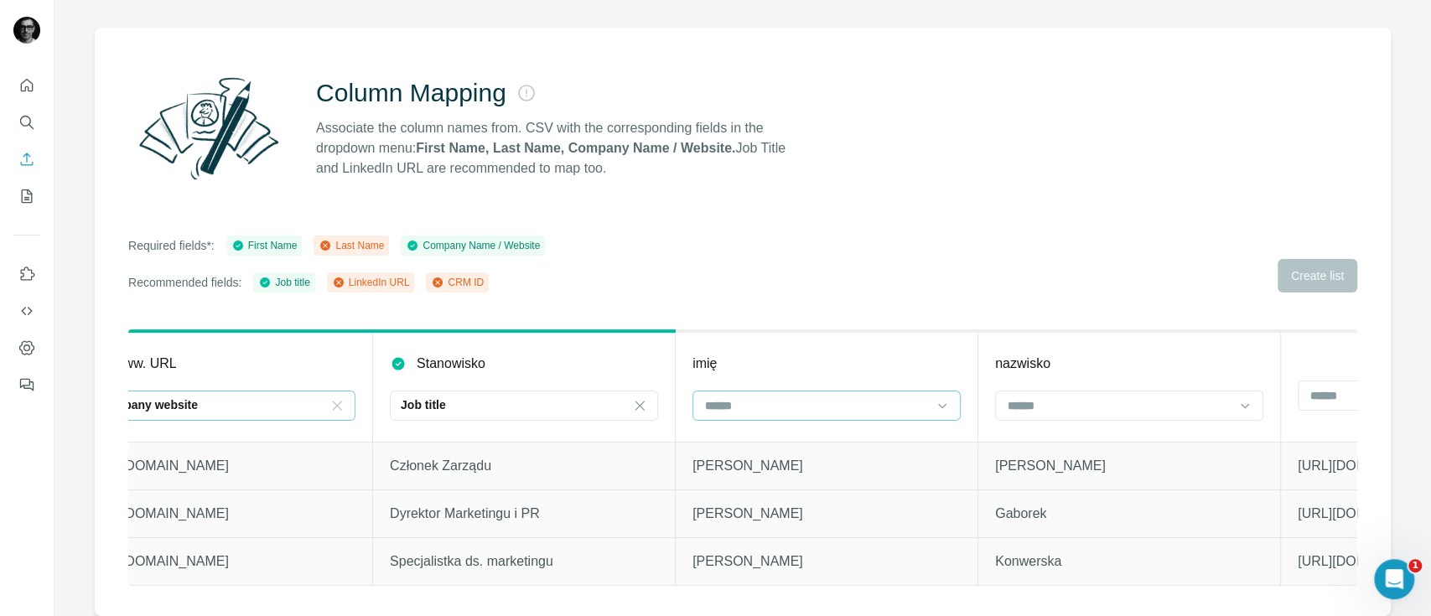
click at [876, 397] on input at bounding box center [816, 406] width 226 height 18
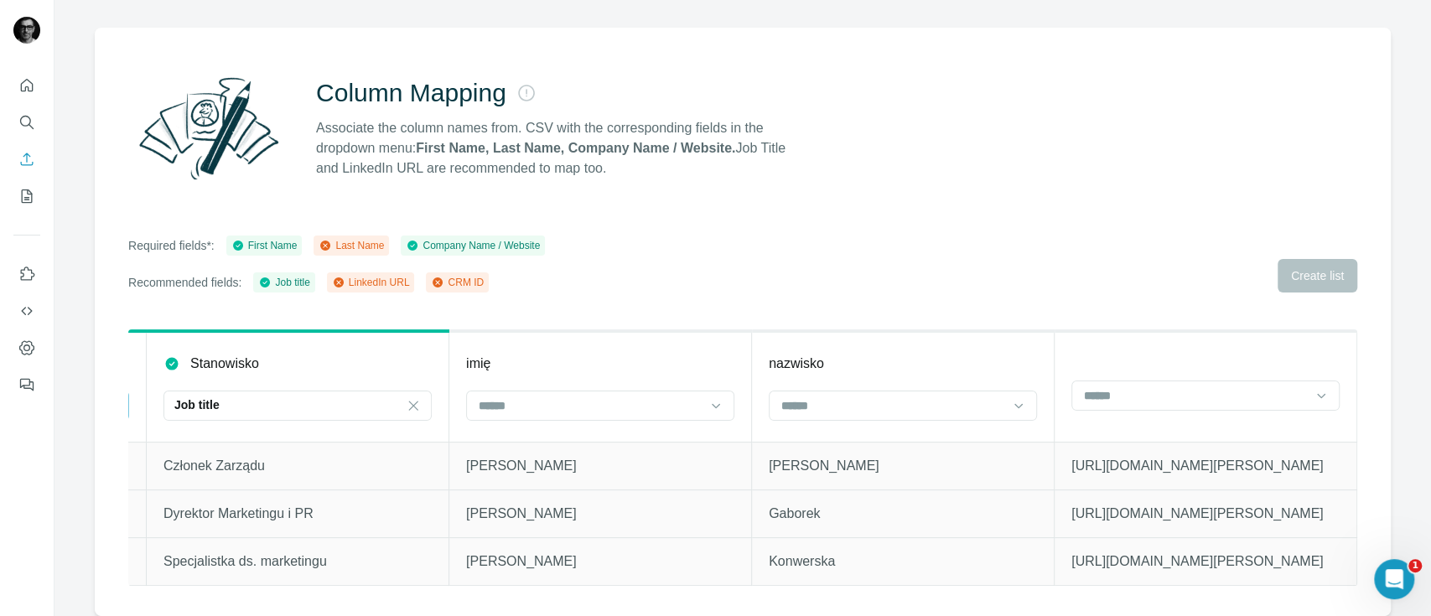
scroll to position [0, 0]
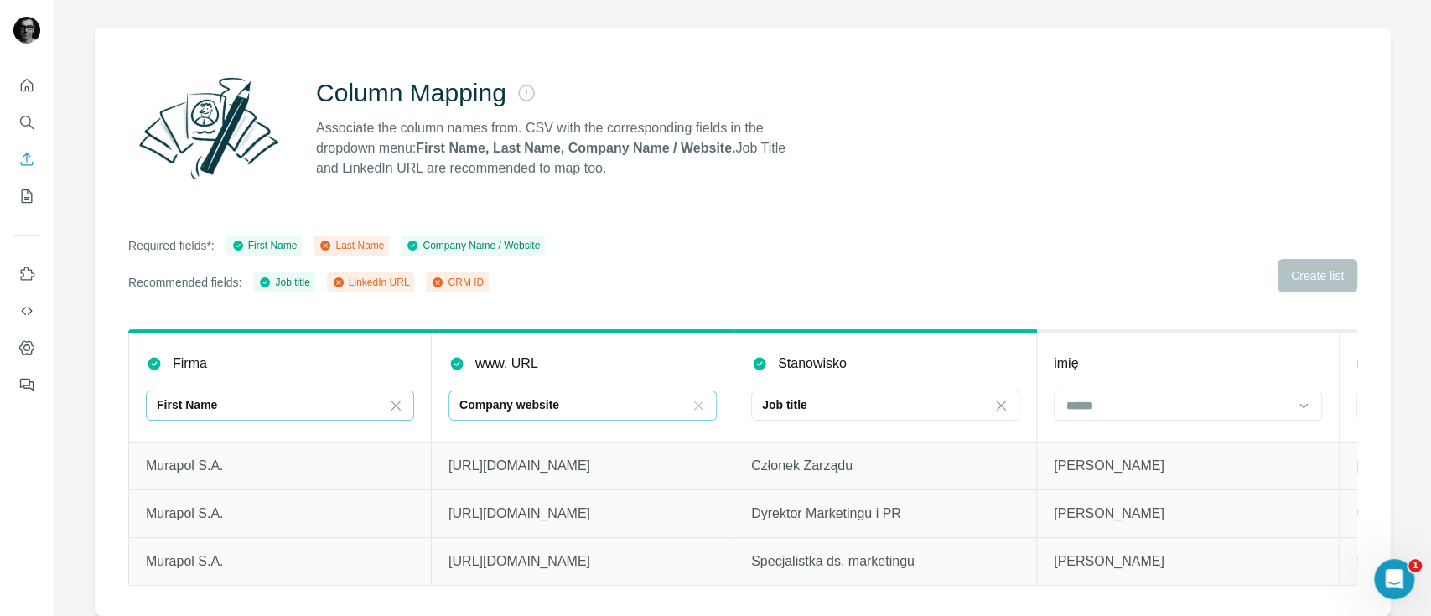
click at [246, 397] on div "First Name" at bounding box center [270, 405] width 226 height 17
click at [229, 451] on p "Company Name" at bounding box center [202, 456] width 85 height 17
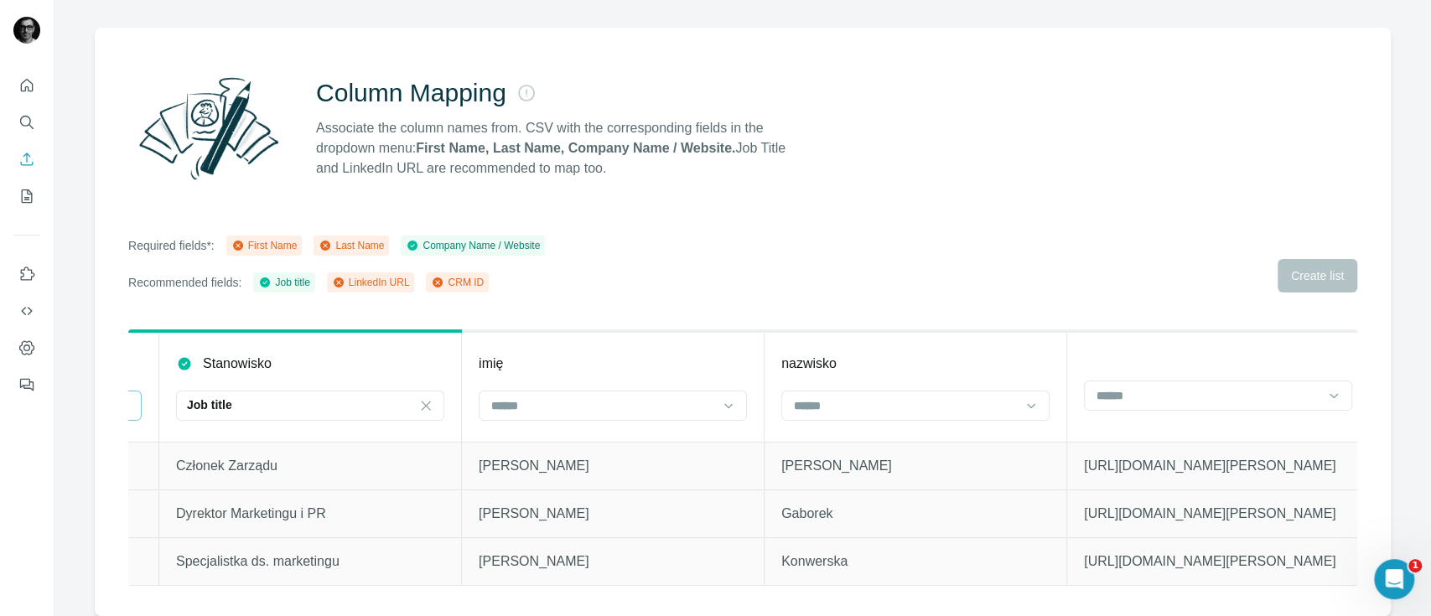
scroll to position [0, 581]
click at [682, 391] on div at bounding box center [597, 405] width 226 height 29
drag, startPoint x: 565, startPoint y: 432, endPoint x: 584, endPoint y: 432, distance: 19.3
click at [566, 432] on div "First Name" at bounding box center [606, 426] width 240 height 17
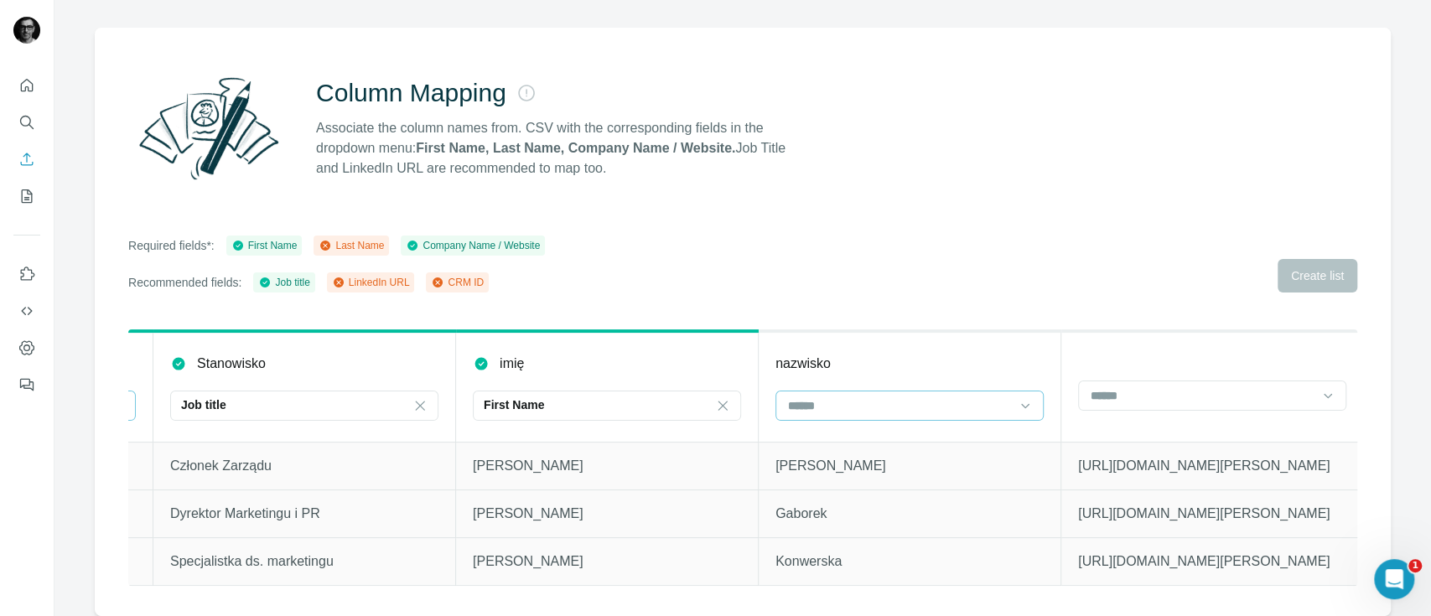
click at [816, 397] on input at bounding box center [899, 406] width 226 height 18
click at [859, 424] on div "Last Name" at bounding box center [909, 426] width 240 height 17
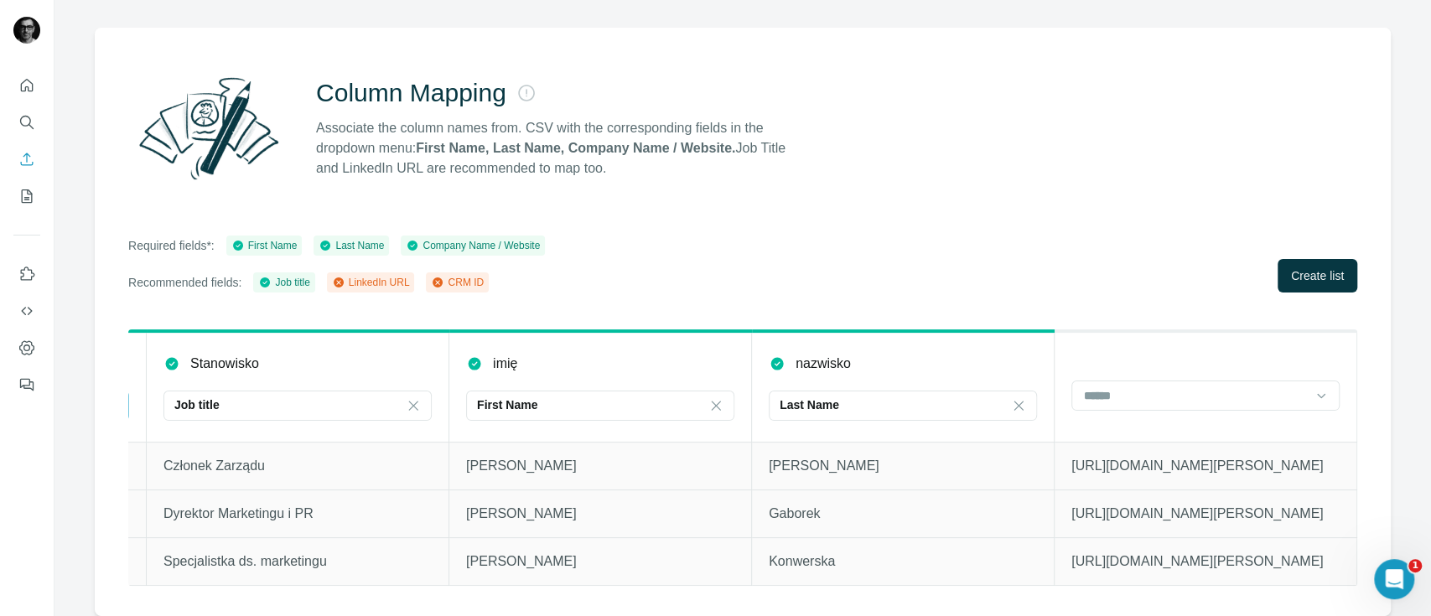
scroll to position [119, 0]
click at [23, 161] on icon "Enrich CSV" at bounding box center [26, 159] width 17 height 17
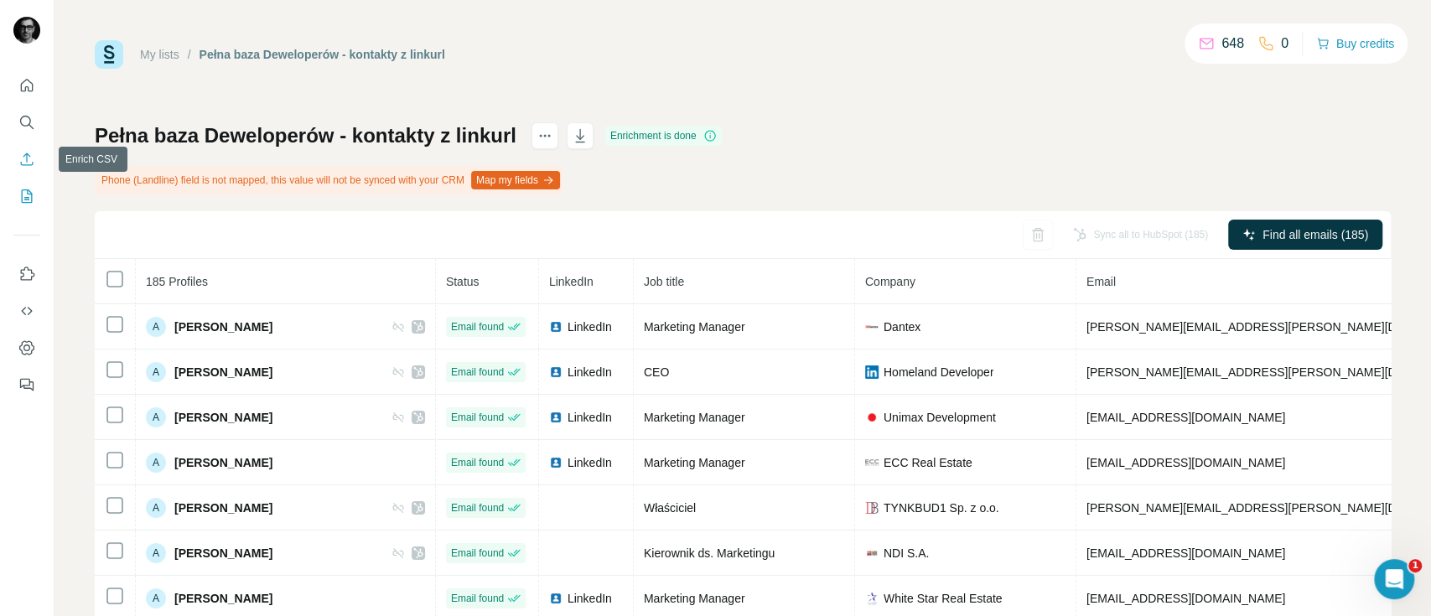
click at [22, 165] on icon "Enrich CSV" at bounding box center [26, 159] width 17 height 17
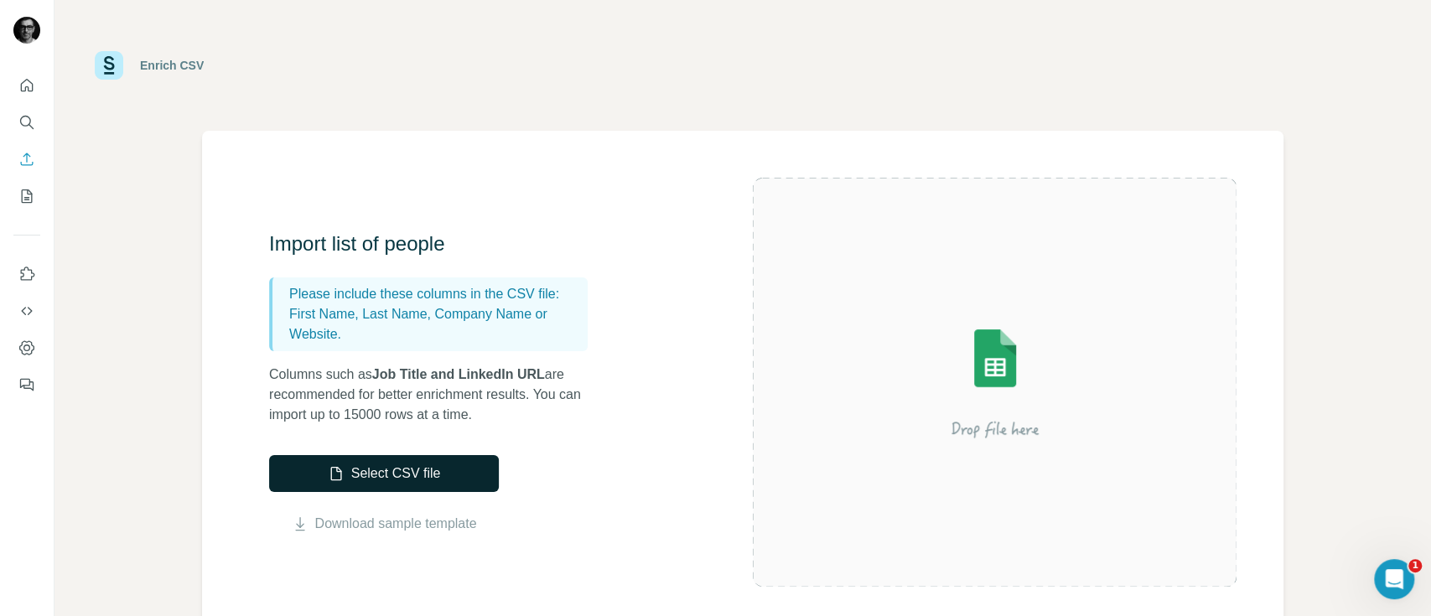
click at [382, 466] on button "Select CSV file" at bounding box center [384, 473] width 230 height 37
click at [427, 482] on button "Select CSV file" at bounding box center [384, 473] width 230 height 37
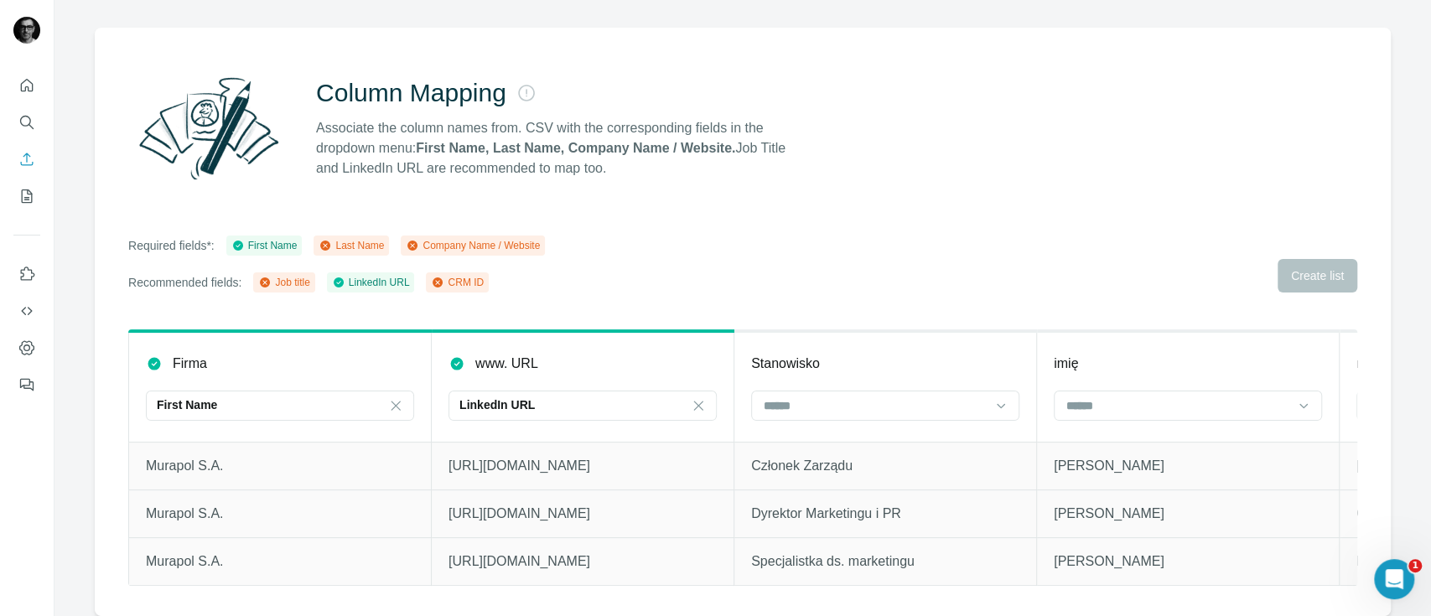
scroll to position [119, 0]
click at [346, 397] on div "First Name" at bounding box center [270, 405] width 226 height 17
drag, startPoint x: 265, startPoint y: 443, endPoint x: 354, endPoint y: 438, distance: 89.1
click at [267, 444] on div "Company Name" at bounding box center [280, 457] width 260 height 30
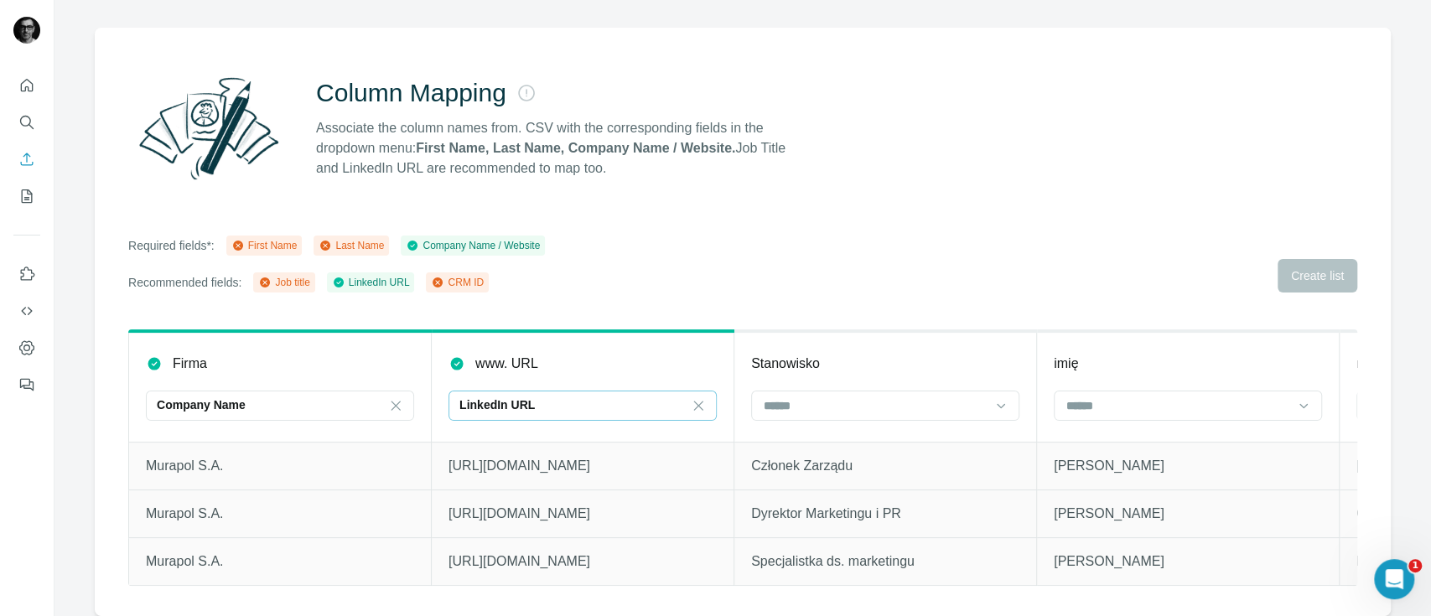
click at [522, 397] on div "LinkedIn URL" at bounding box center [572, 405] width 226 height 29
drag, startPoint x: 539, startPoint y: 481, endPoint x: 588, endPoint y: 486, distance: 49.7
click at [540, 482] on p "Company website" at bounding box center [509, 487] width 93 height 17
click at [836, 397] on input at bounding box center [875, 406] width 226 height 18
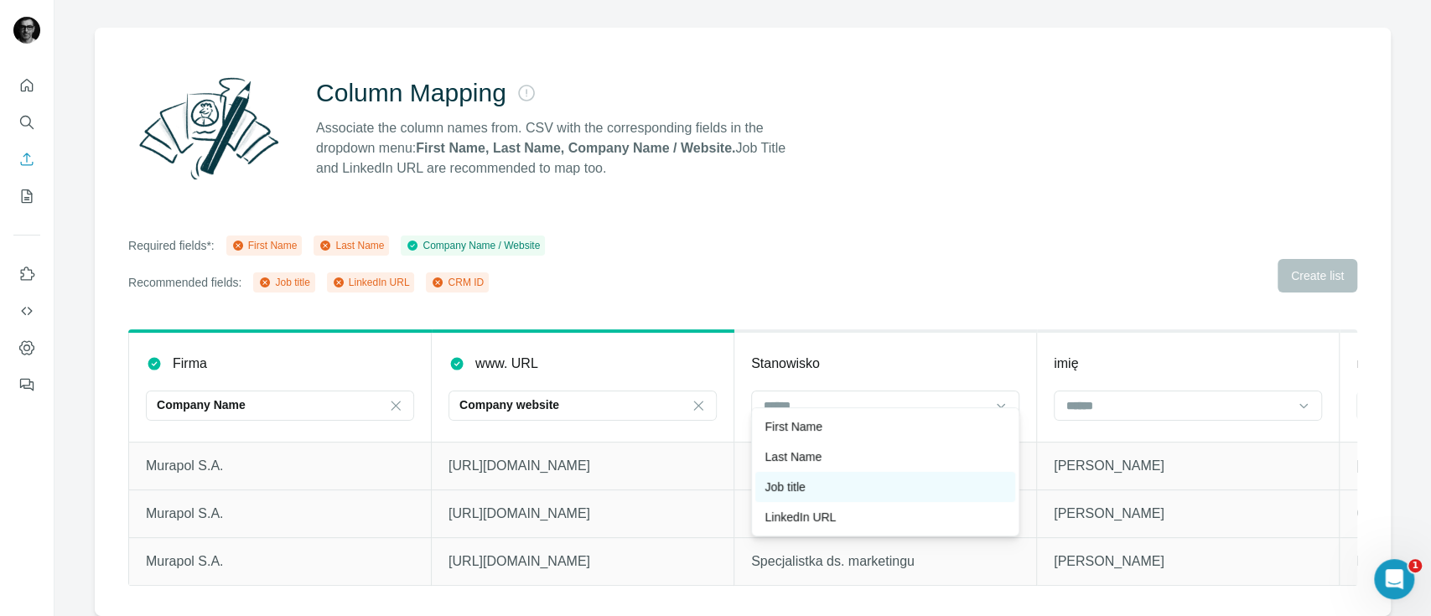
click at [823, 482] on div "Job title" at bounding box center [885, 487] width 240 height 17
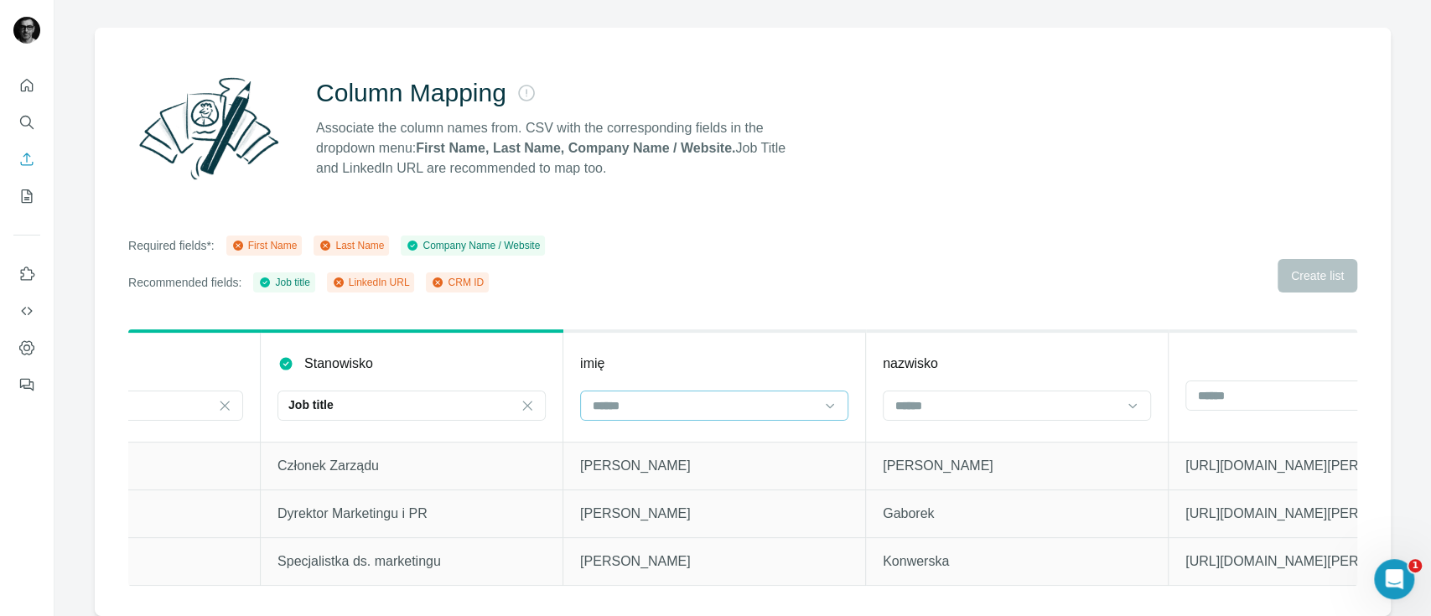
scroll to position [0, 476]
click at [749, 397] on input at bounding box center [701, 406] width 226 height 18
drag, startPoint x: 687, startPoint y: 424, endPoint x: 705, endPoint y: 425, distance: 17.6
click at [688, 425] on div "First Name" at bounding box center [711, 426] width 240 height 17
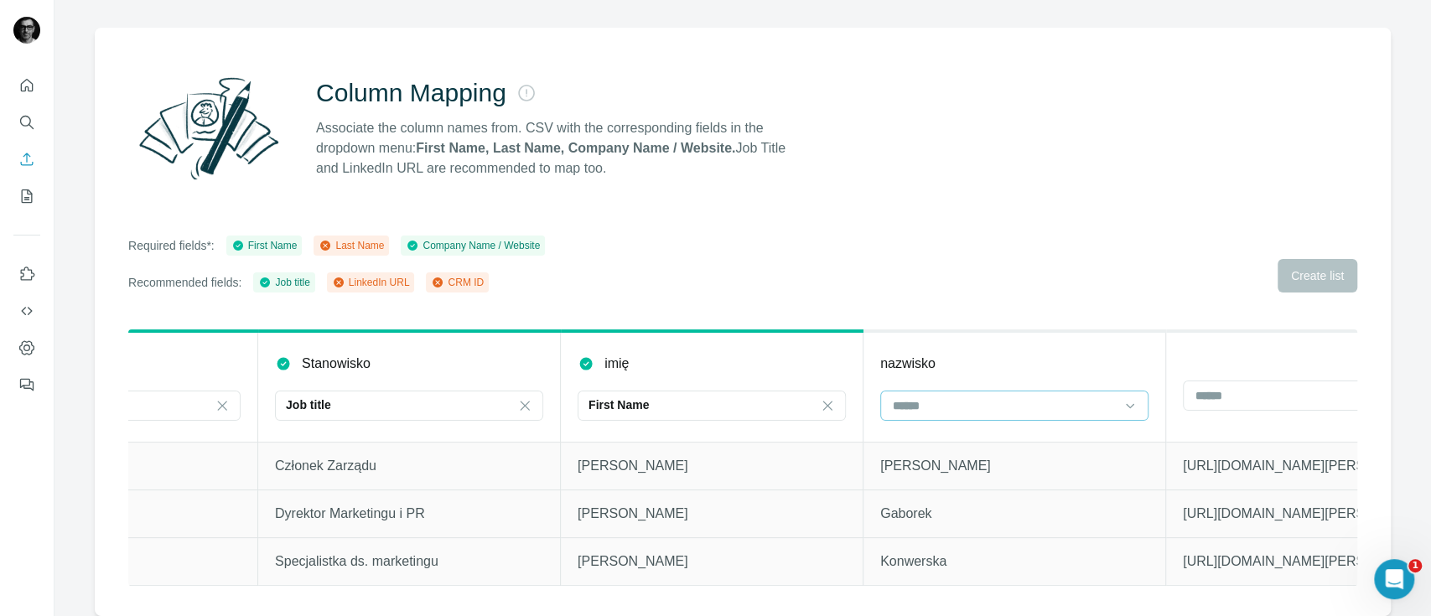
click at [961, 397] on input at bounding box center [1004, 406] width 226 height 18
click at [959, 423] on div "Last Name" at bounding box center [1014, 426] width 240 height 17
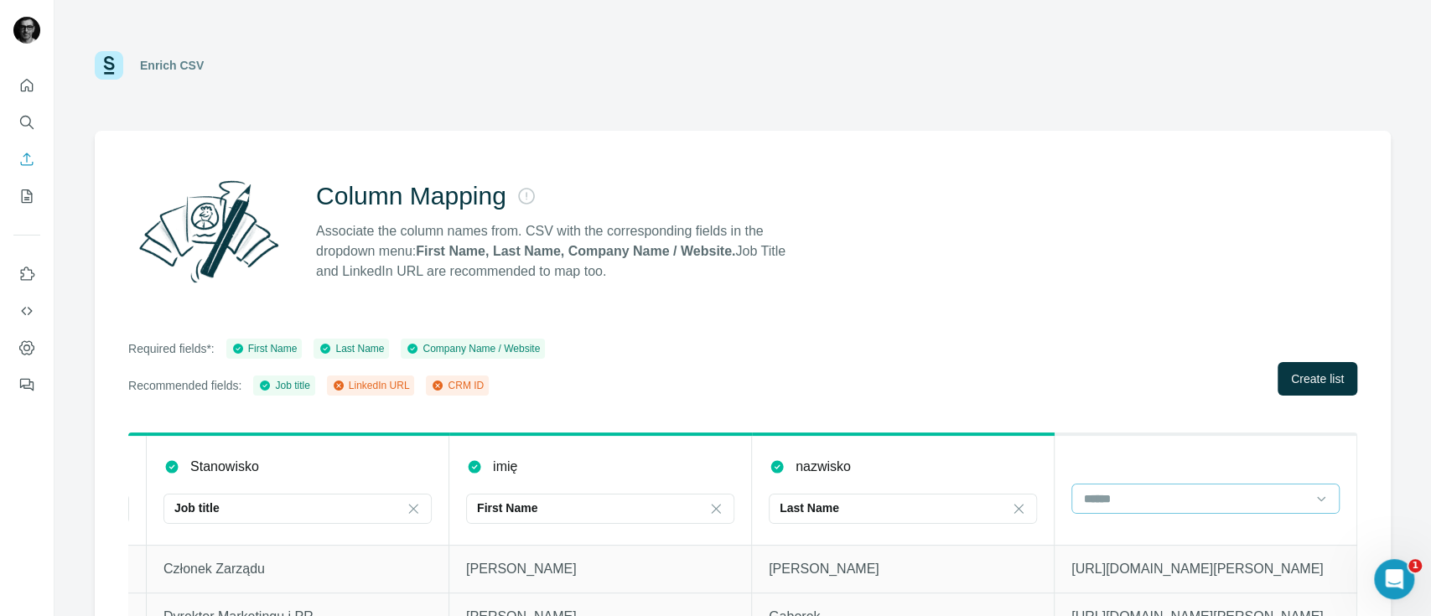
scroll to position [119, 0]
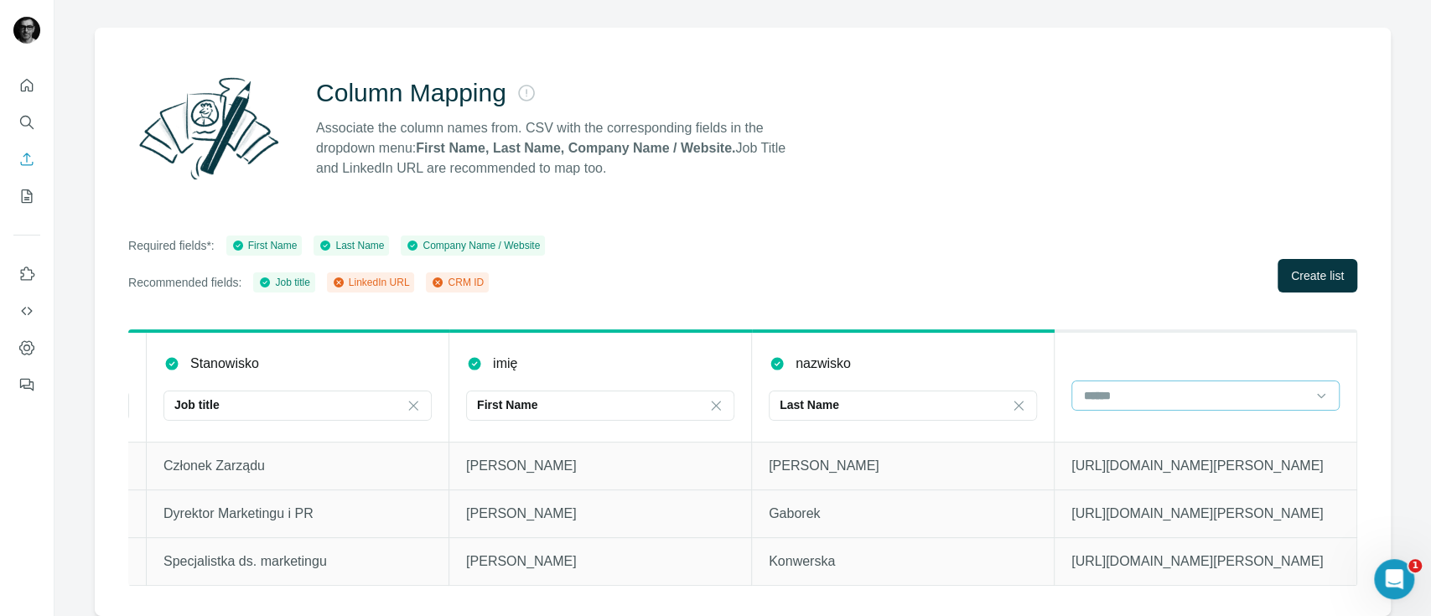
click at [1254, 393] on div at bounding box center [1205, 396] width 268 height 30
click at [1150, 412] on div "LinkedIn URL" at bounding box center [1188, 416] width 240 height 17
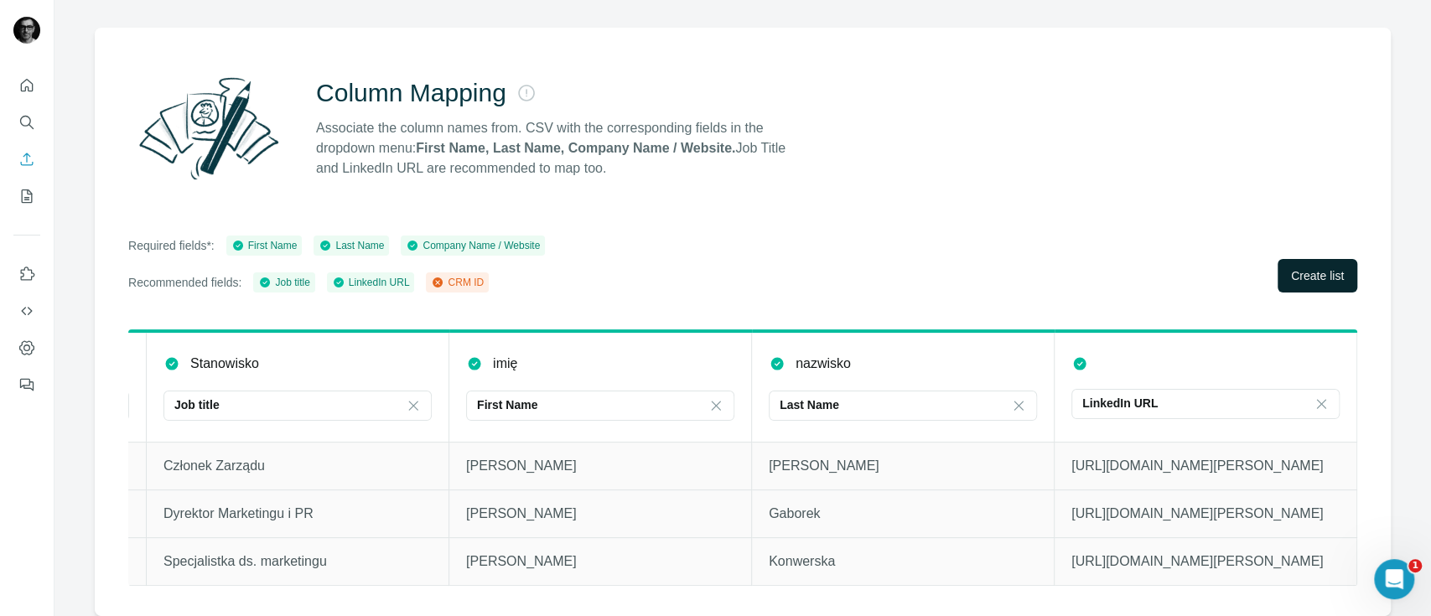
click at [1291, 267] on span "Create list" at bounding box center [1317, 275] width 53 height 17
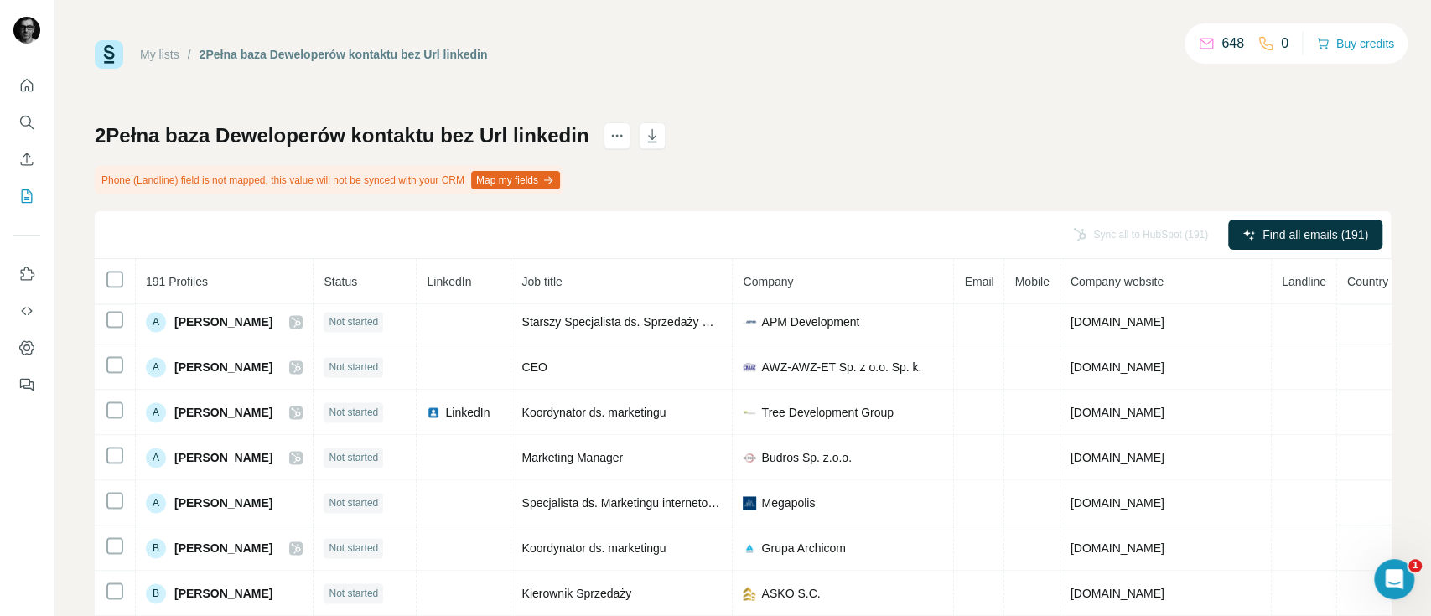
scroll to position [1905, 0]
